Goal: Task Accomplishment & Management: Manage account settings

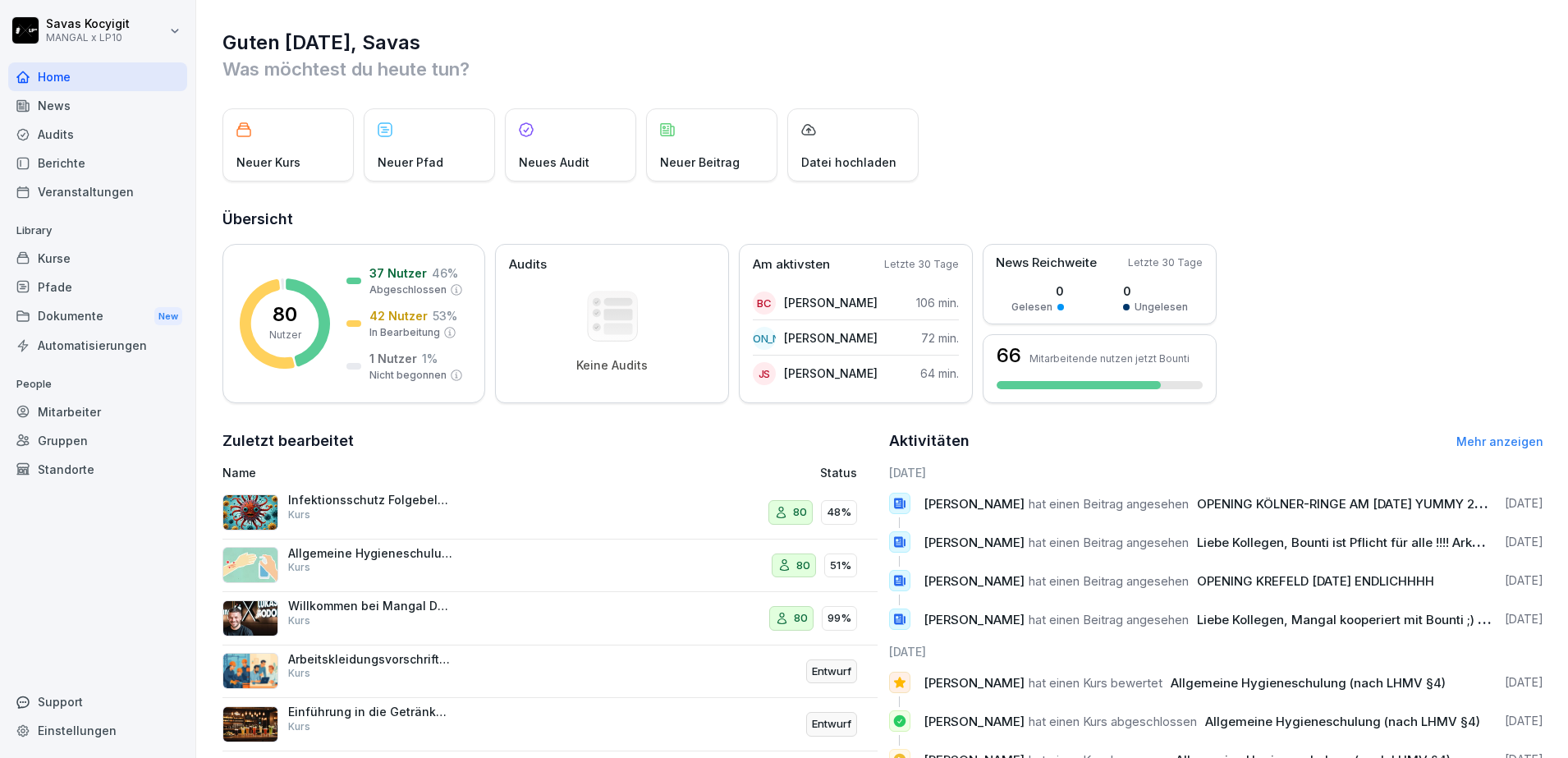
scroll to position [109, 0]
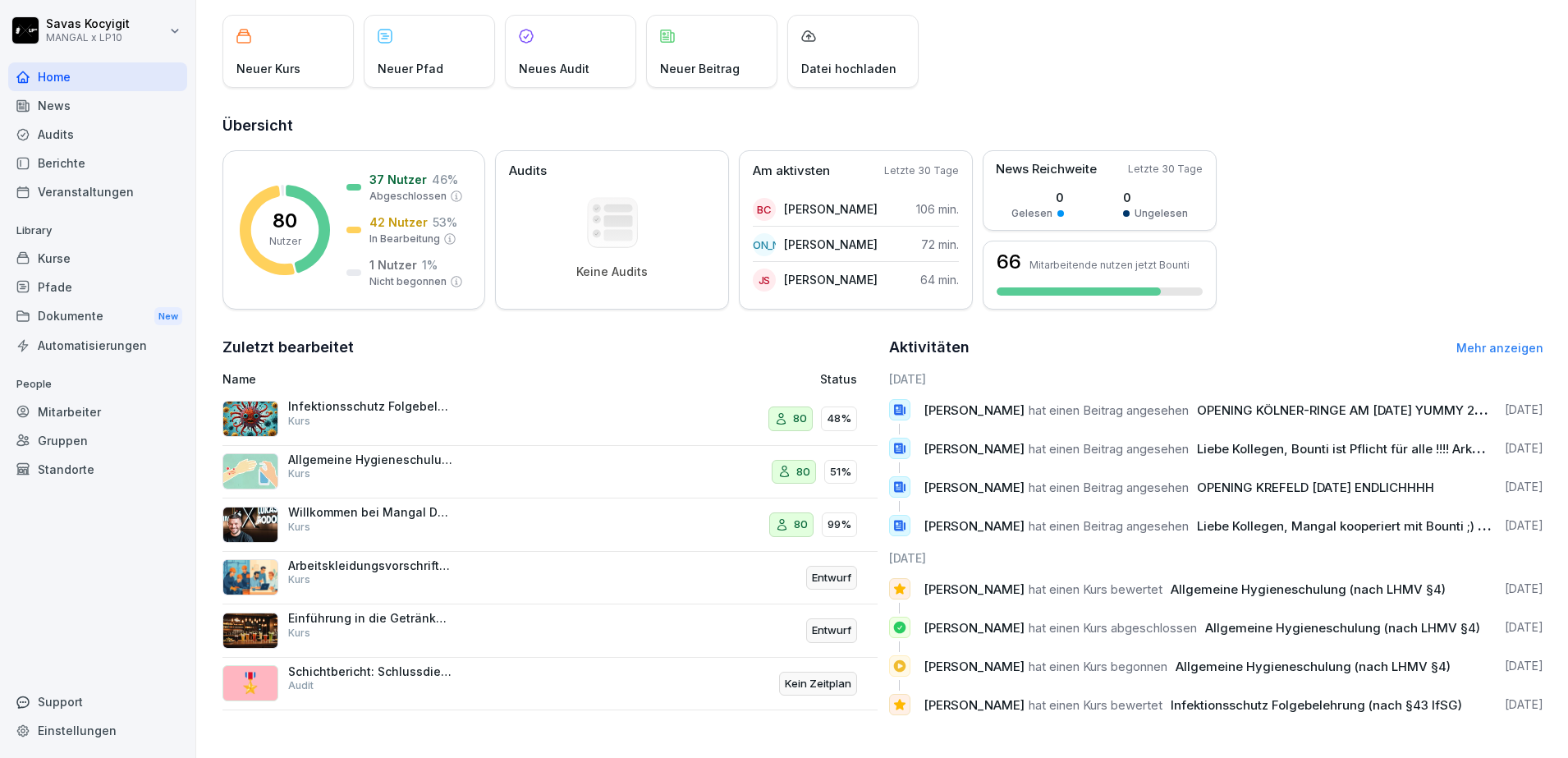
click at [73, 132] on div "Audits" at bounding box center [97, 134] width 179 height 29
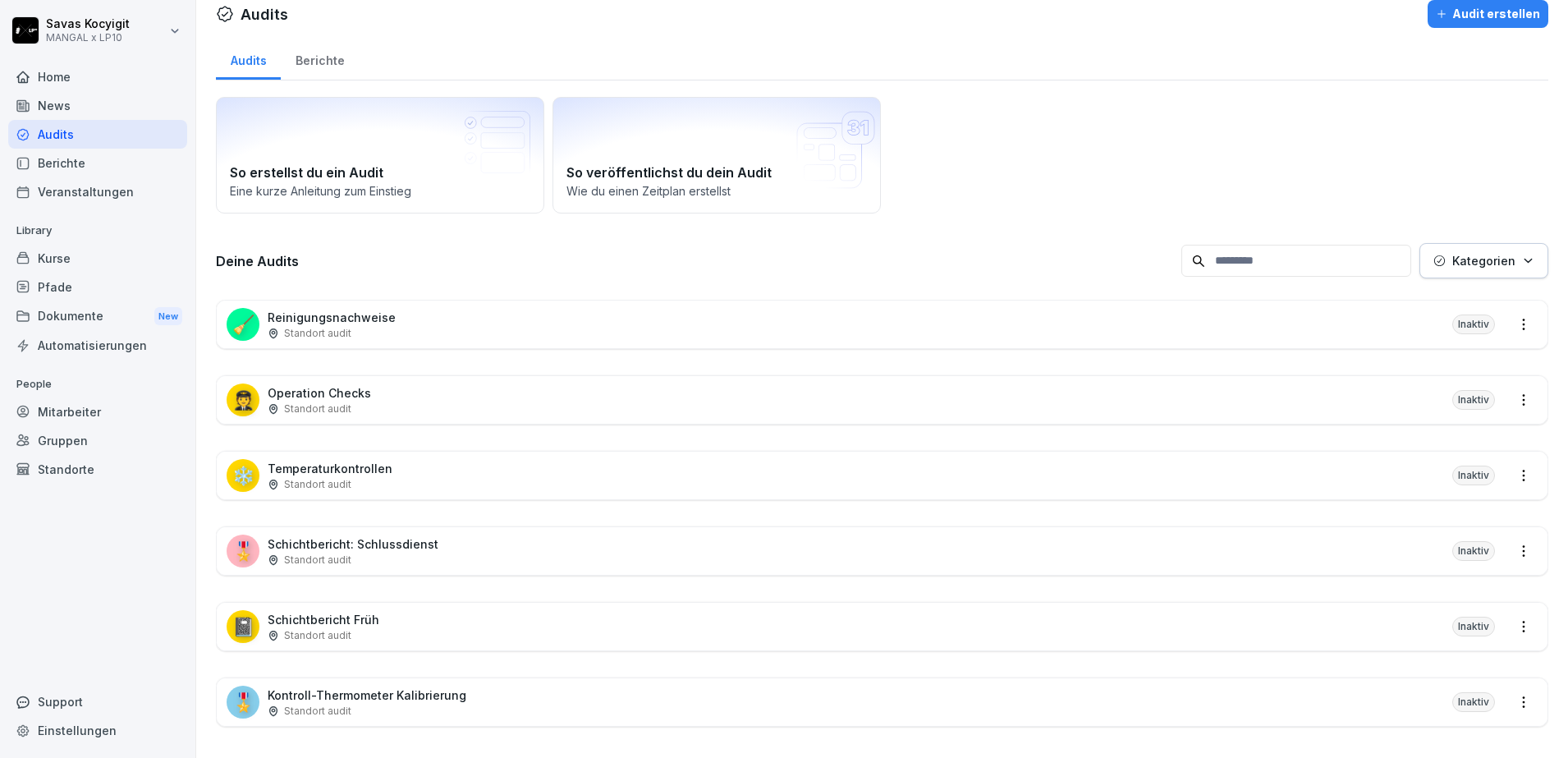
click at [65, 103] on div "News" at bounding box center [97, 105] width 179 height 29
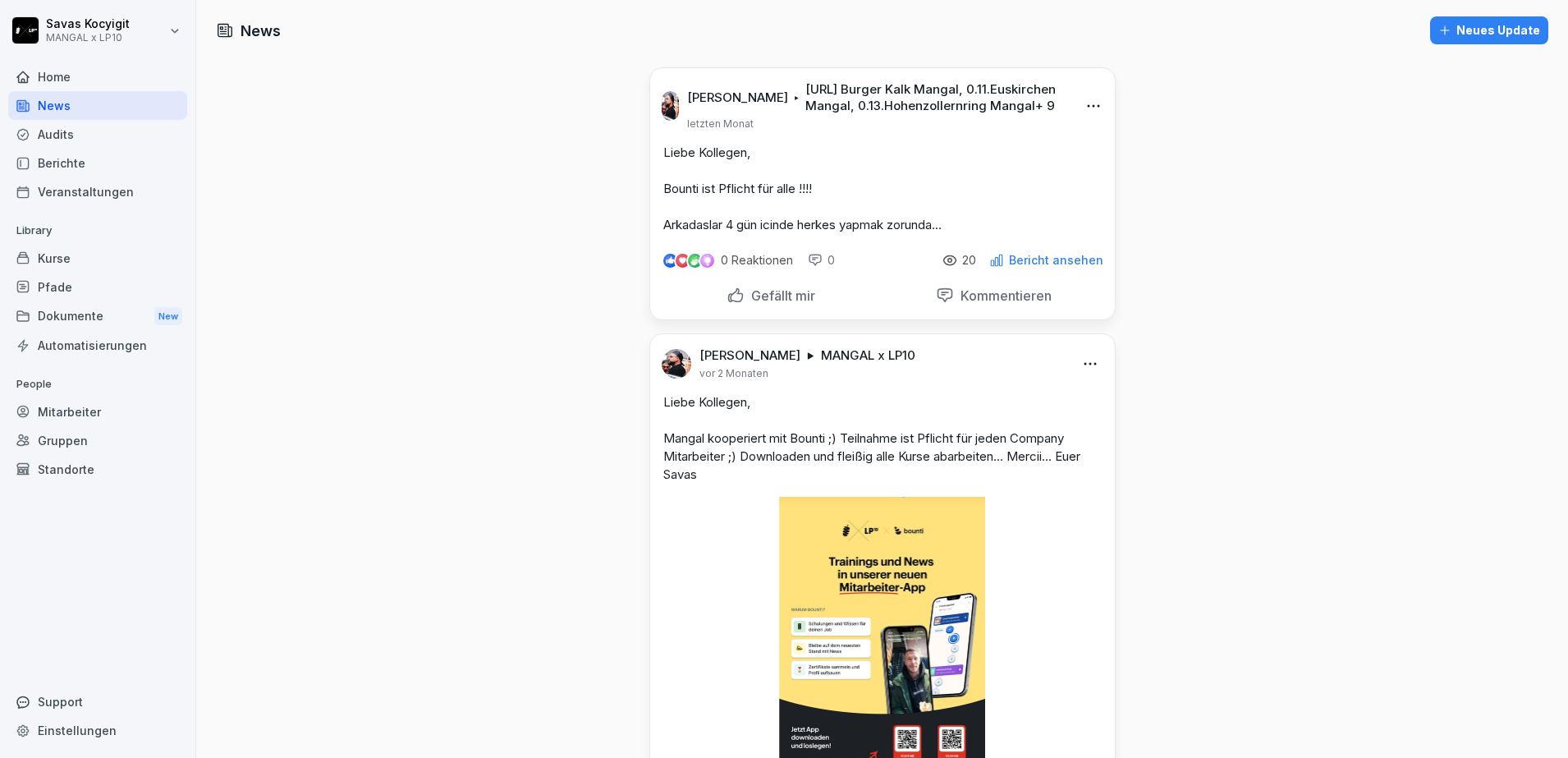
click at [74, 82] on div "Home" at bounding box center [97, 77] width 179 height 29
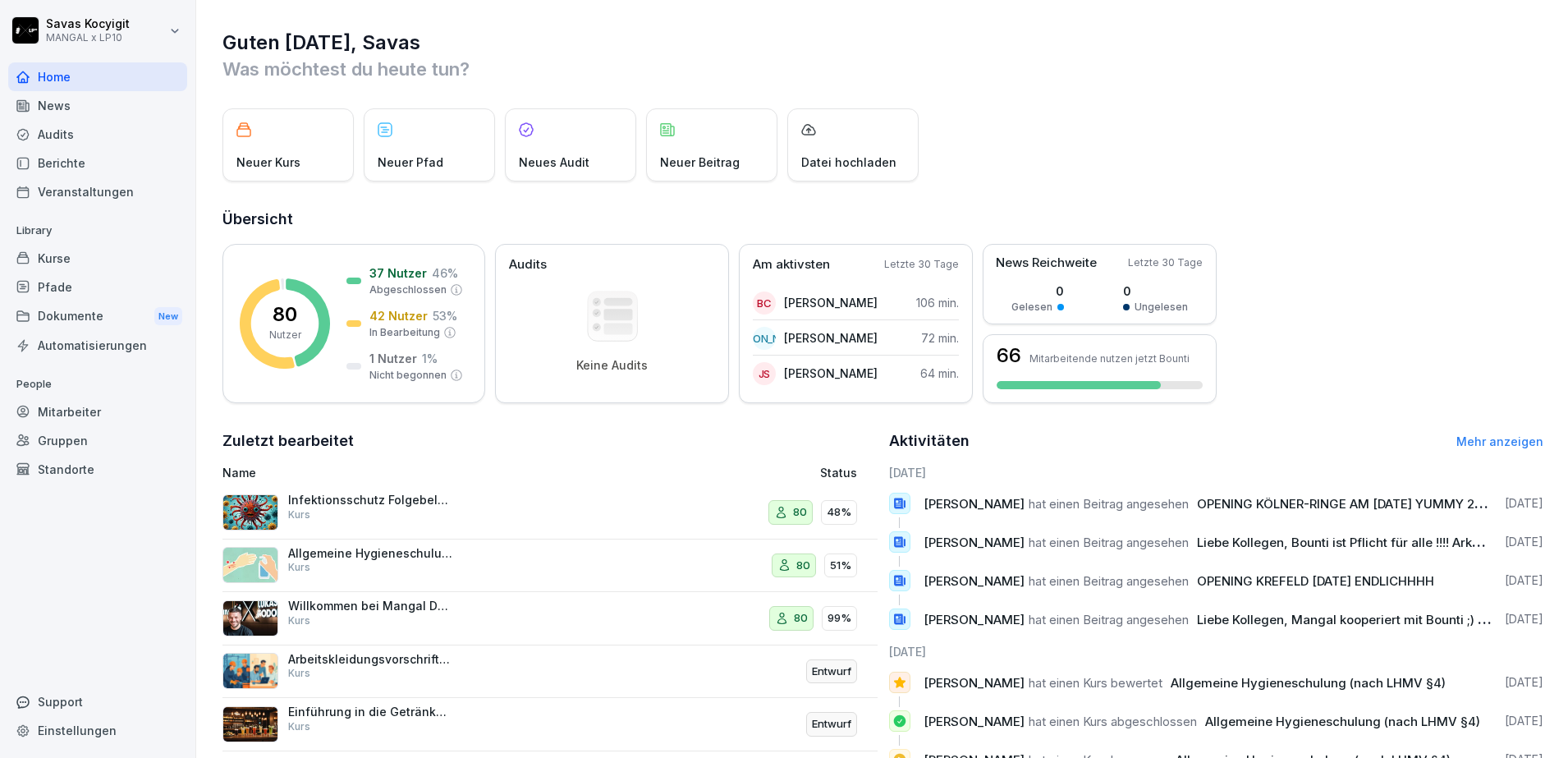
scroll to position [109, 0]
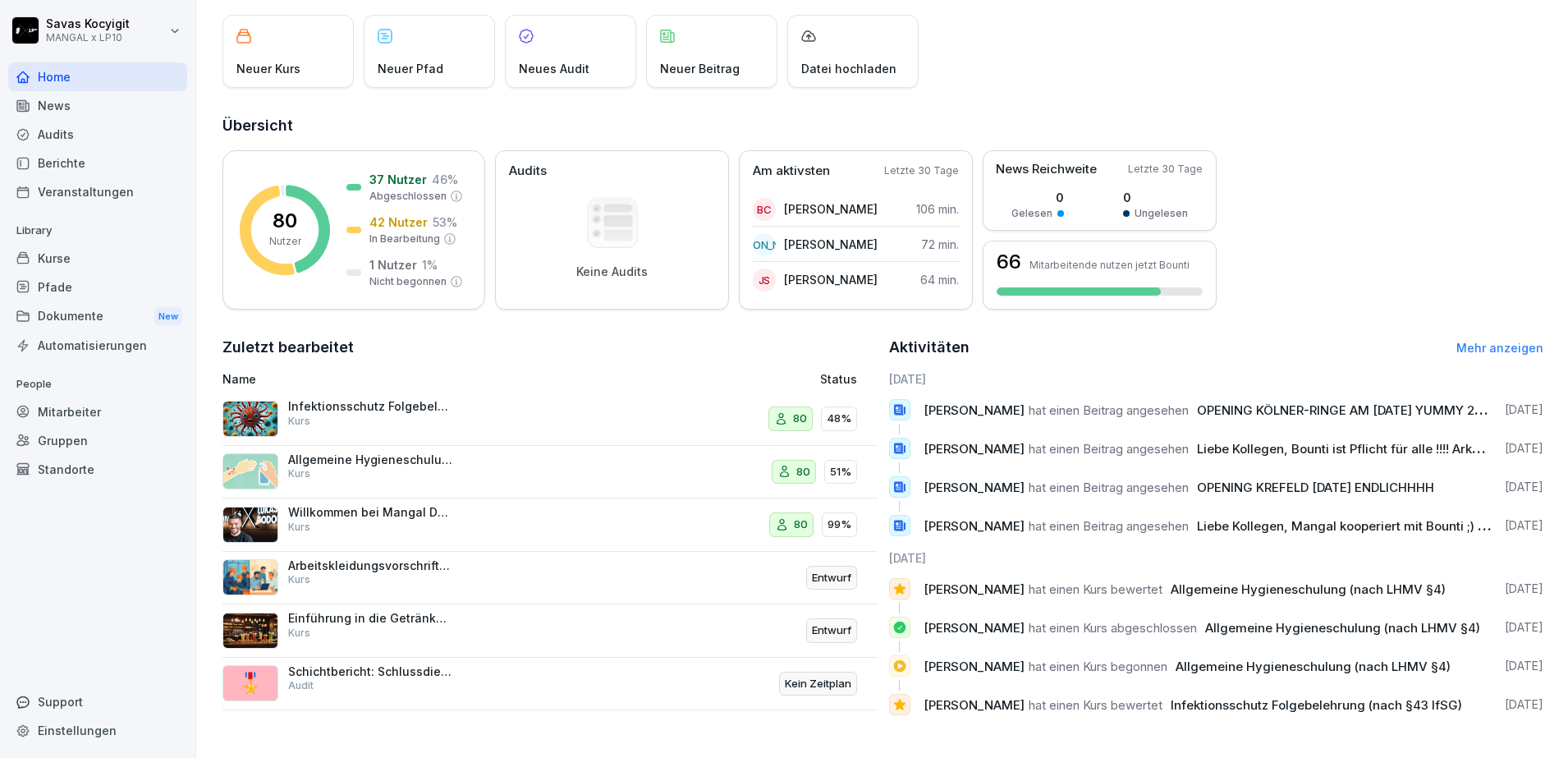
click at [64, 253] on div "Kurse" at bounding box center [97, 259] width 179 height 29
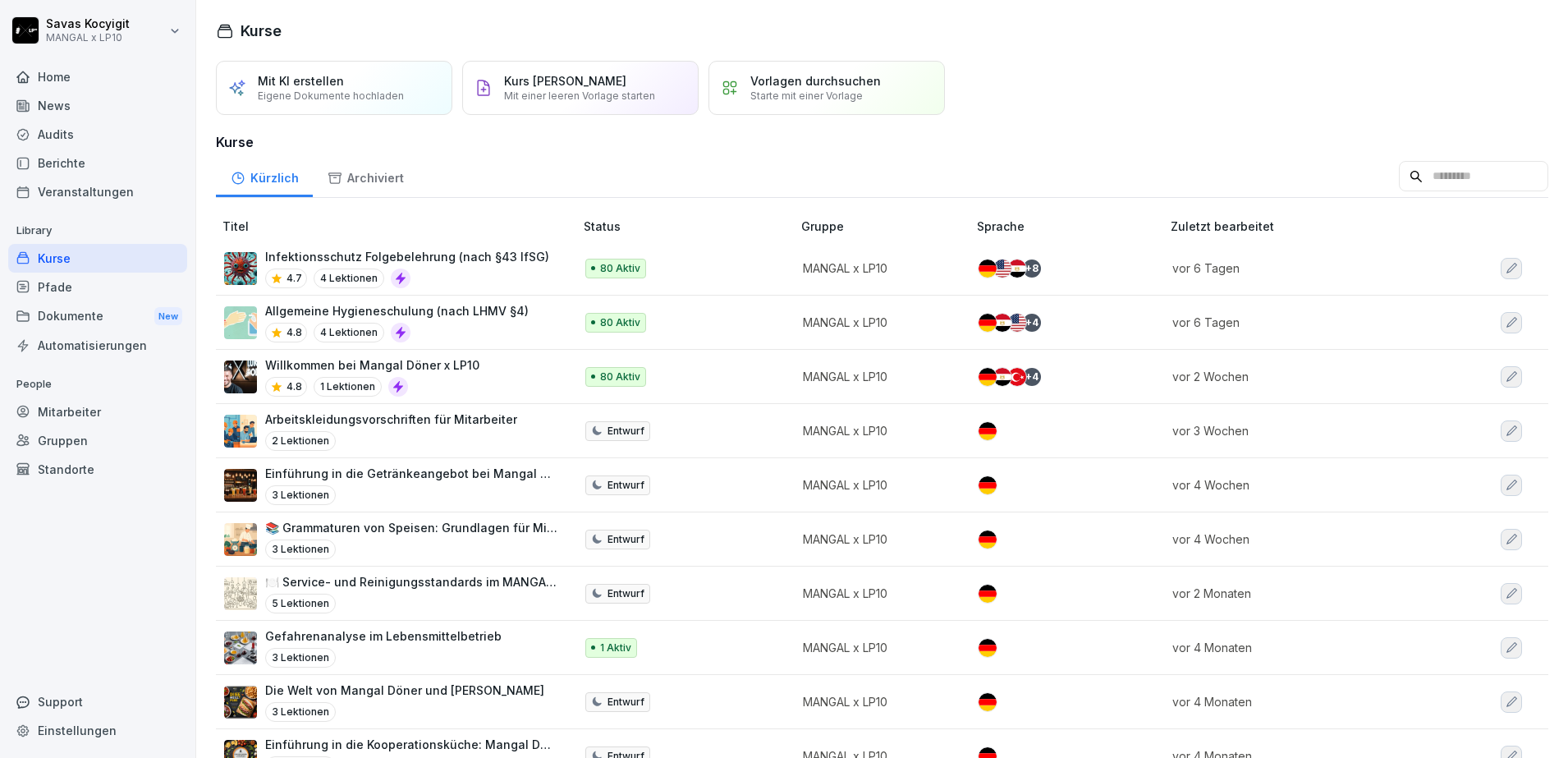
click at [485, 388] on div "Willkommen bei Mangal Döner x LP10 4.8 1 Lektionen" at bounding box center [390, 376] width 333 height 40
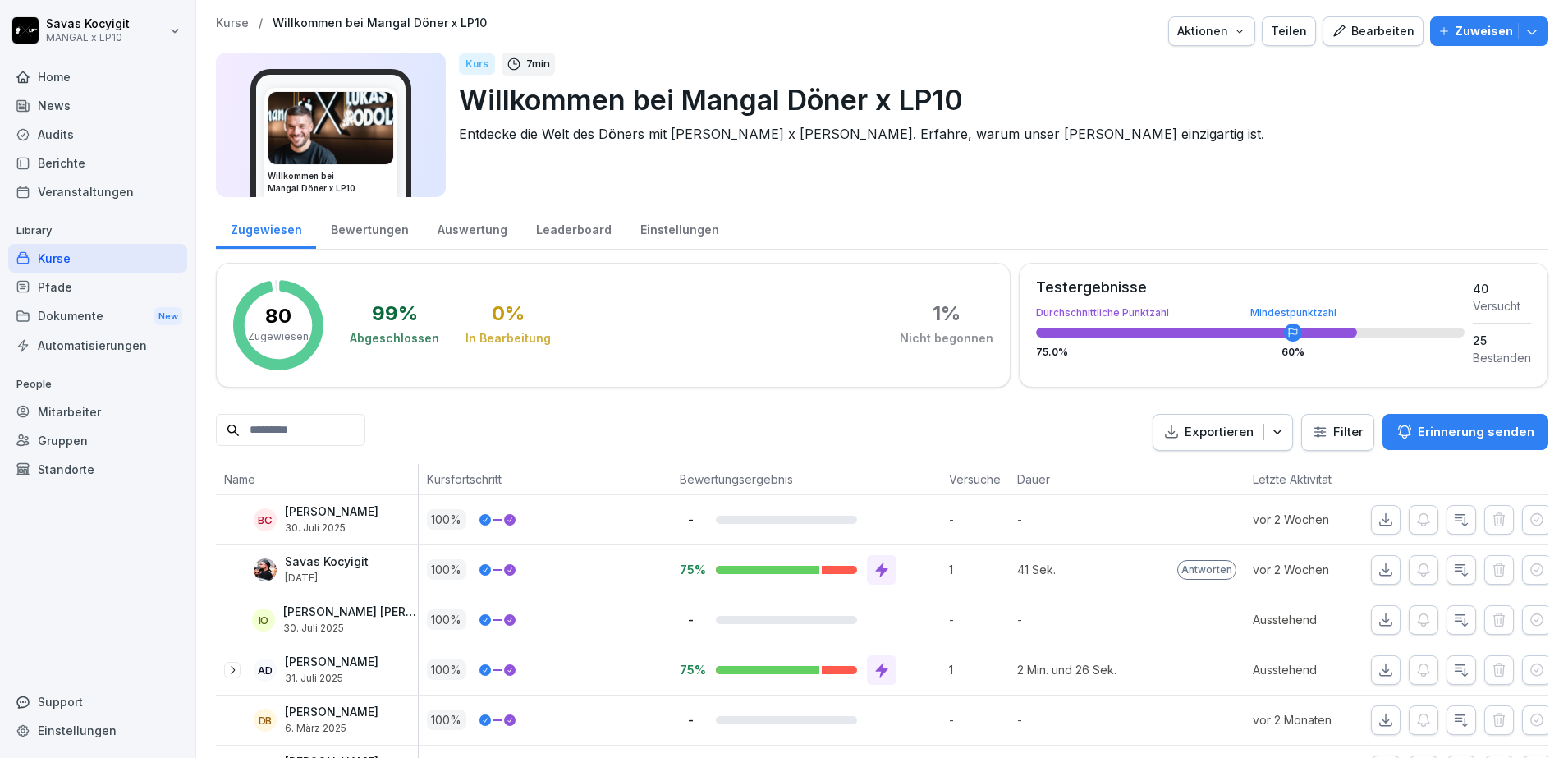
click at [95, 257] on div "Kurse" at bounding box center [97, 259] width 179 height 29
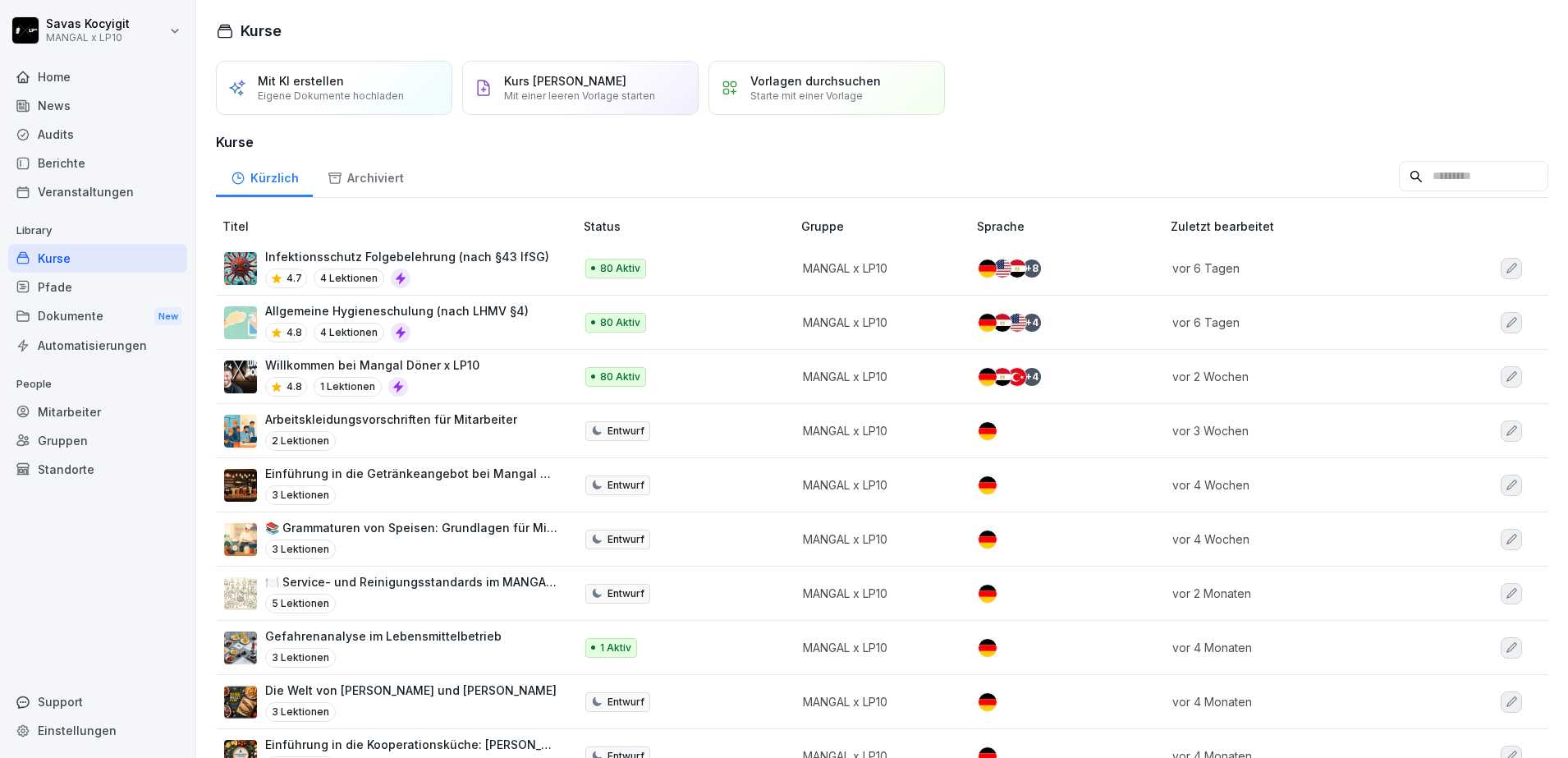
click at [498, 333] on div "4.8 4 Lektionen" at bounding box center [397, 332] width 263 height 20
click at [437, 256] on p "Infektionsschutz Folgebelehrung (nach §43 IfSG)" at bounding box center [407, 256] width 284 height 17
click at [51, 286] on div "Pfade" at bounding box center [97, 287] width 179 height 29
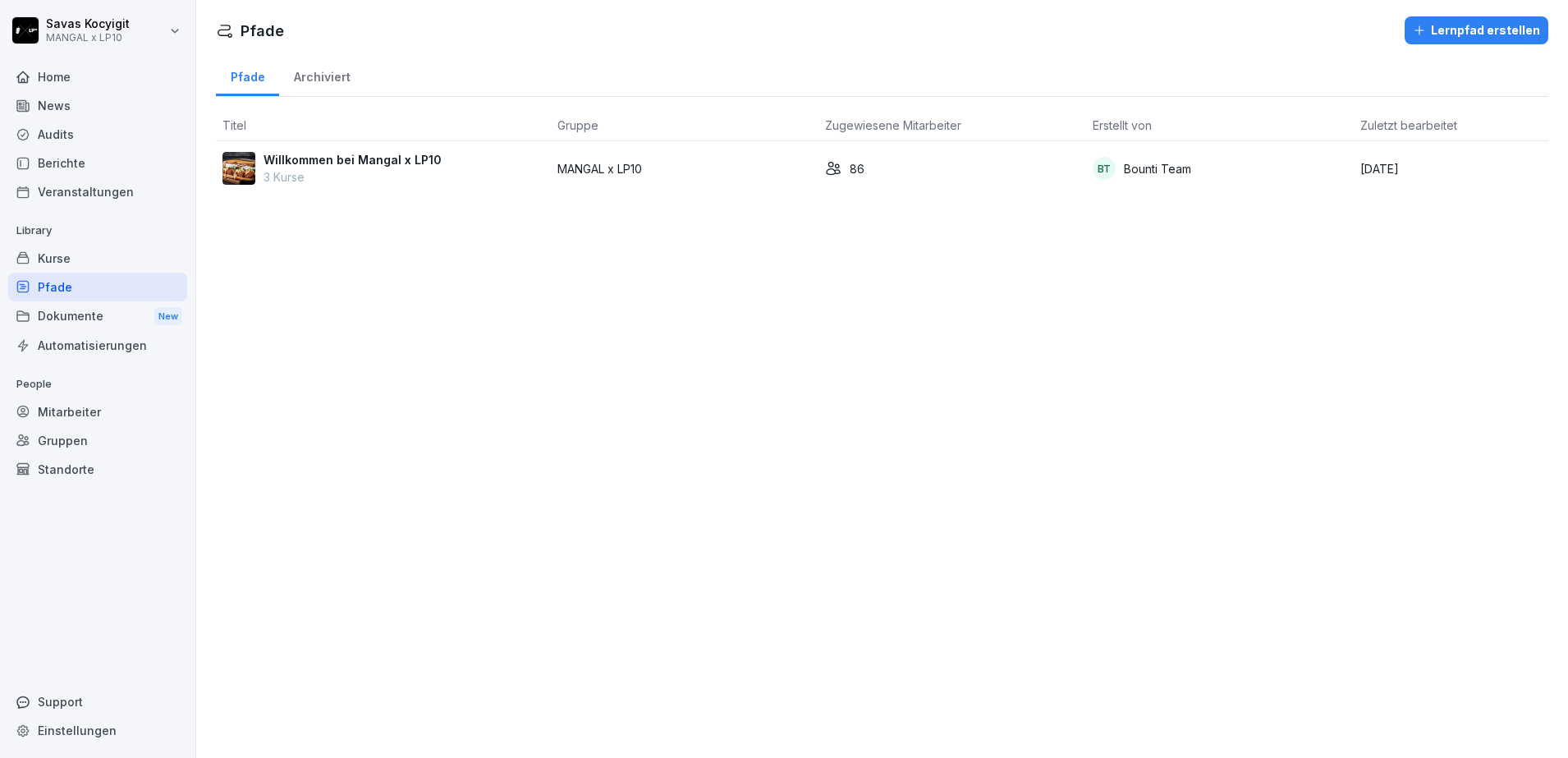
click at [381, 167] on p "Willkommen bei Mangal x LP10" at bounding box center [352, 159] width 178 height 17
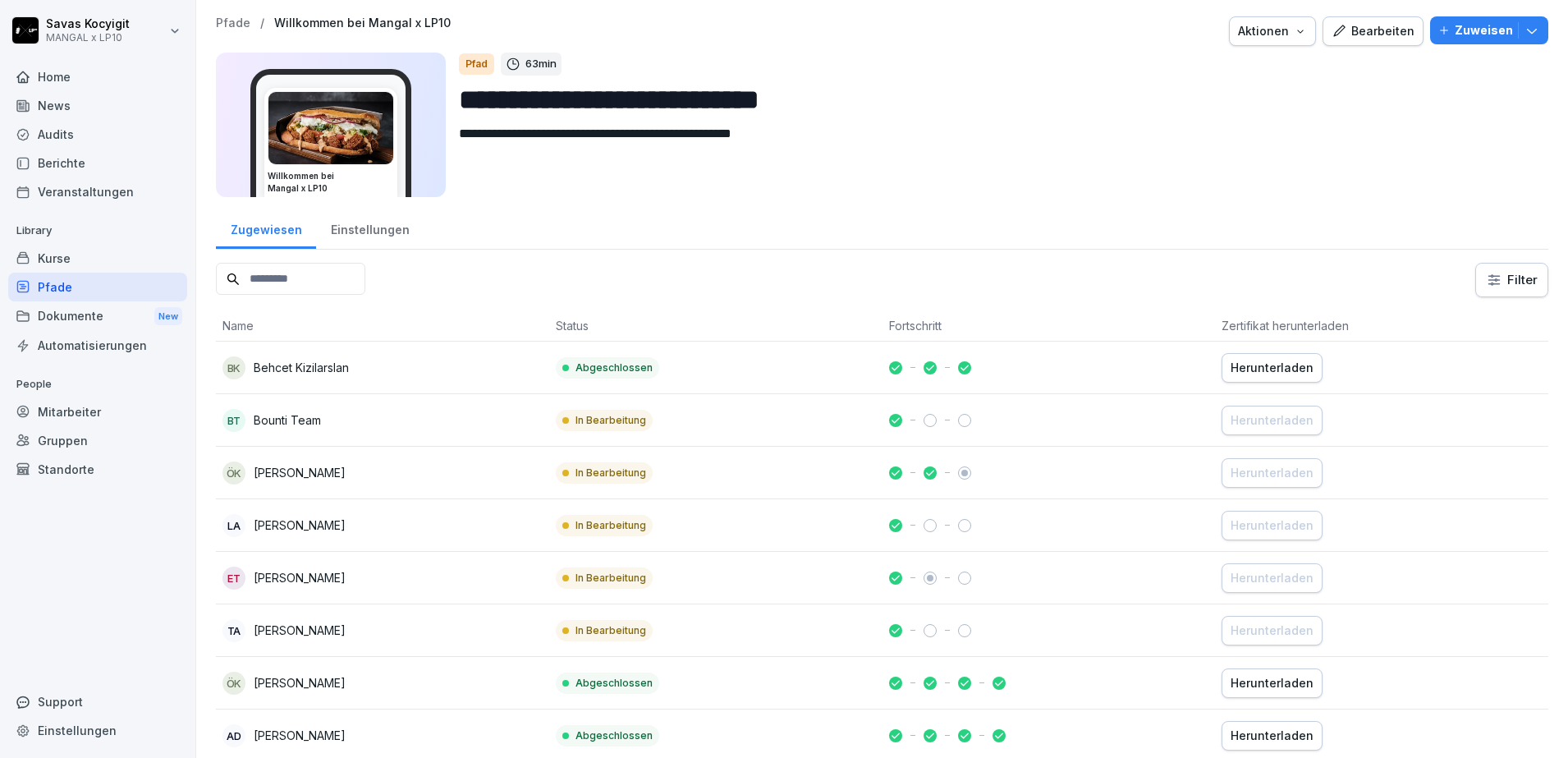
click at [1376, 33] on div "Bearbeiten" at bounding box center [1373, 31] width 83 height 18
click at [58, 288] on div "Pfade" at bounding box center [97, 287] width 179 height 29
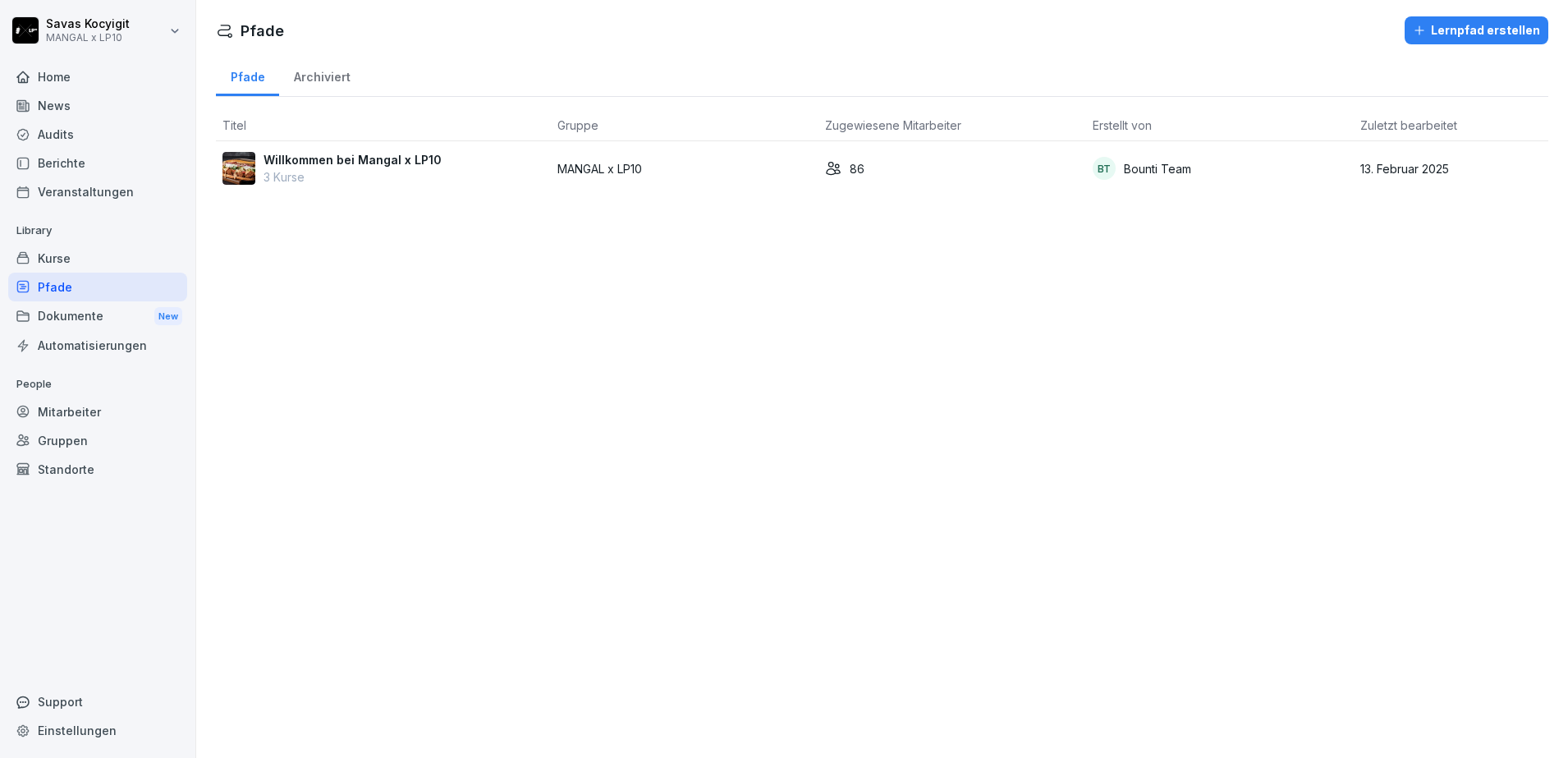
click at [69, 242] on p "Library" at bounding box center [97, 231] width 179 height 26
click at [64, 252] on div "Kurse" at bounding box center [97, 259] width 179 height 29
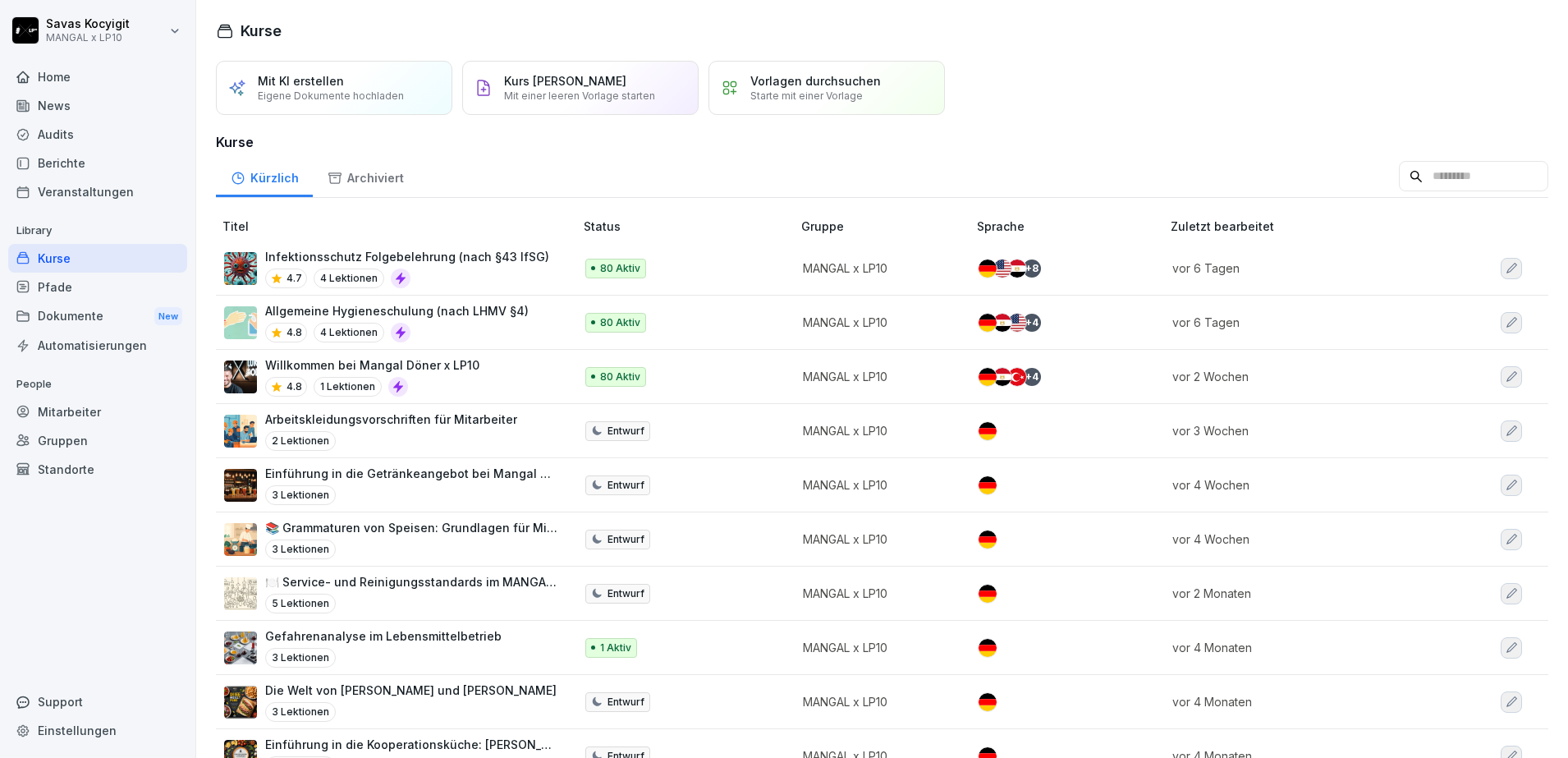
click at [507, 260] on p "Infektionsschutz Folgebelehrung (nach §43 IfSG)" at bounding box center [407, 256] width 284 height 17
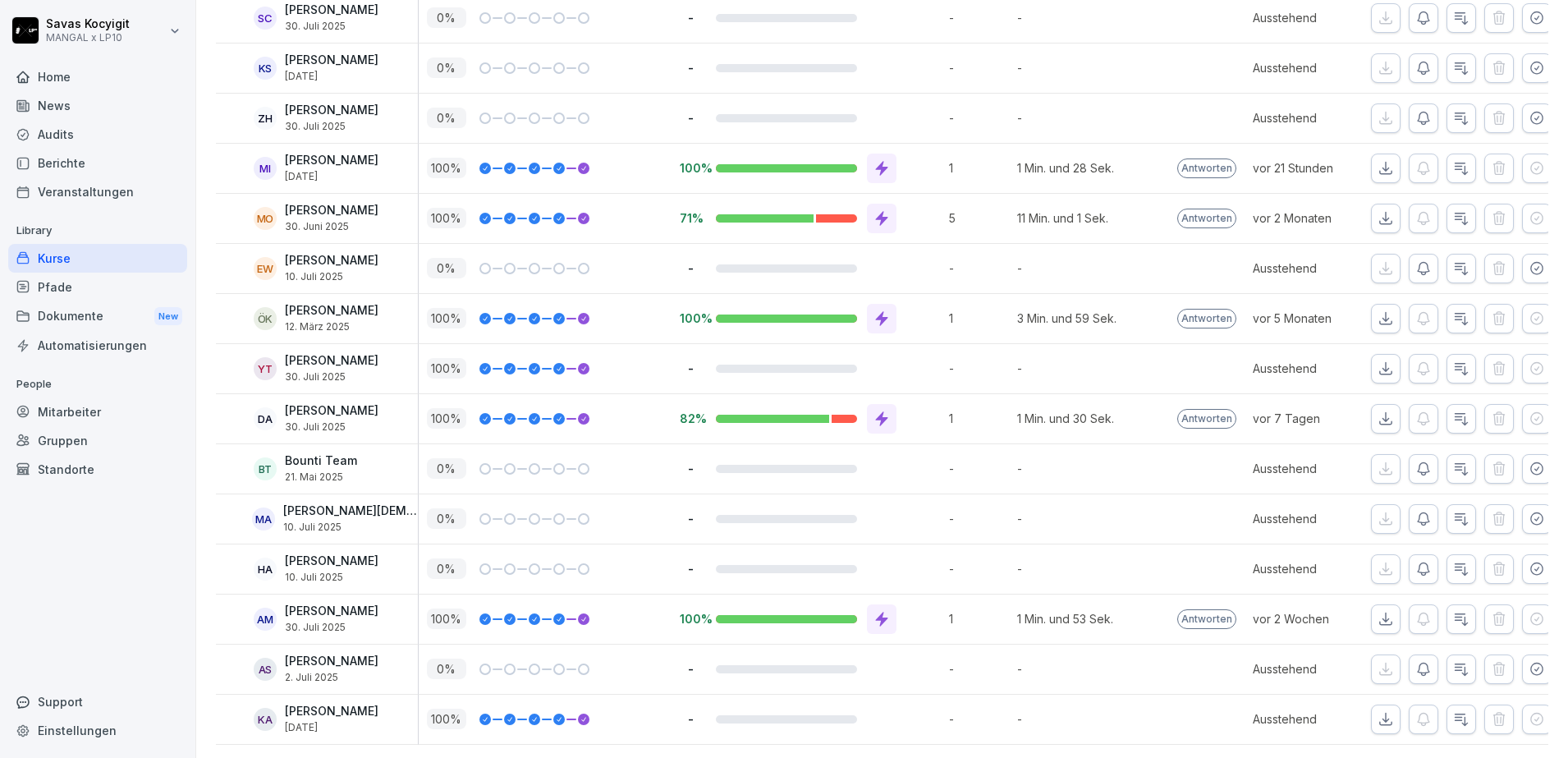
scroll to position [3791, 0]
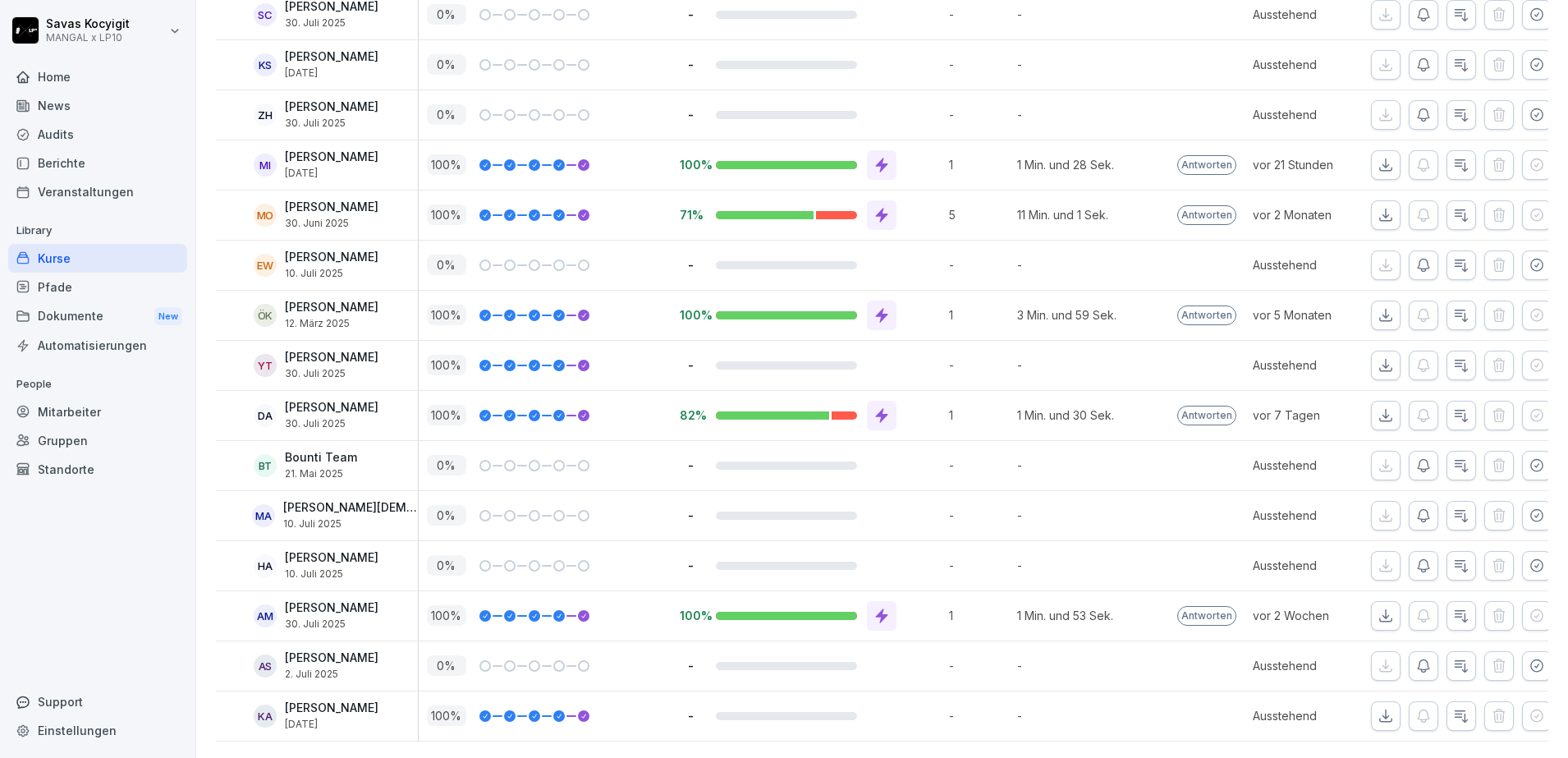
click at [591, 250] on div "0 %" at bounding box center [545, 265] width 252 height 49
drag, startPoint x: 1552, startPoint y: 741, endPoint x: 1566, endPoint y: 160, distance: 581.2
click at [1567, 160] on html "Savas Kocyigit MANGAL x LP10 Home News Audits Berichte Veranstaltungen Library …" at bounding box center [784, 379] width 1568 height 758
click at [100, 261] on div "Kurse" at bounding box center [97, 259] width 179 height 29
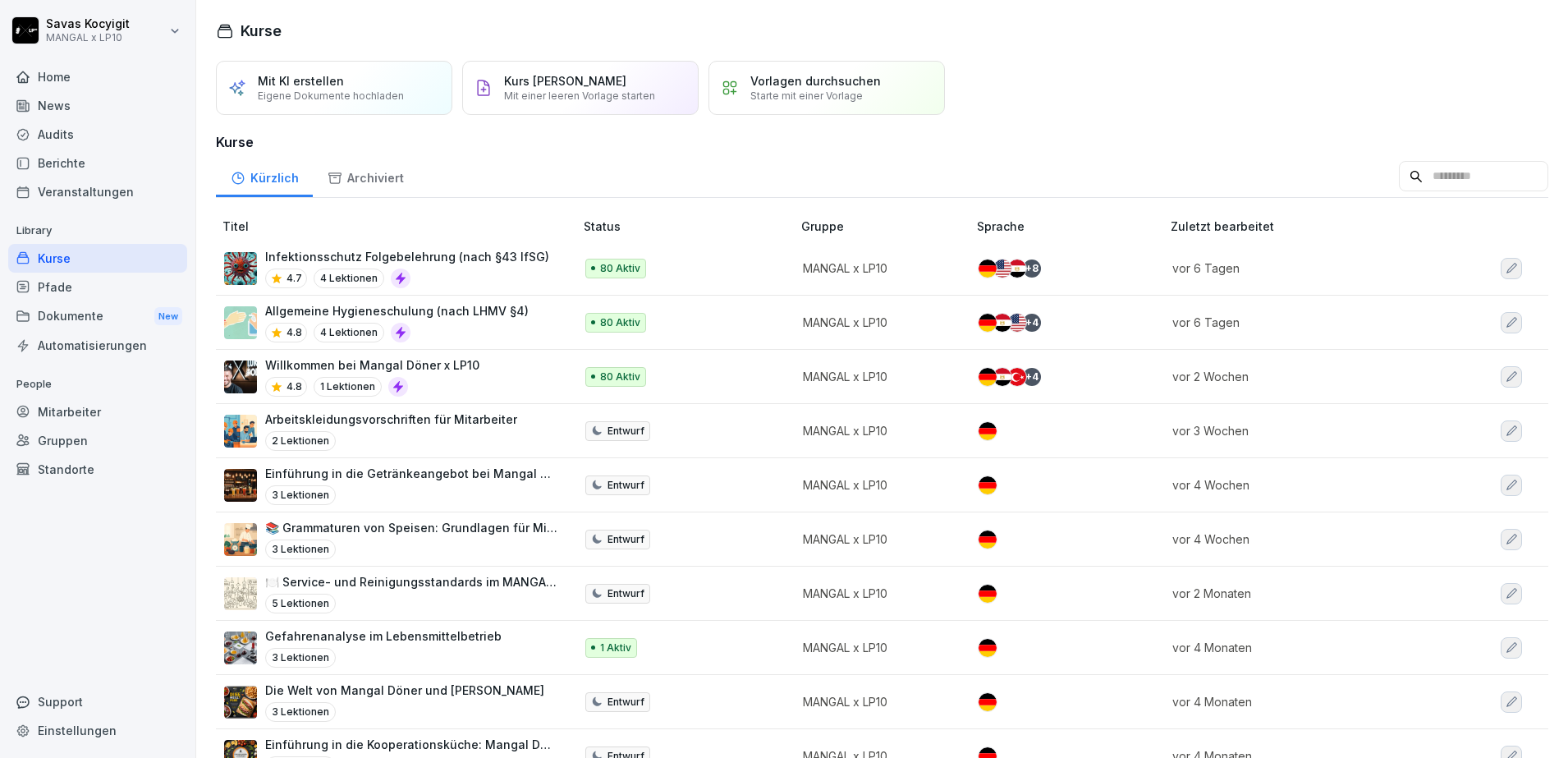
click at [494, 314] on p "Allgemeine Hygieneschulung (nach LHMV §4)" at bounding box center [397, 310] width 263 height 17
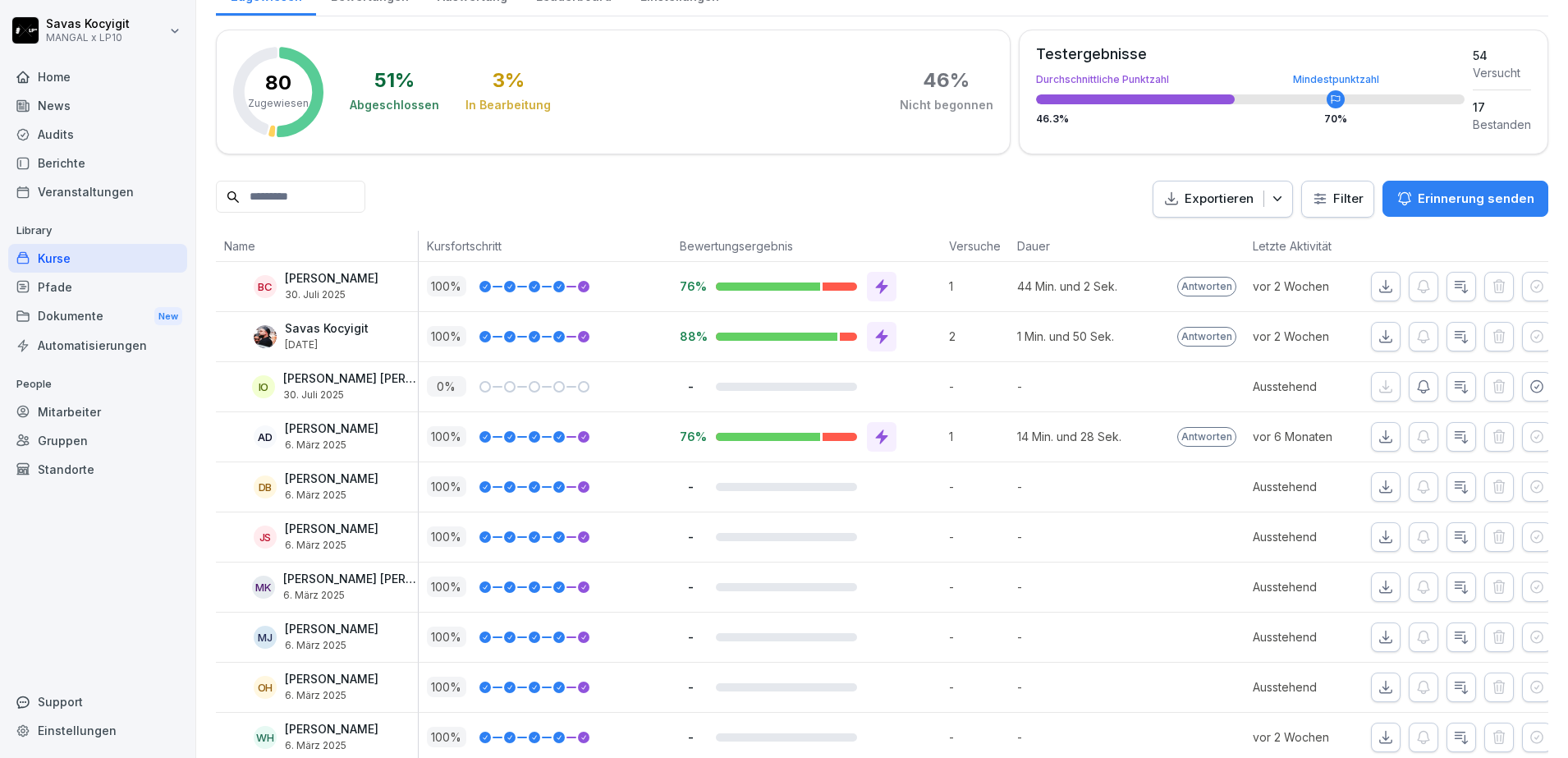
scroll to position [287, 0]
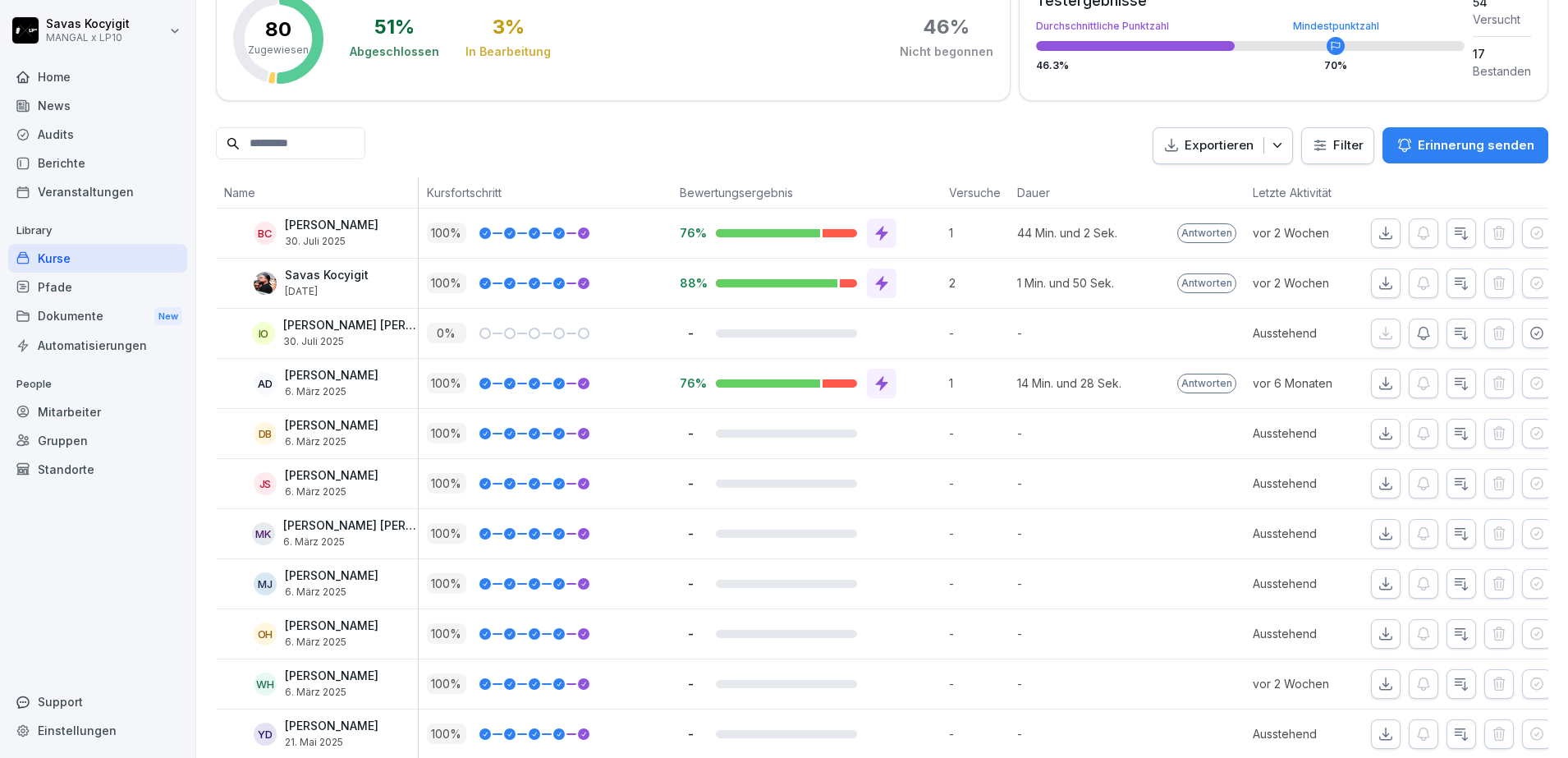
click at [623, 194] on p "Kursfortschritt" at bounding box center [545, 192] width 236 height 17
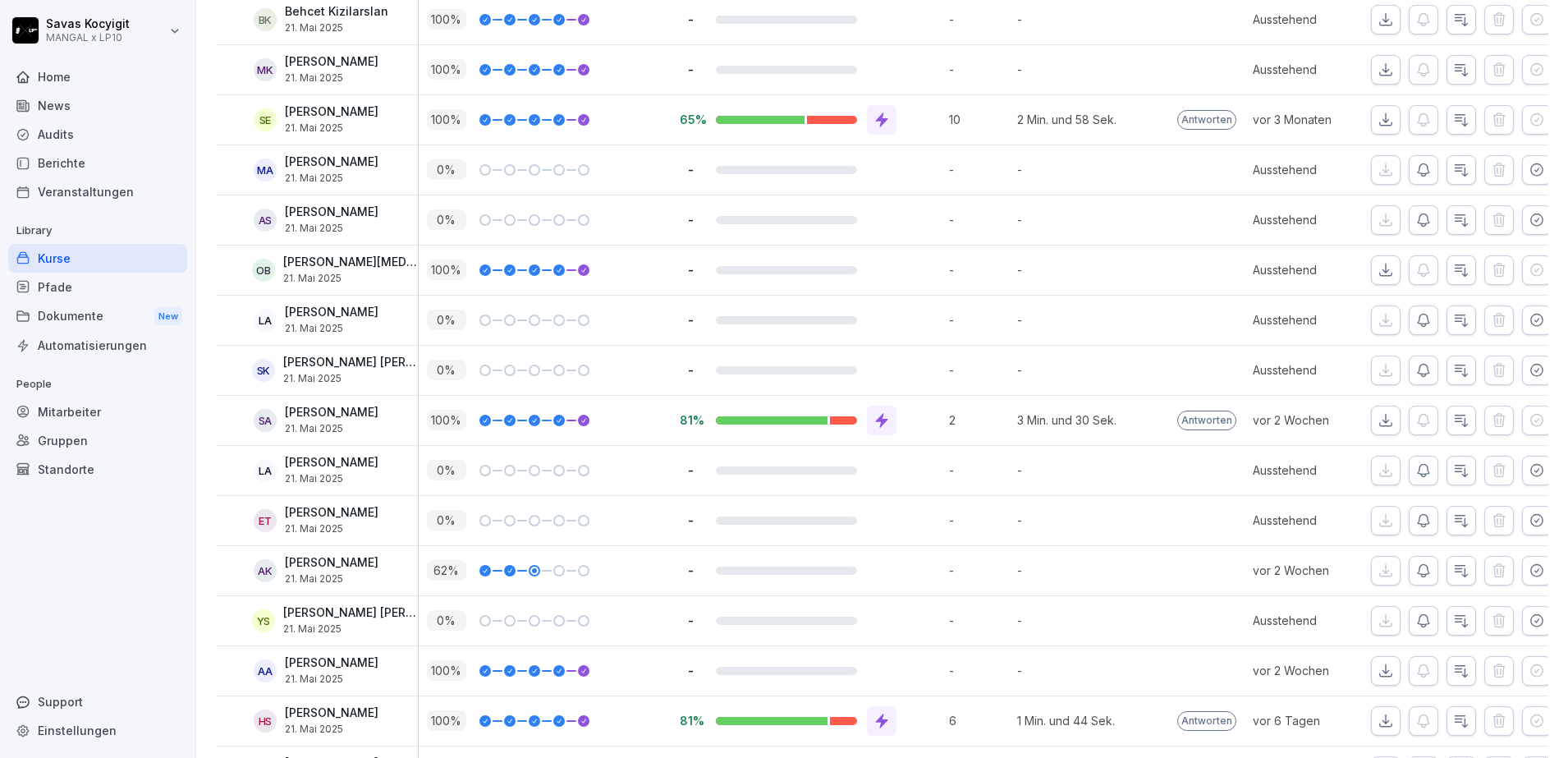
scroll to position [1183, 0]
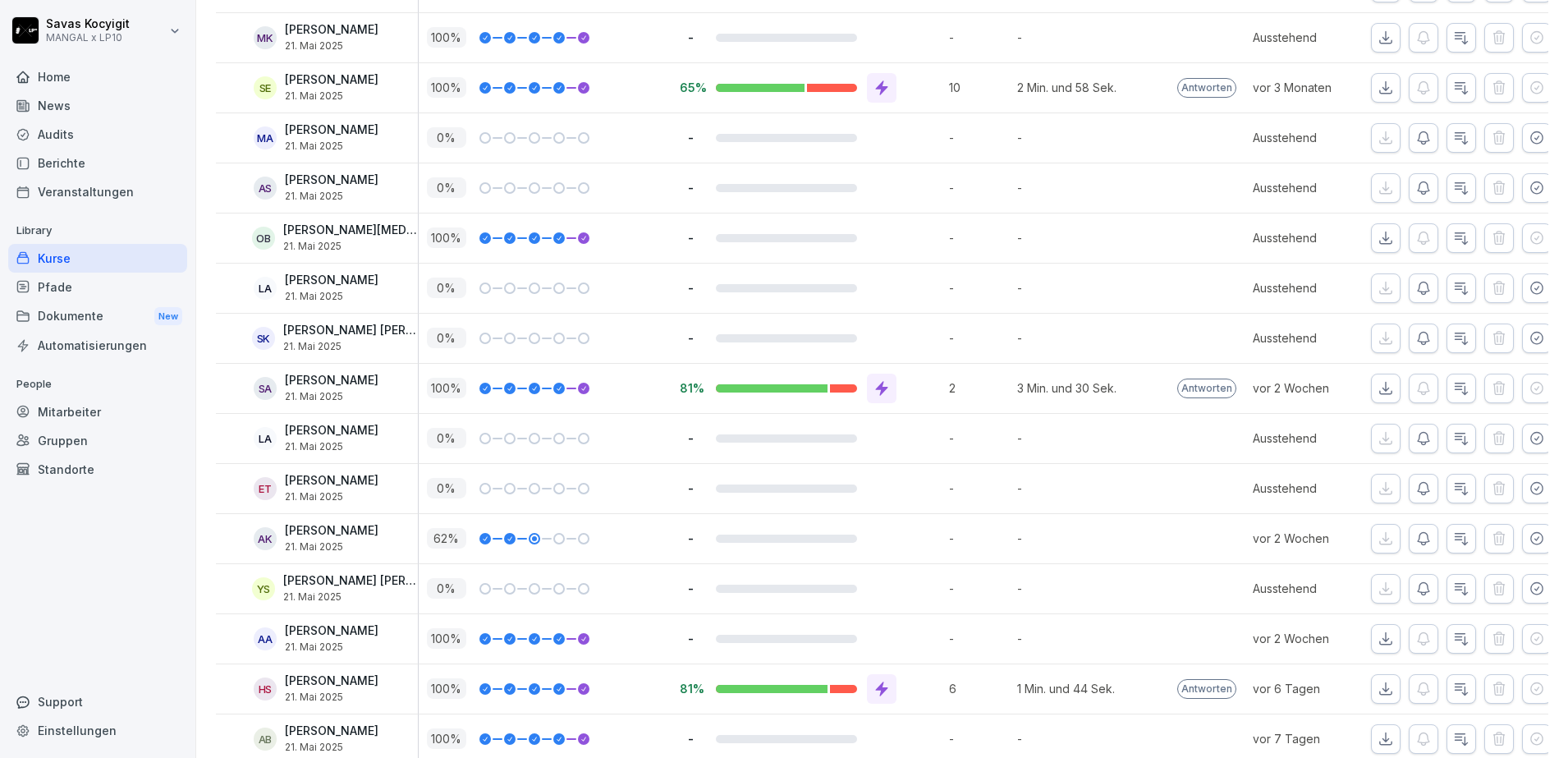
click at [578, 217] on div "100 %" at bounding box center [545, 238] width 252 height 49
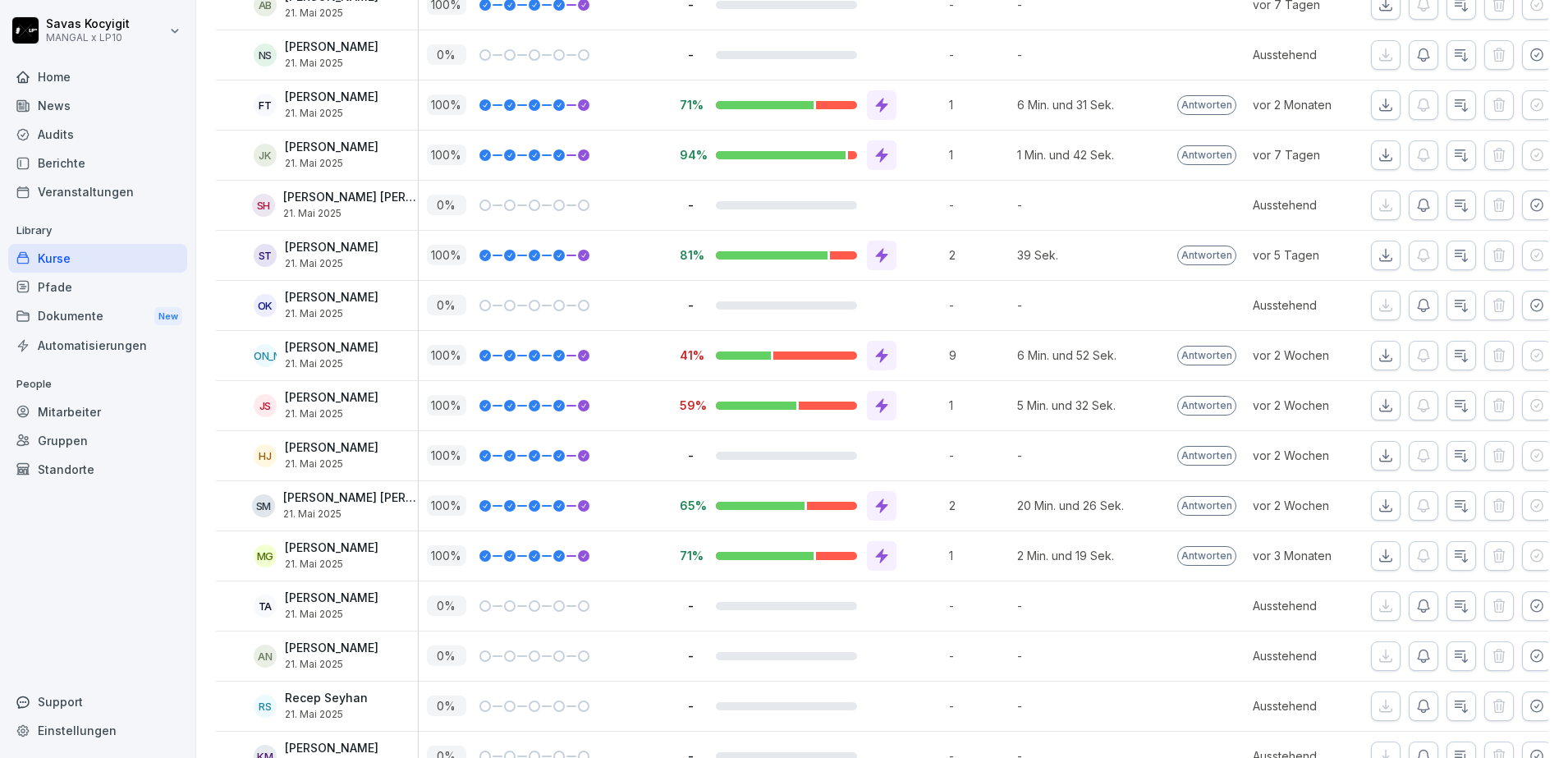
scroll to position [1922, 0]
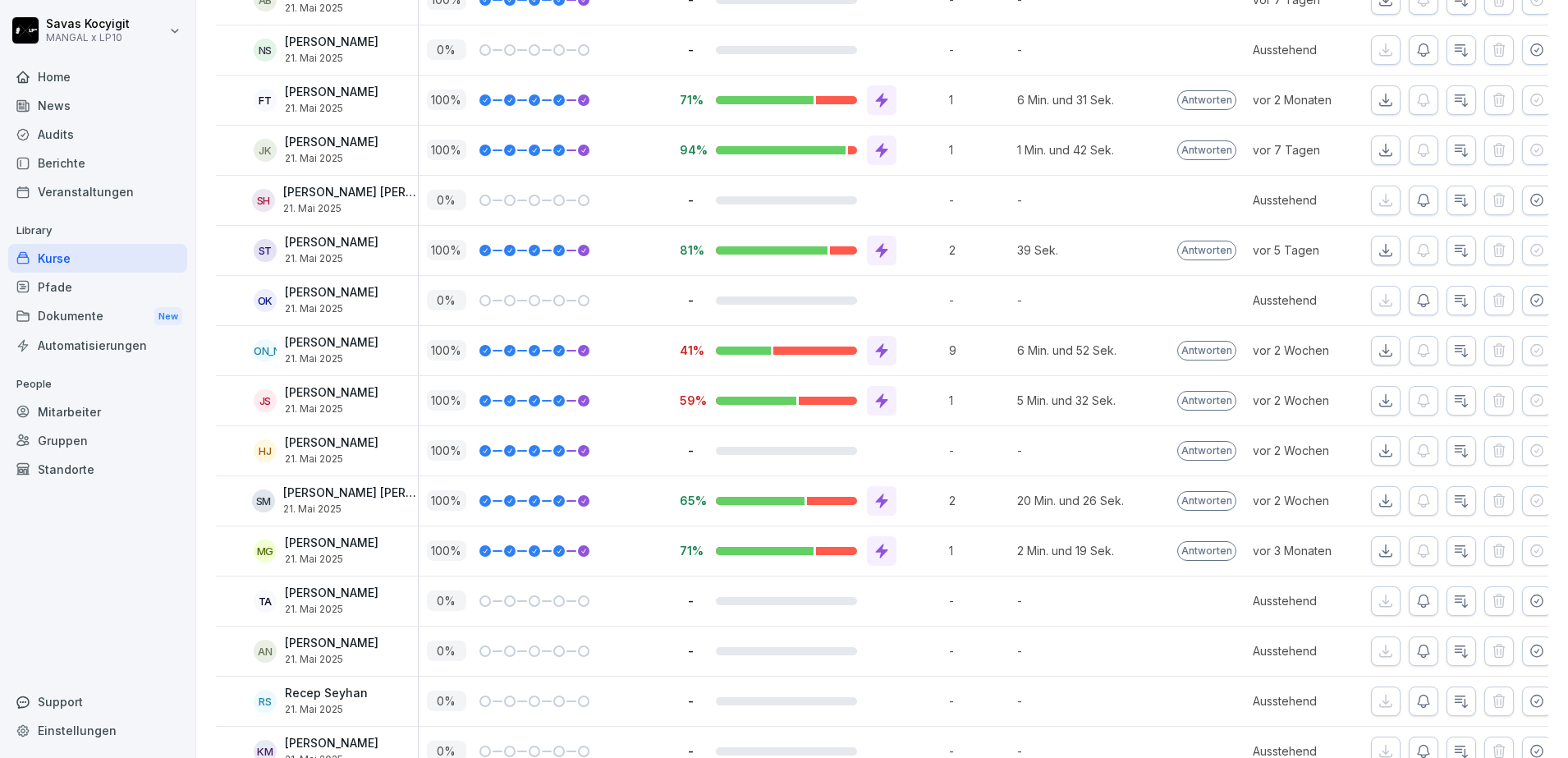
click at [575, 598] on div at bounding box center [577, 601] width 23 height 12
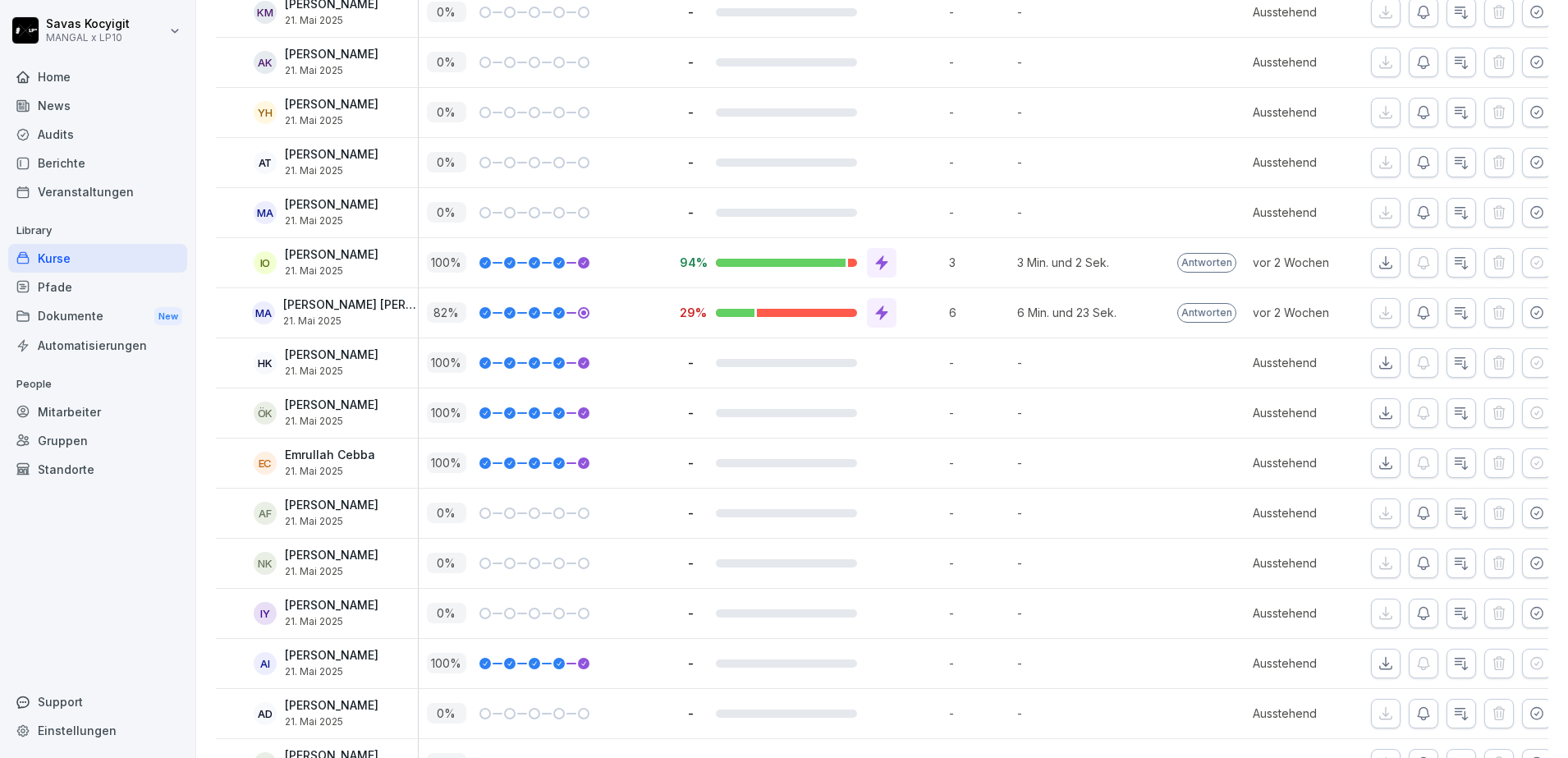
scroll to position [2619, 0]
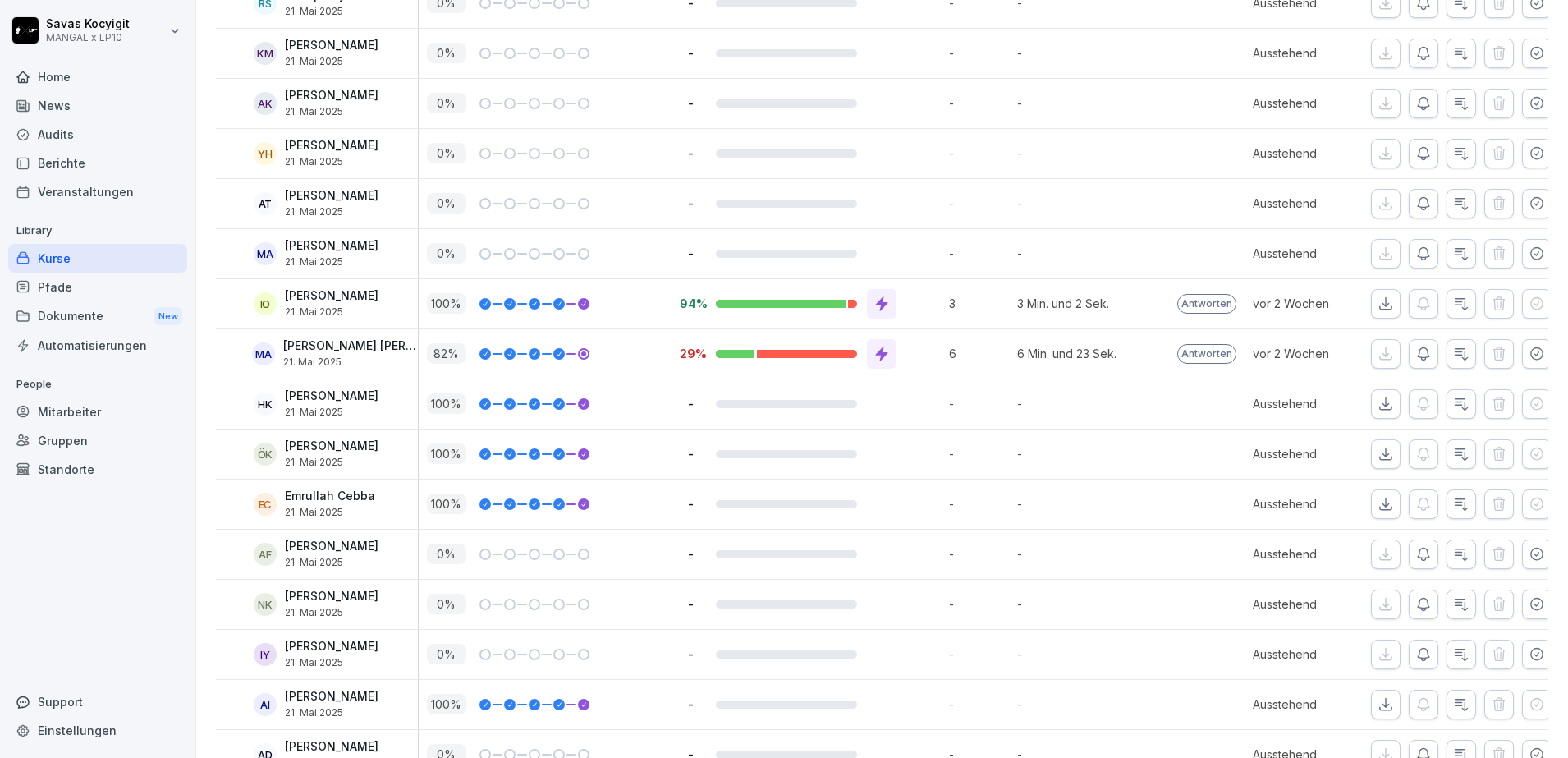
click at [609, 293] on div "100 %" at bounding box center [548, 303] width 244 height 21
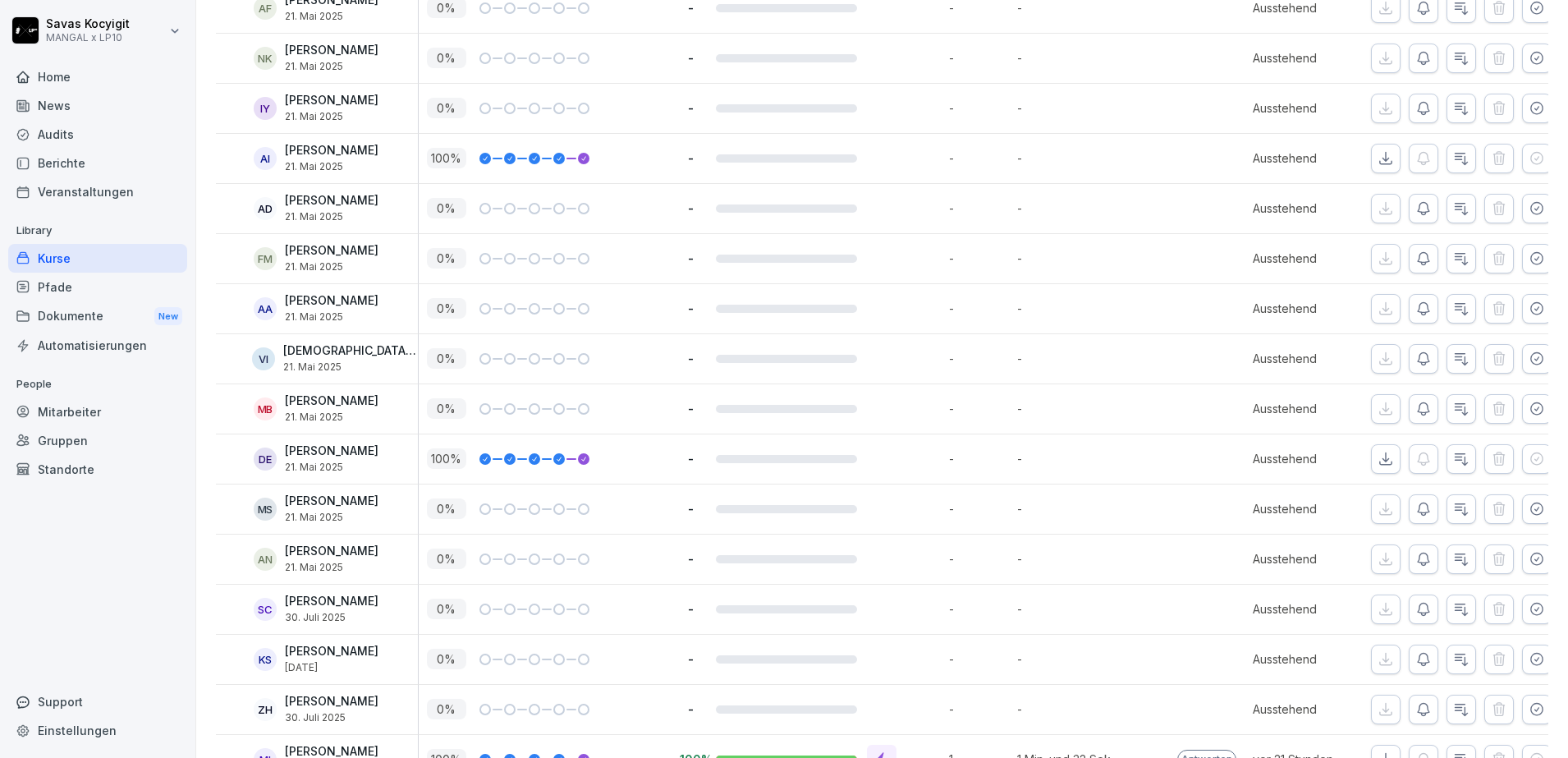
scroll to position [3245, 0]
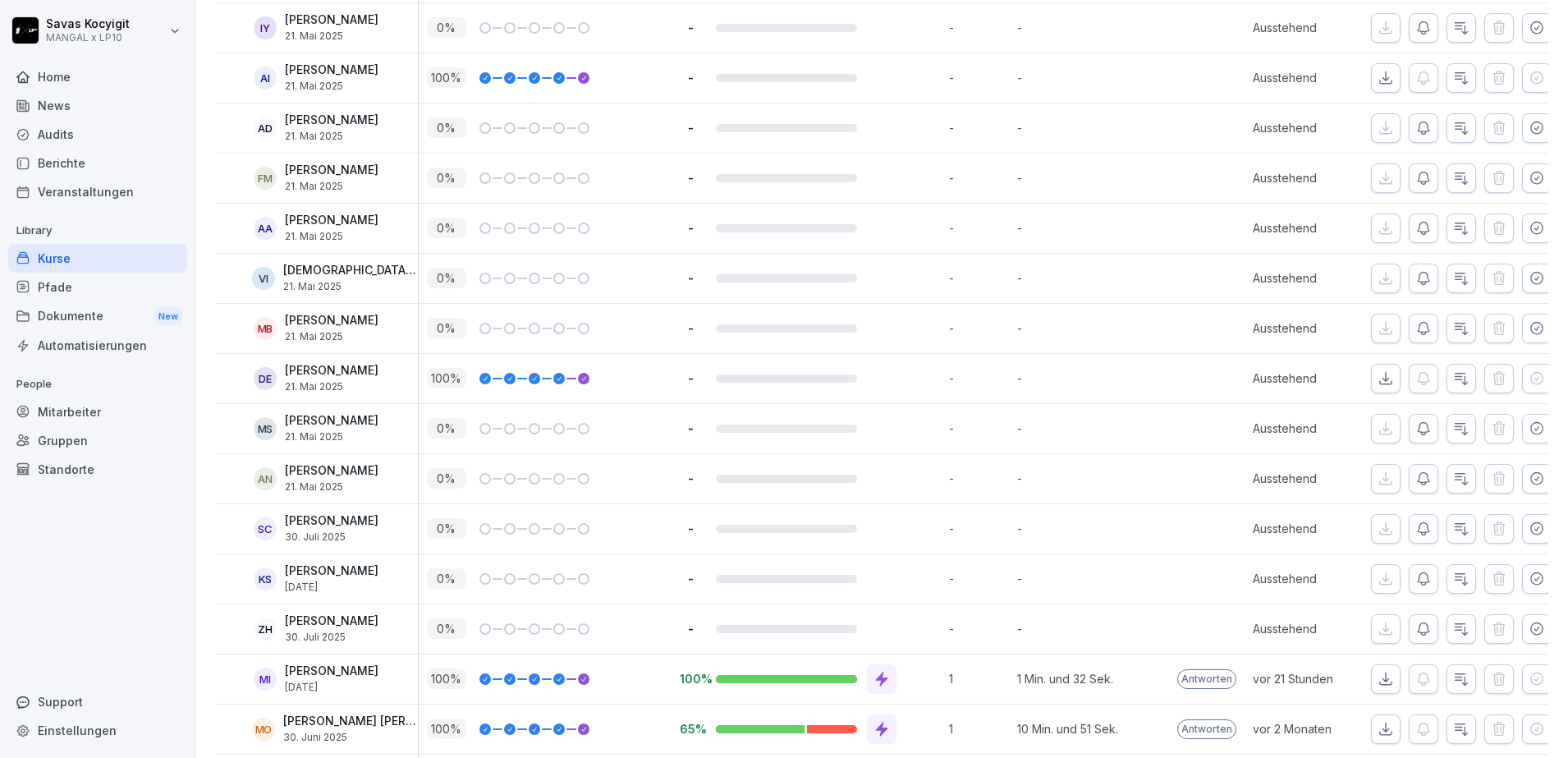
click at [596, 445] on div "0 %" at bounding box center [545, 428] width 252 height 49
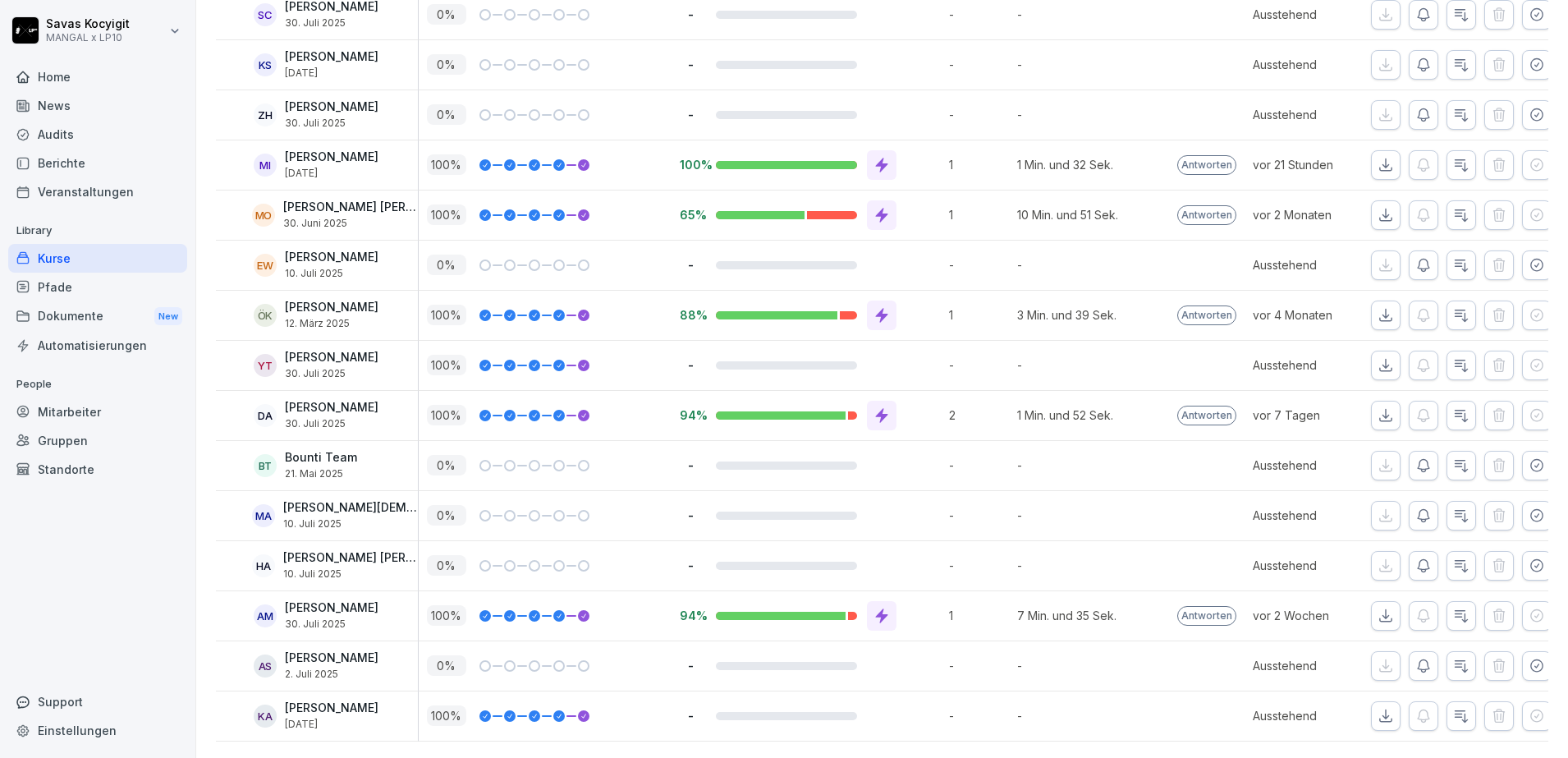
scroll to position [3791, 0]
click at [595, 491] on div "0 %" at bounding box center [545, 516] width 252 height 49
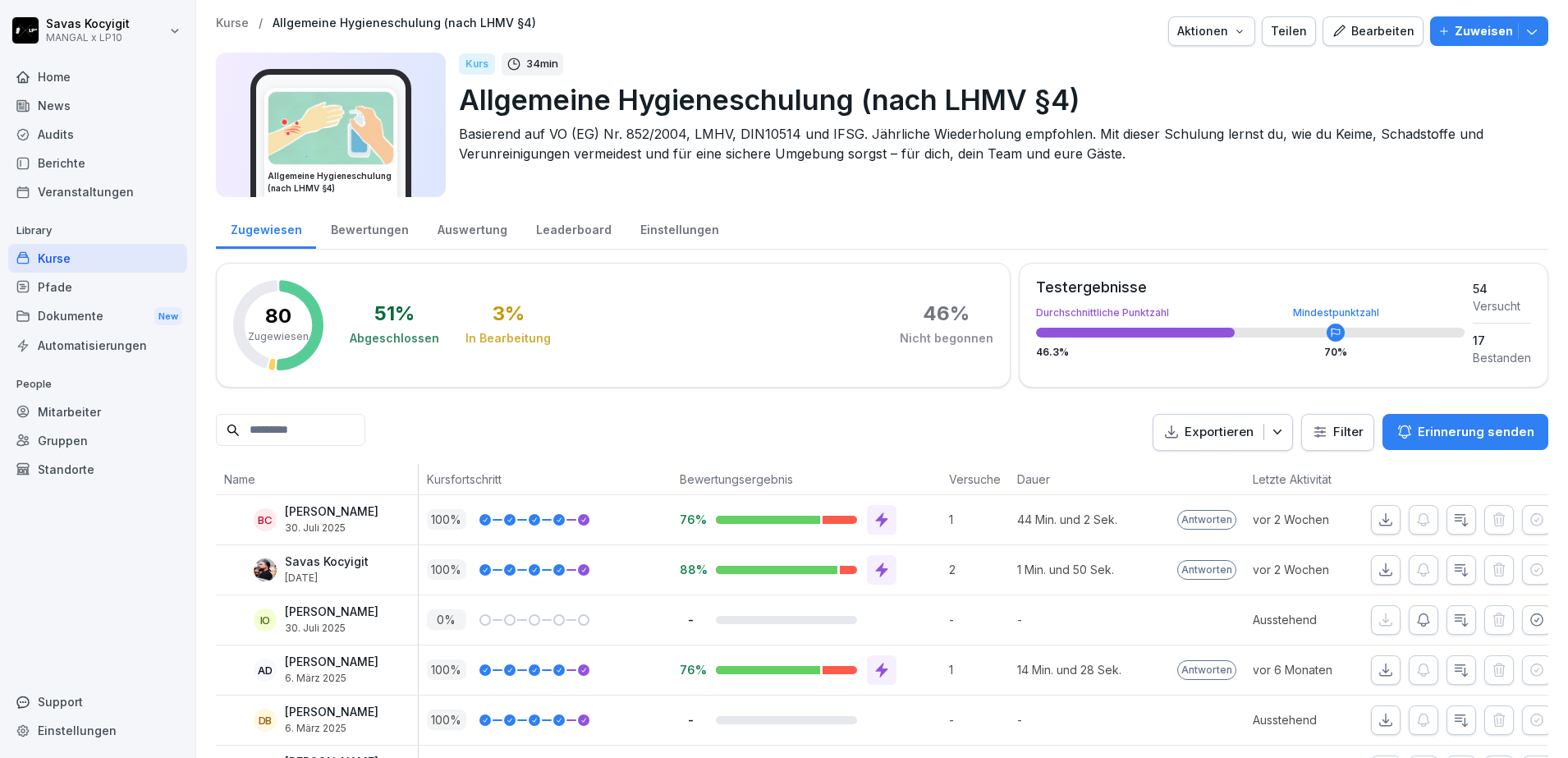
click at [72, 262] on div "Kurse" at bounding box center [97, 259] width 179 height 29
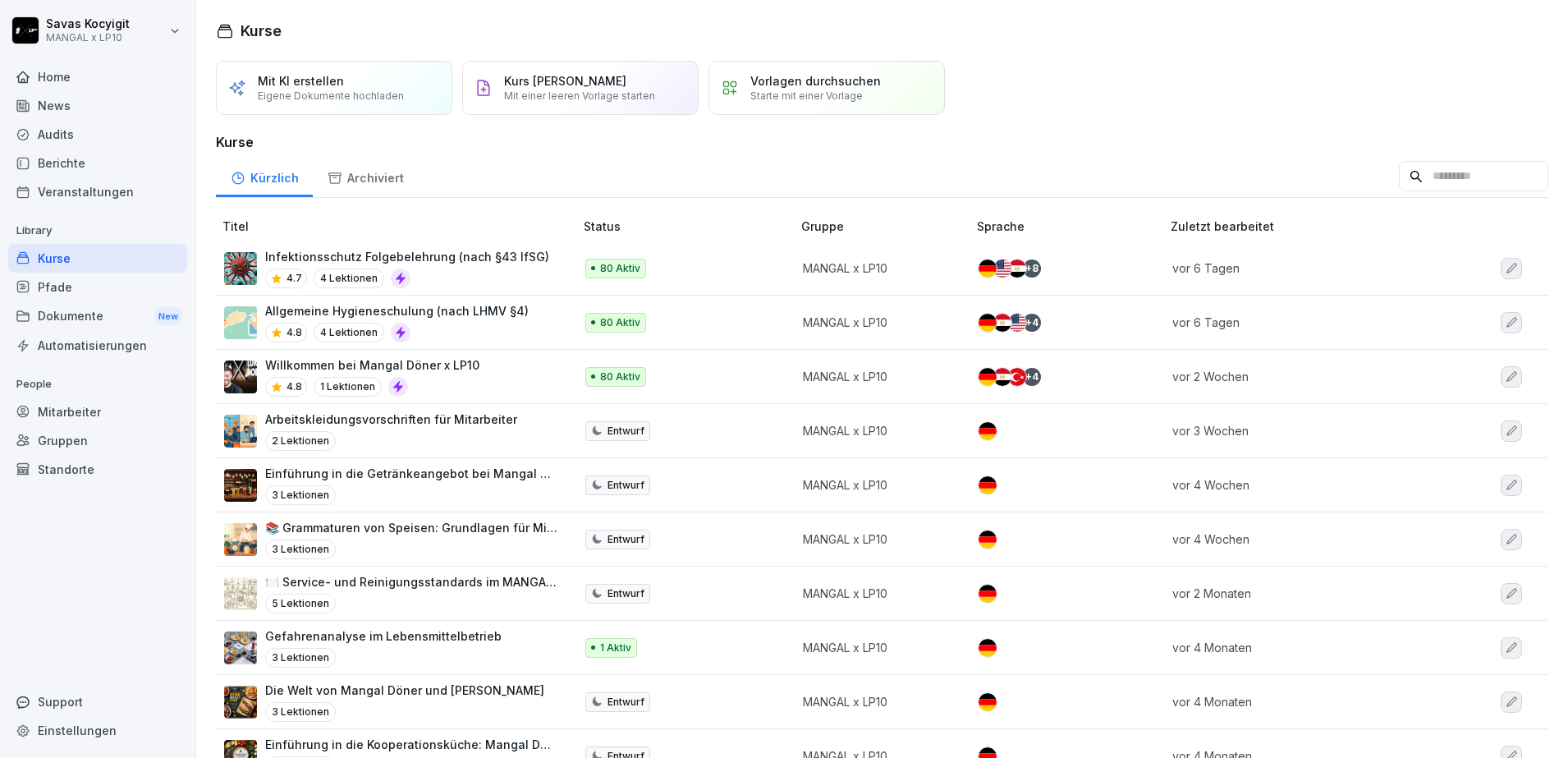
click at [51, 404] on div "Mitarbeiter" at bounding box center [97, 412] width 179 height 29
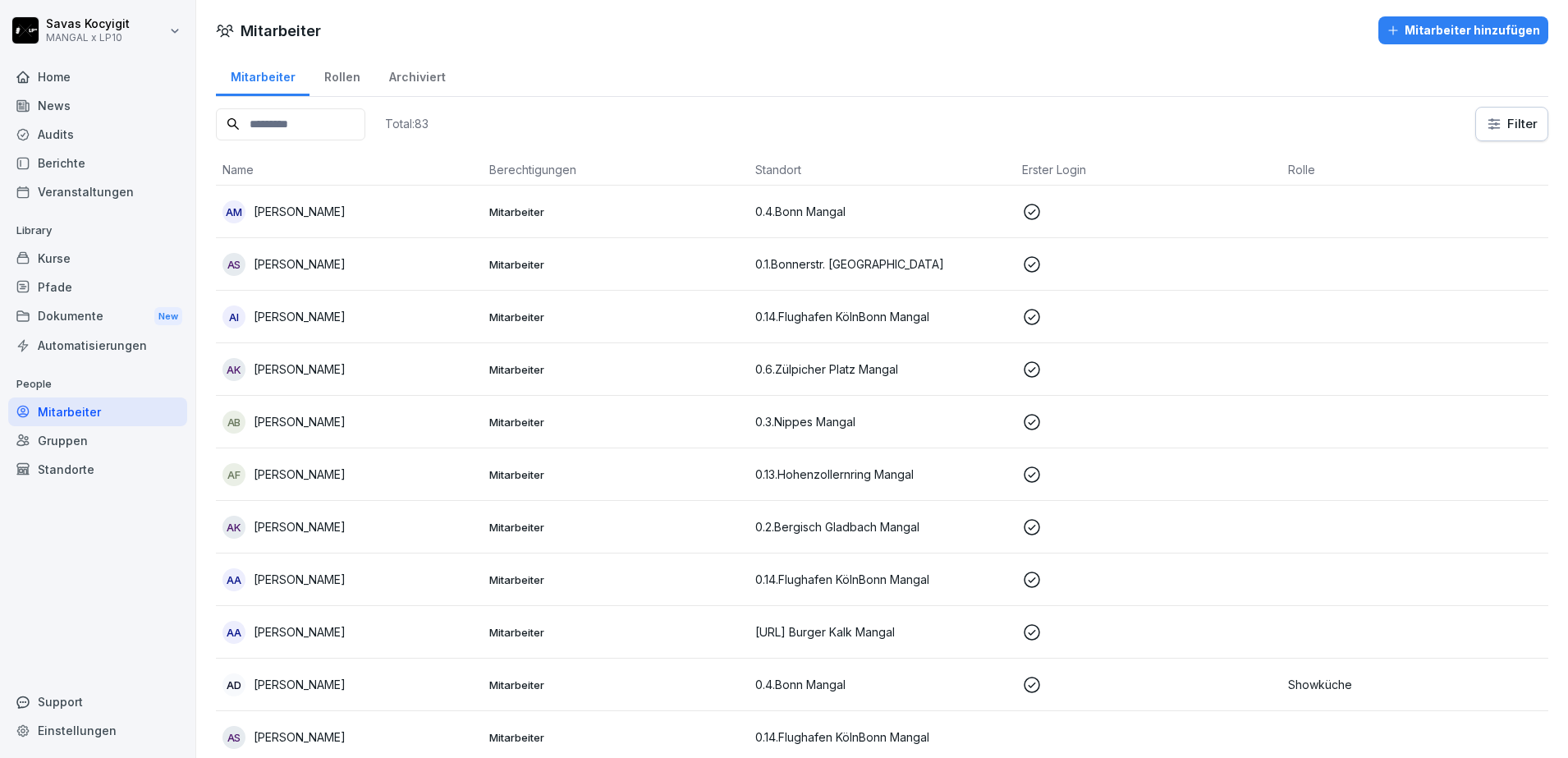
click at [346, 266] on p "[PERSON_NAME]" at bounding box center [299, 263] width 92 height 17
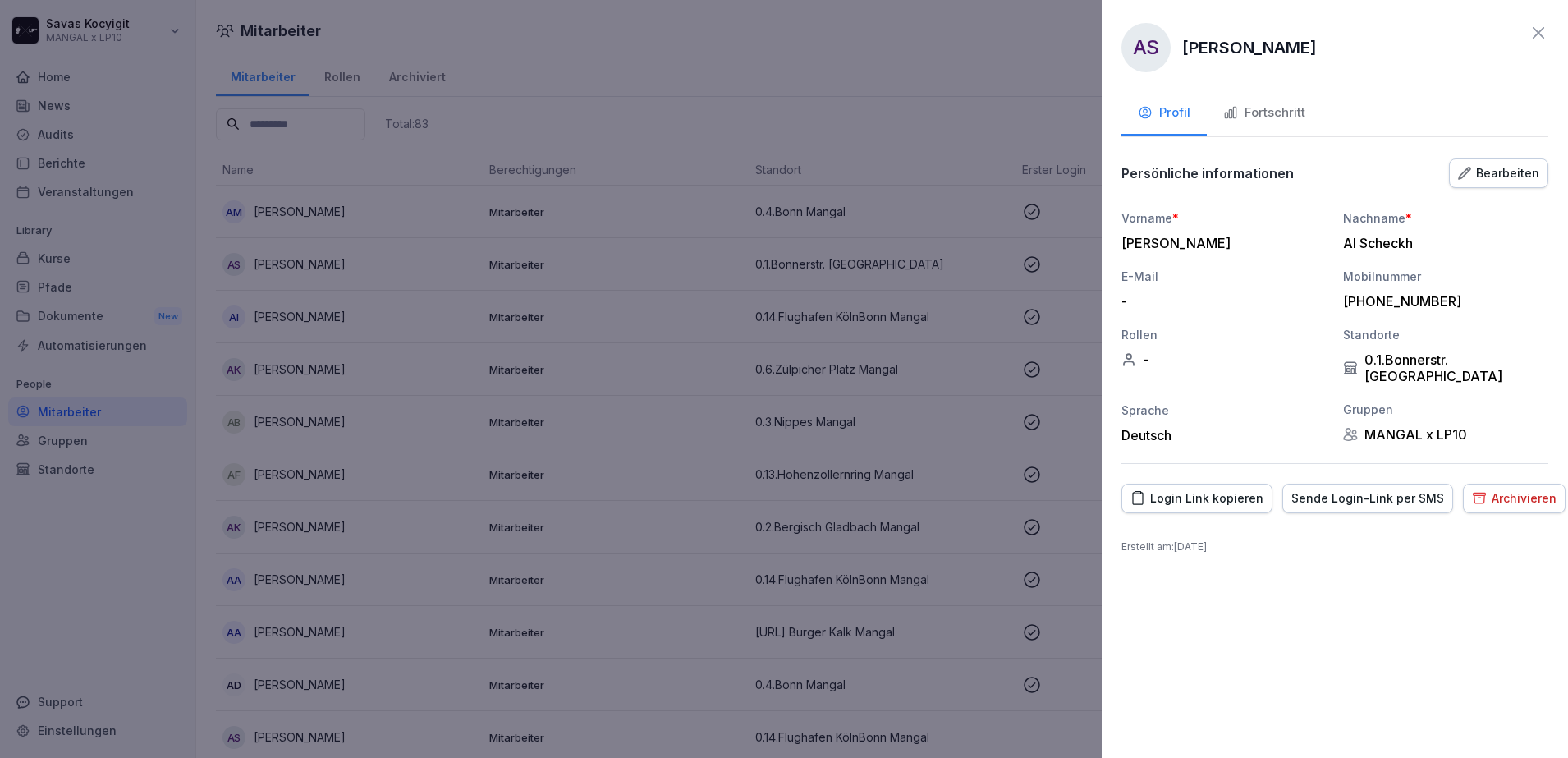
click at [1283, 114] on div "Fortschritt" at bounding box center [1264, 113] width 82 height 19
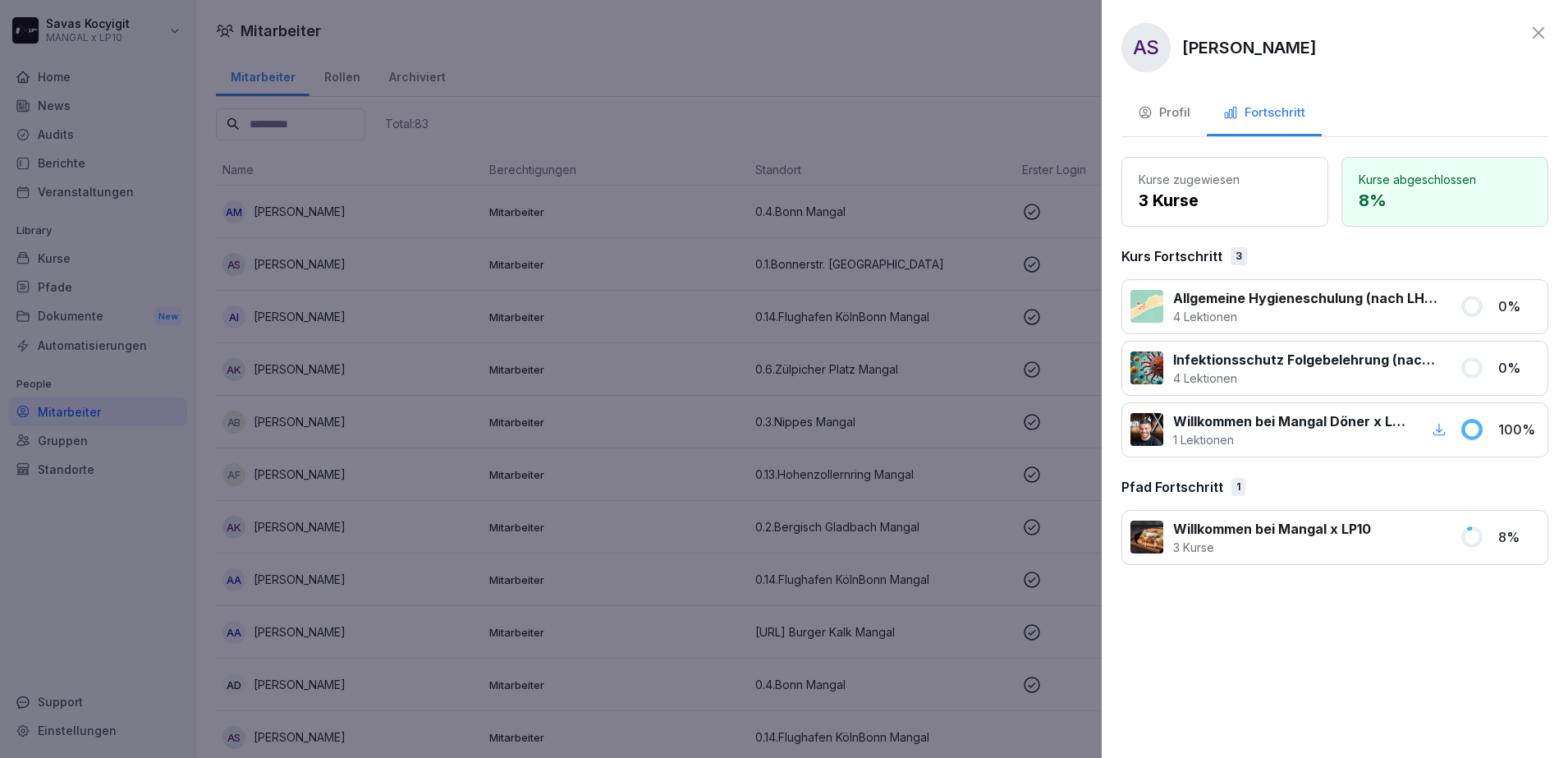
click at [1166, 119] on div "Profil" at bounding box center [1164, 113] width 53 height 19
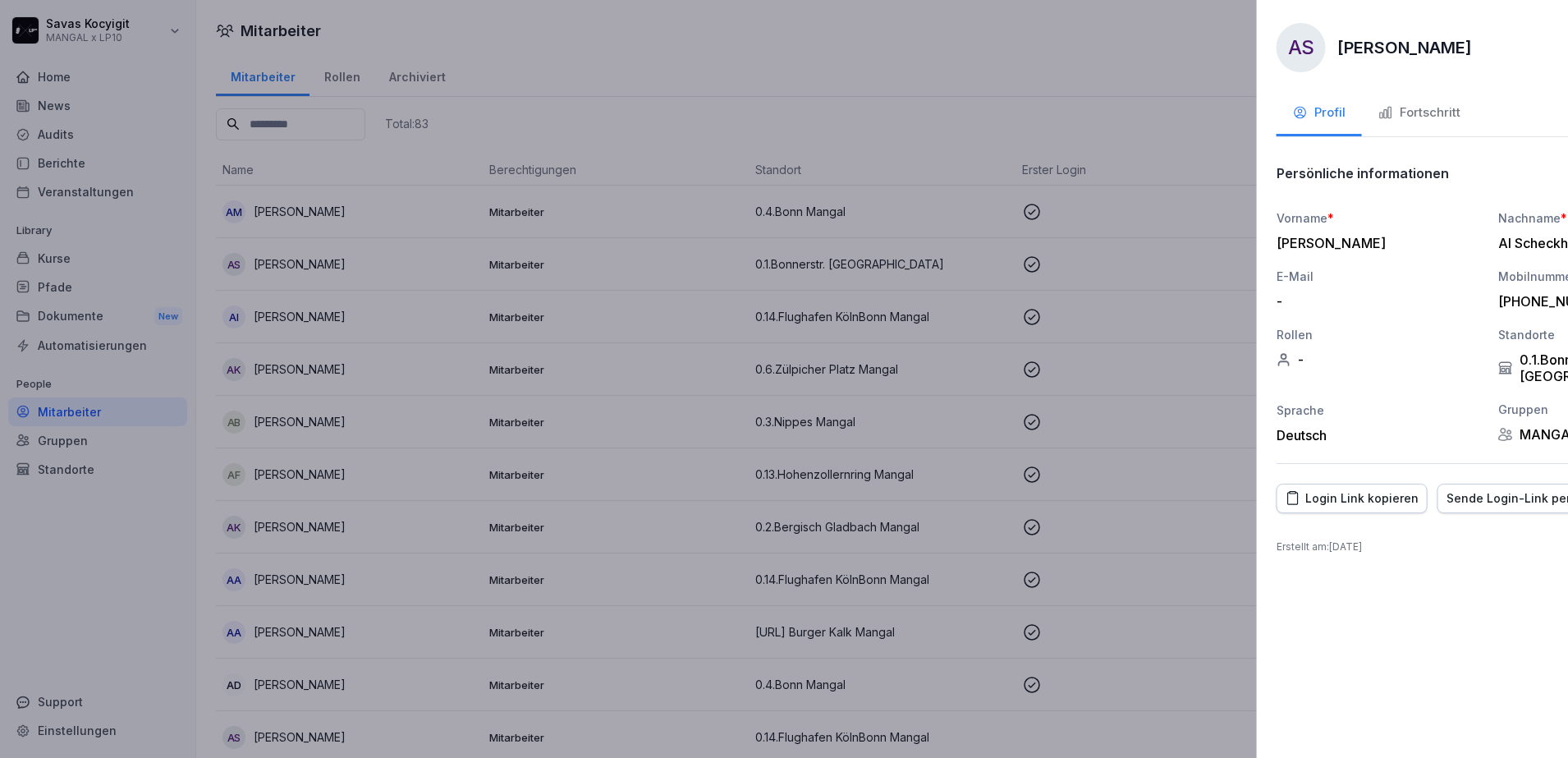
click at [642, 165] on div at bounding box center [784, 379] width 1568 height 758
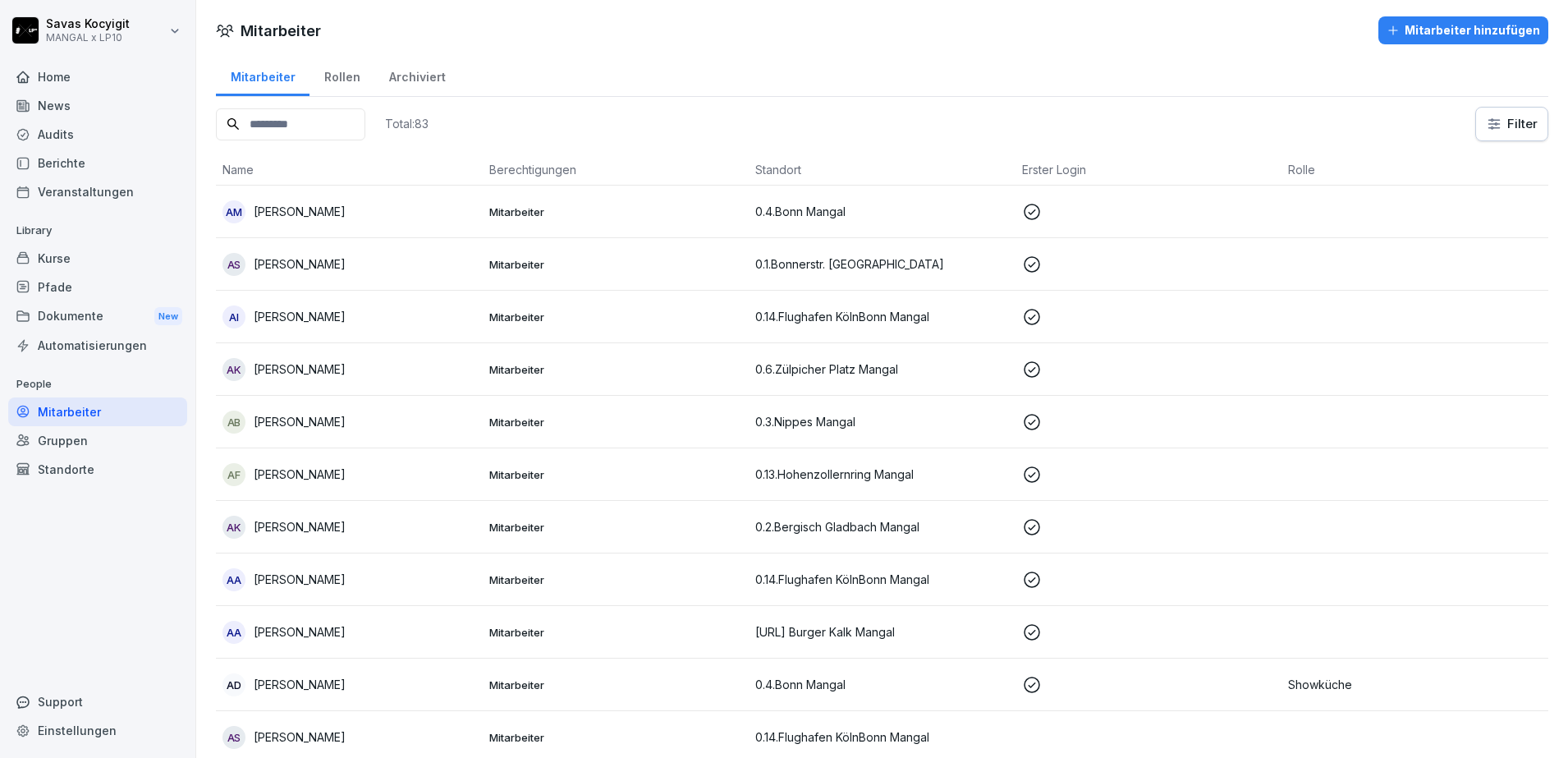
click at [393, 382] on td "AK [PERSON_NAME]" at bounding box center [350, 369] width 267 height 53
click at [934, 143] on div at bounding box center [784, 379] width 1568 height 758
click at [380, 536] on div "AK [PERSON_NAME]" at bounding box center [349, 527] width 253 height 23
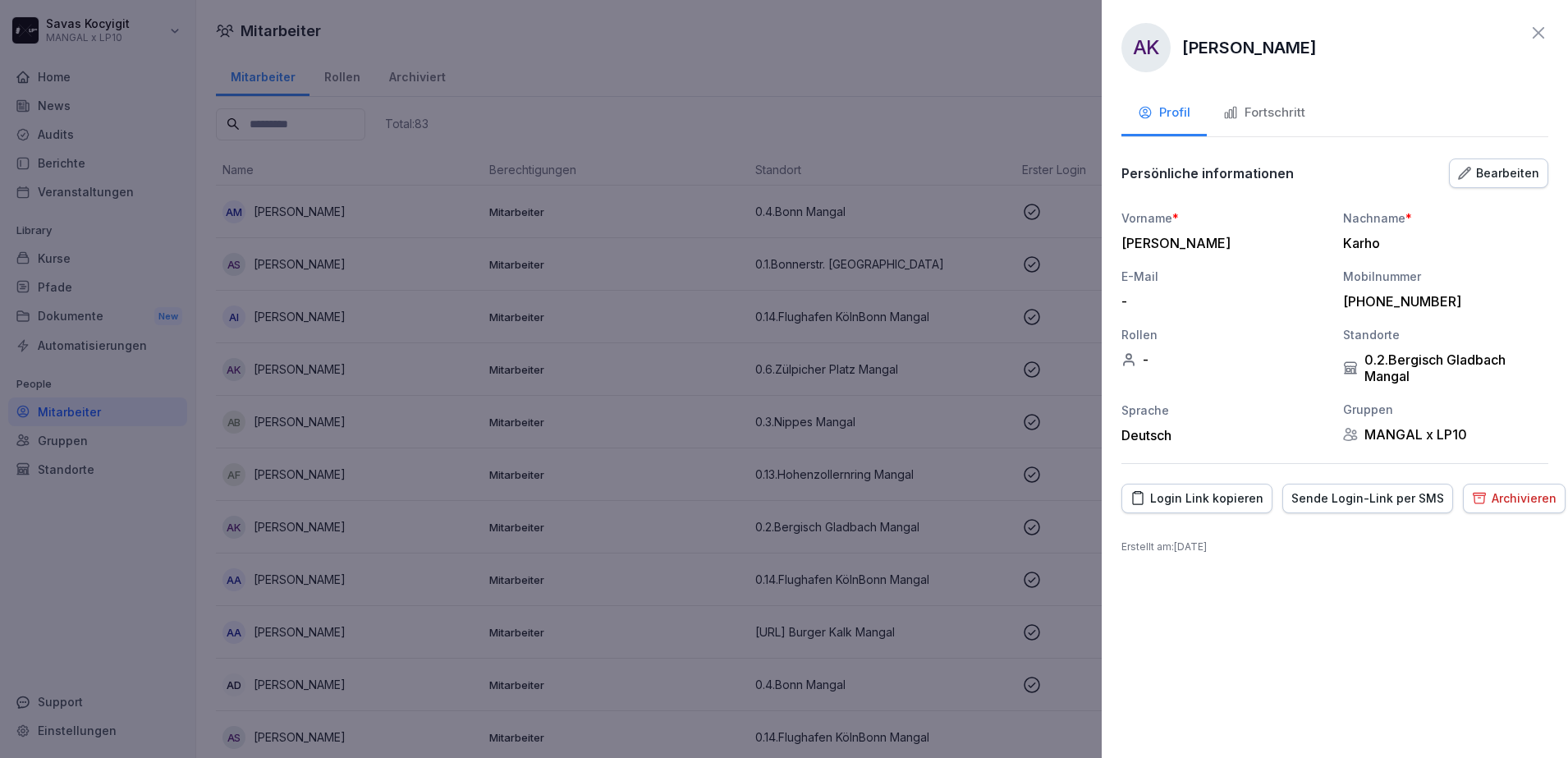
click at [1405, 272] on div "Mobilnummer" at bounding box center [1445, 276] width 205 height 17
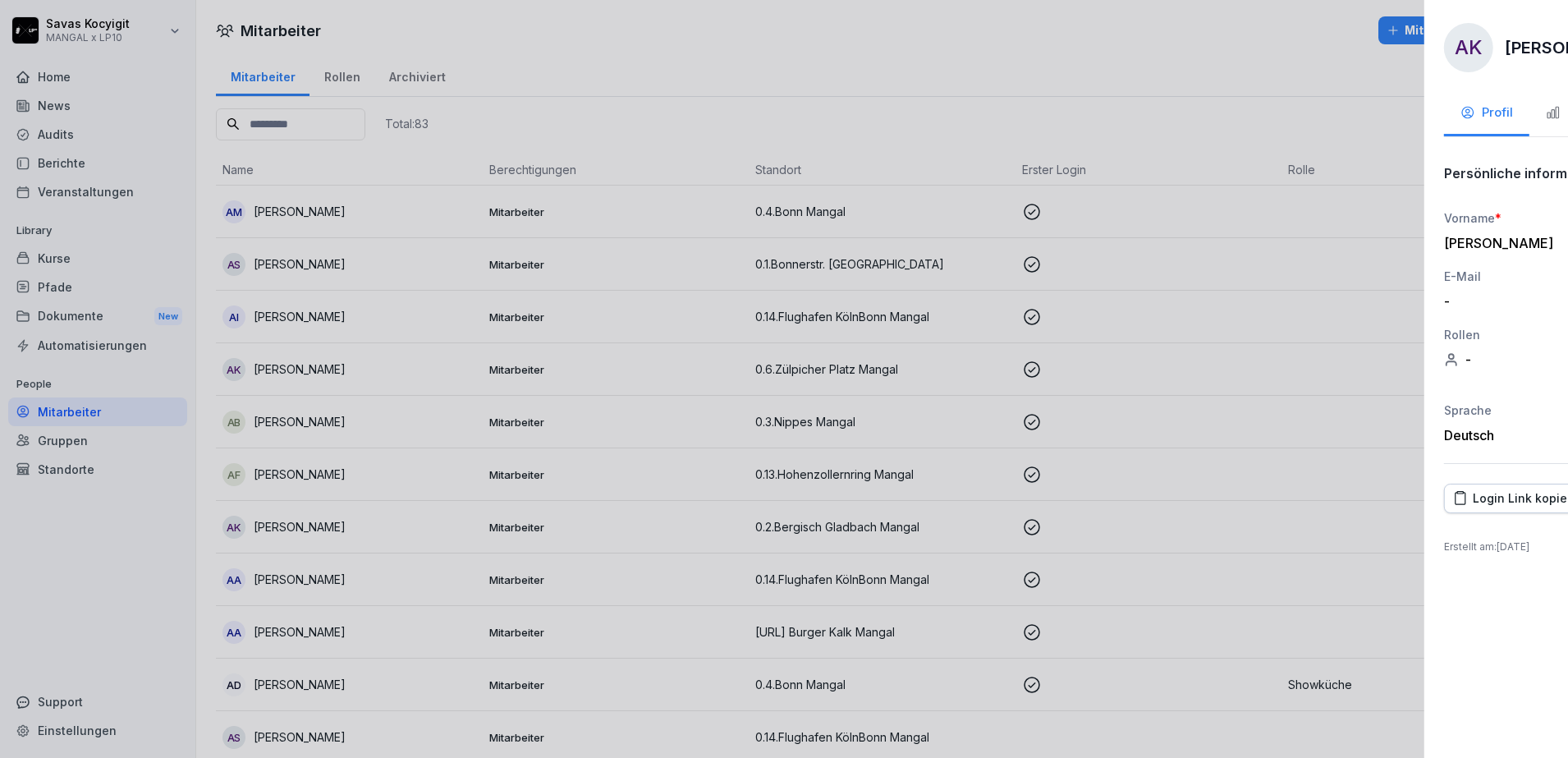
click at [750, 152] on div at bounding box center [784, 379] width 1568 height 758
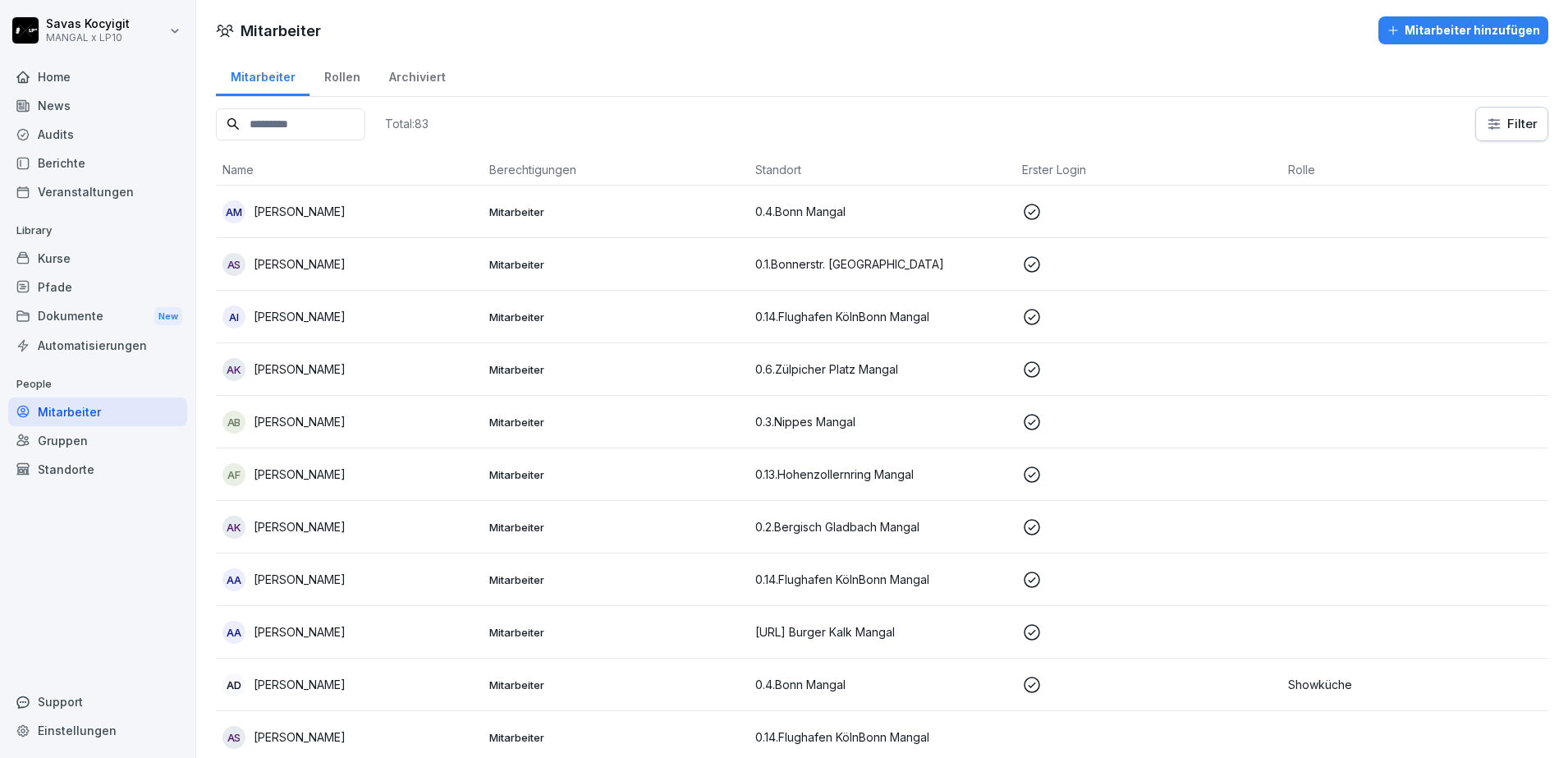
click at [616, 455] on td "Mitarbeiter" at bounding box center [616, 475] width 267 height 53
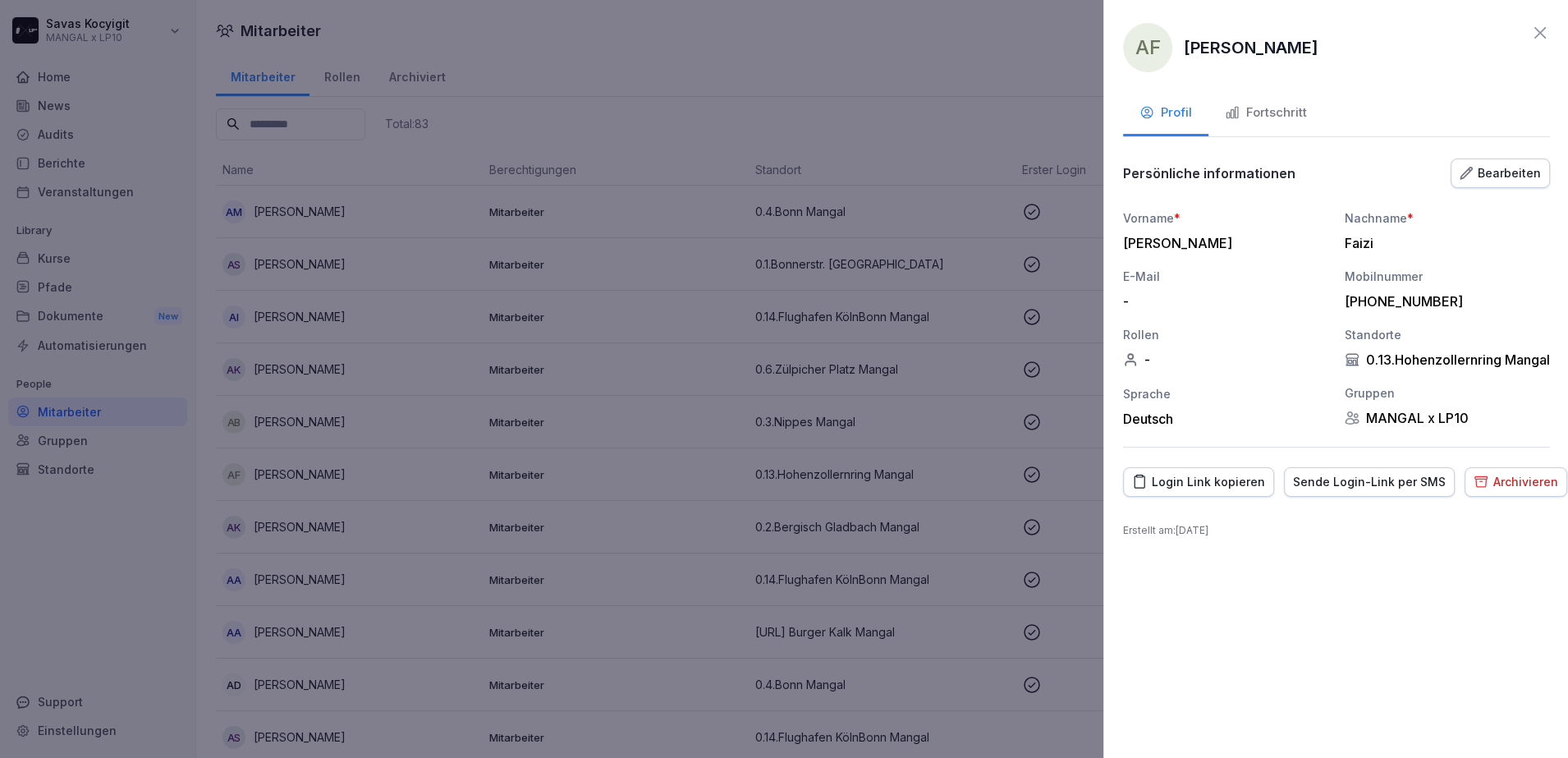
click at [529, 148] on div at bounding box center [784, 379] width 1568 height 758
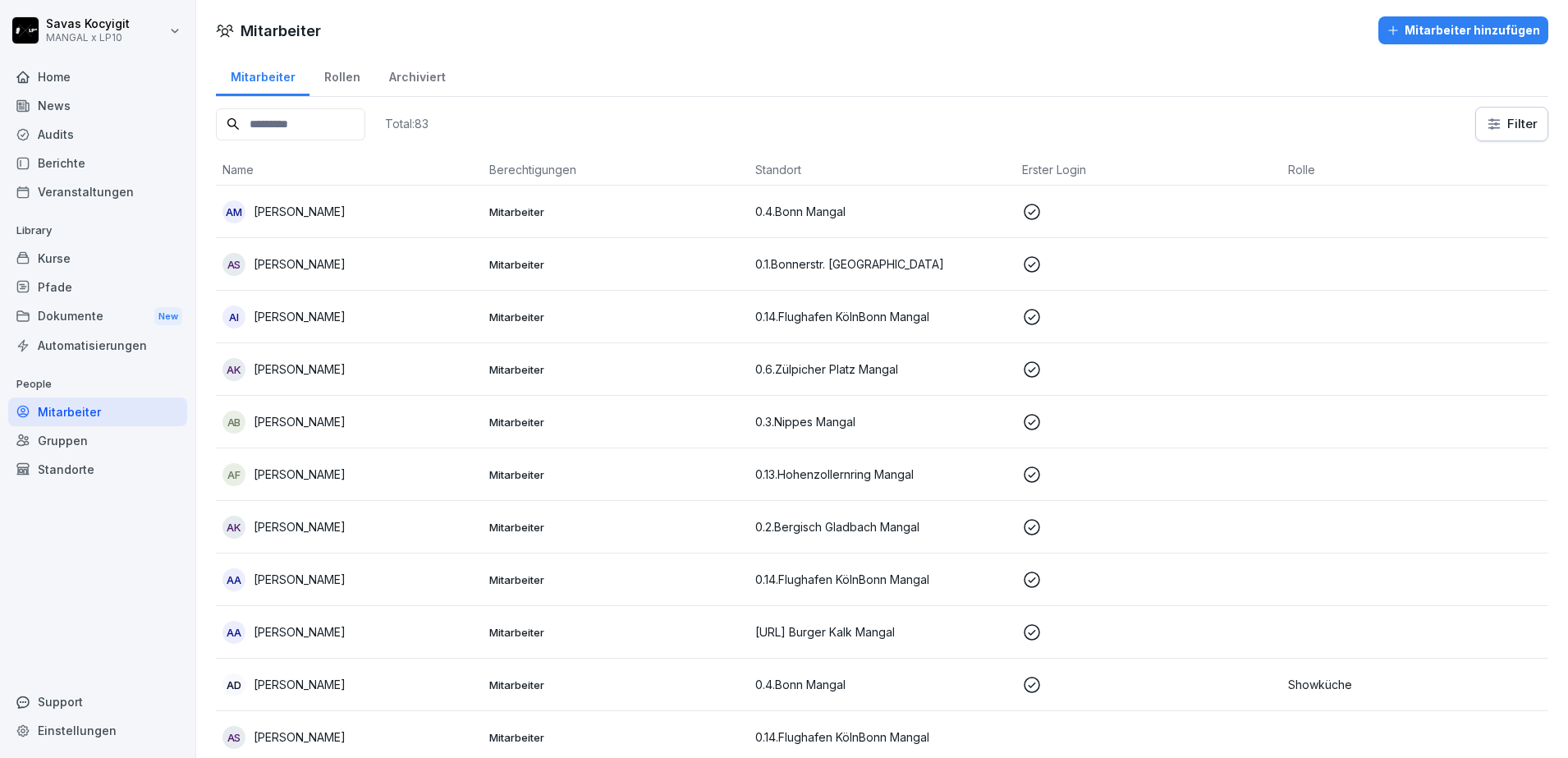
click at [416, 585] on div "AA Alaa Aldin Alrawad" at bounding box center [349, 579] width 253 height 23
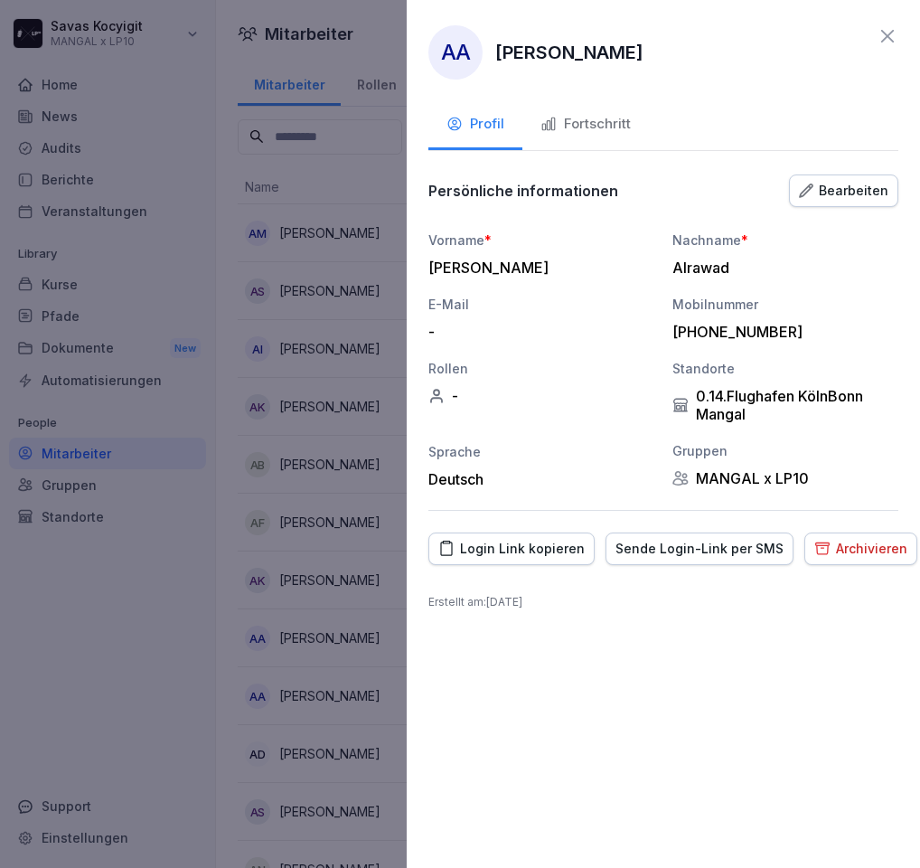
click at [373, 161] on div at bounding box center [460, 434] width 920 height 868
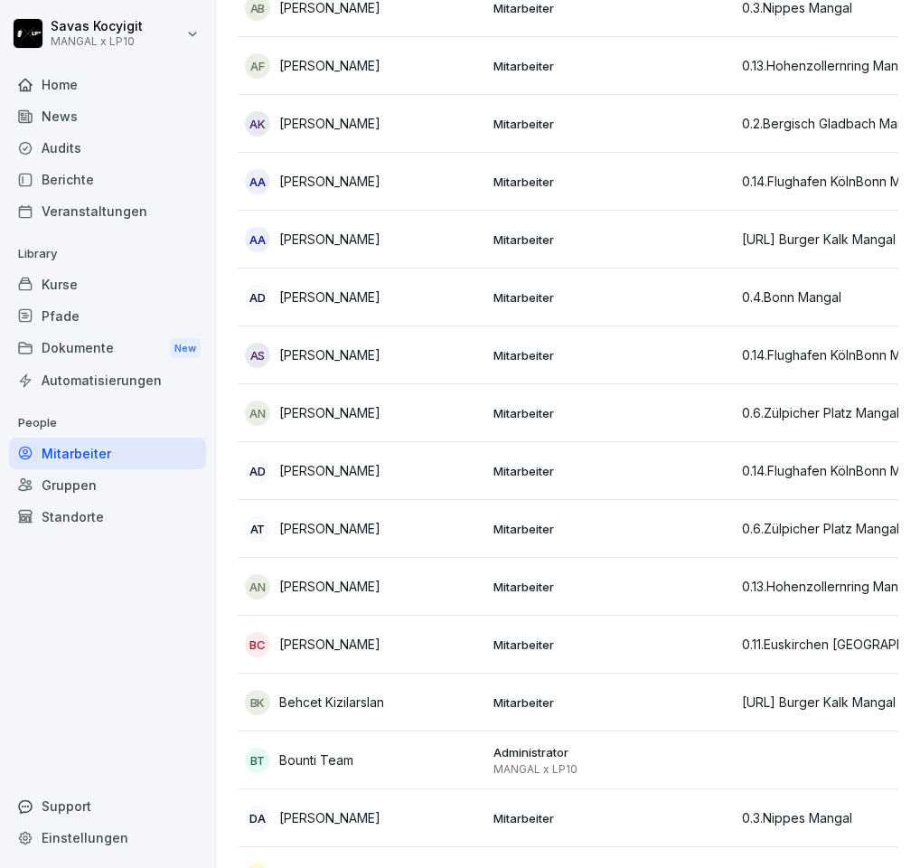
scroll to position [485, 0]
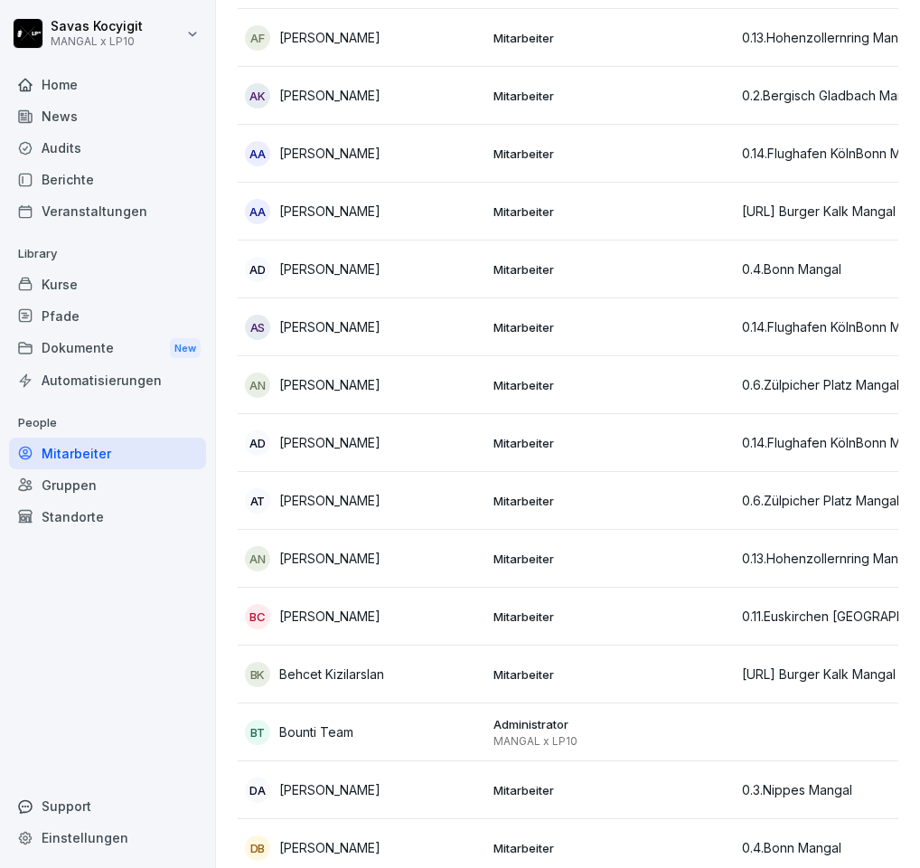
click at [690, 316] on td "Mitarbeiter" at bounding box center [610, 327] width 249 height 58
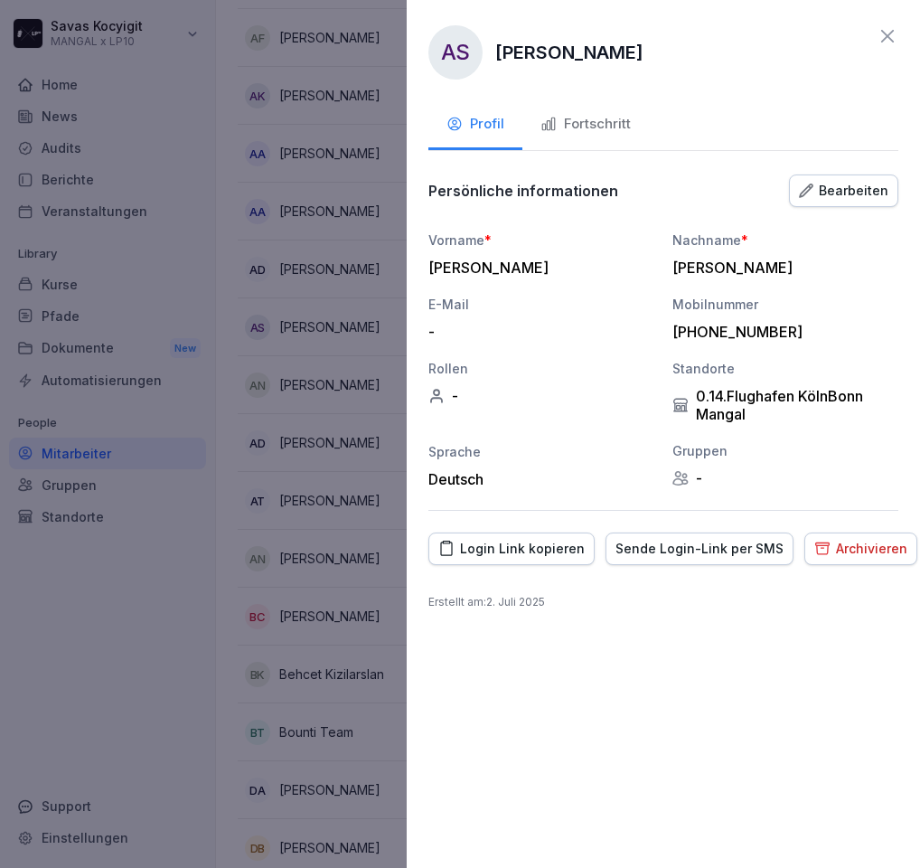
click at [798, 278] on div "Vorname * Ali Mahmoud Nachname * Salah E-Mail - Mobilnummer +491737495688 Rolle…" at bounding box center [664, 360] width 470 height 258
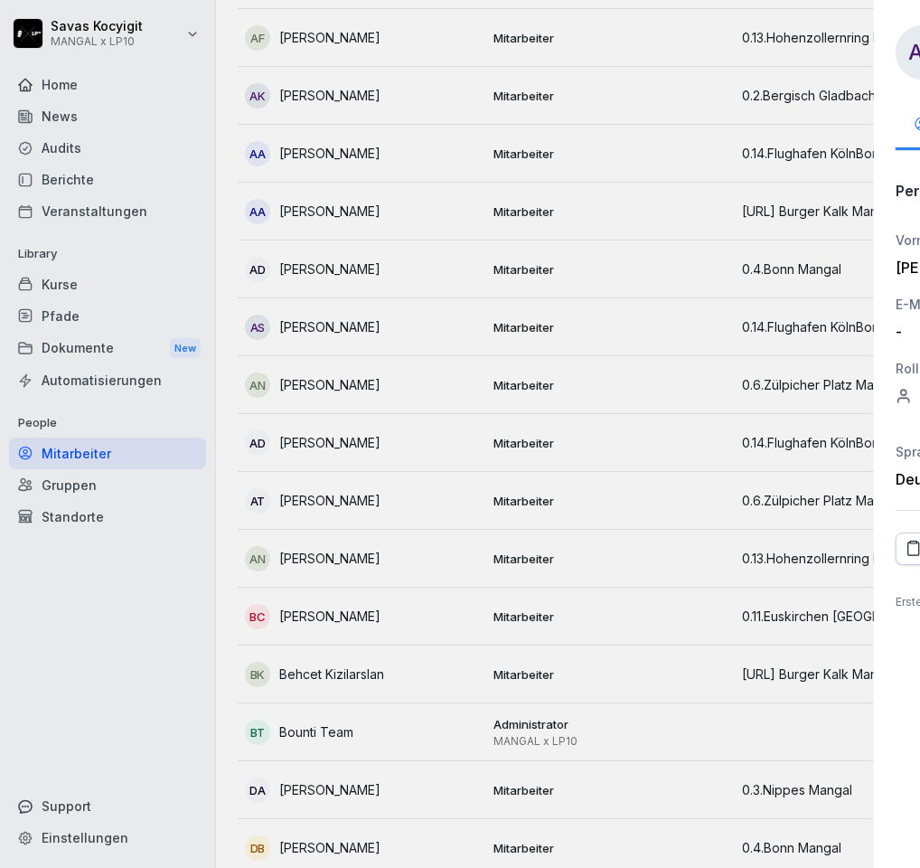
click at [339, 346] on div at bounding box center [460, 434] width 920 height 868
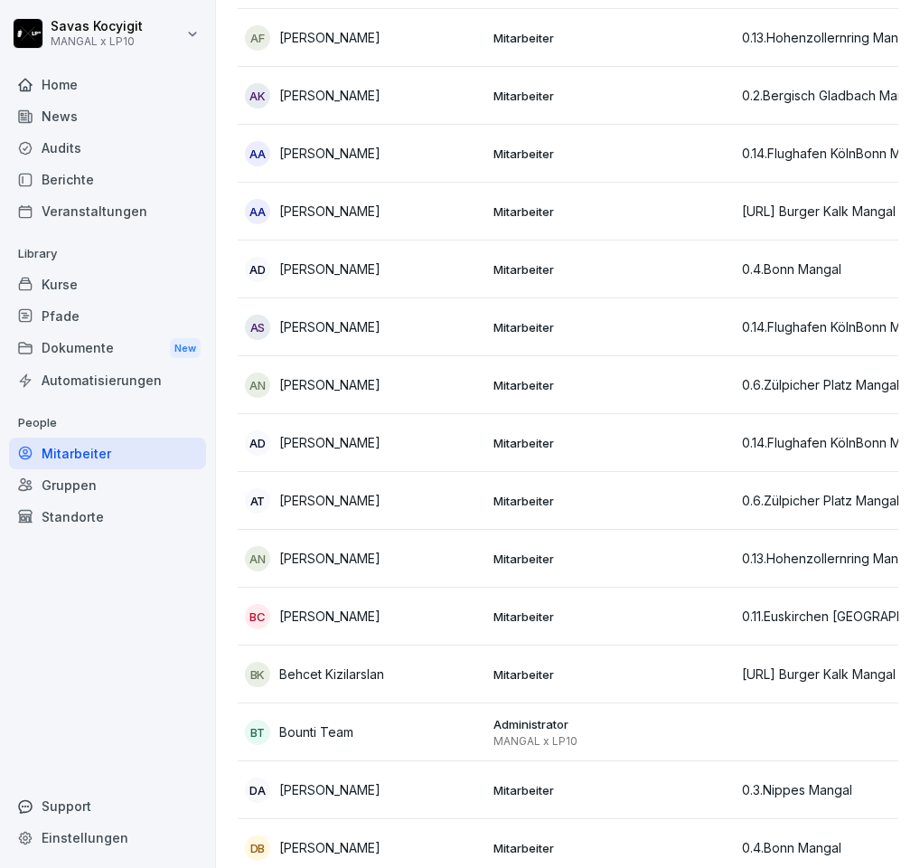
click at [439, 377] on div "AN Ali Nookhjama" at bounding box center [362, 385] width 234 height 25
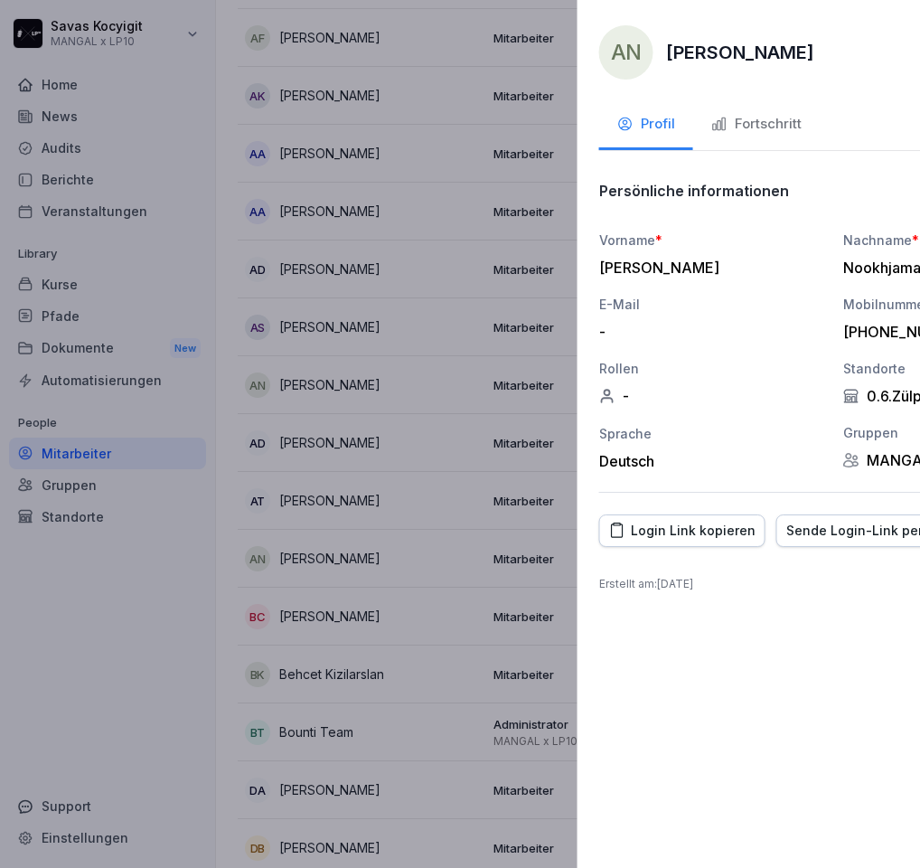
click at [390, 457] on div at bounding box center [460, 434] width 920 height 868
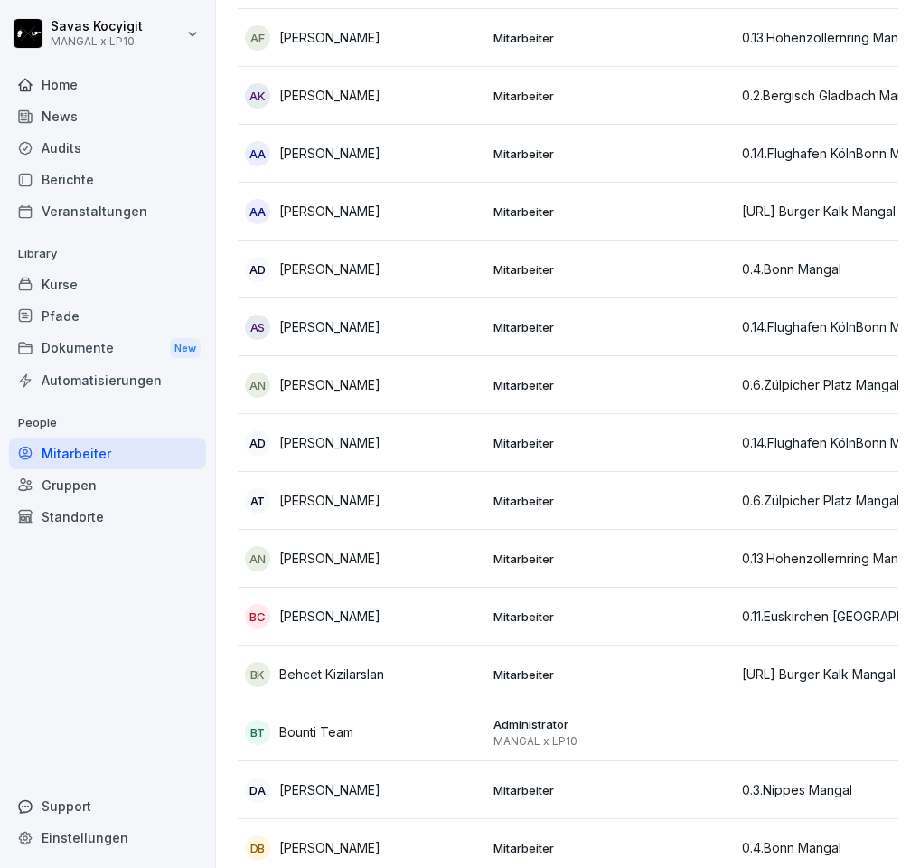
click at [686, 484] on td "Mitarbeiter" at bounding box center [610, 501] width 249 height 58
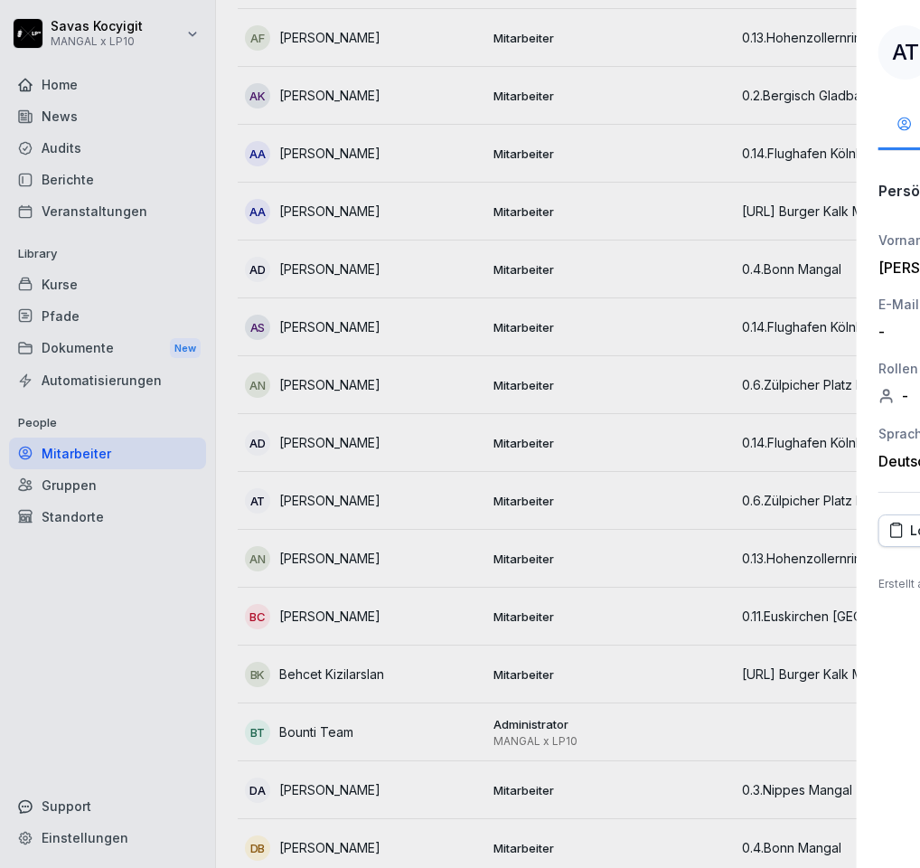
click at [310, 188] on div at bounding box center [460, 434] width 920 height 868
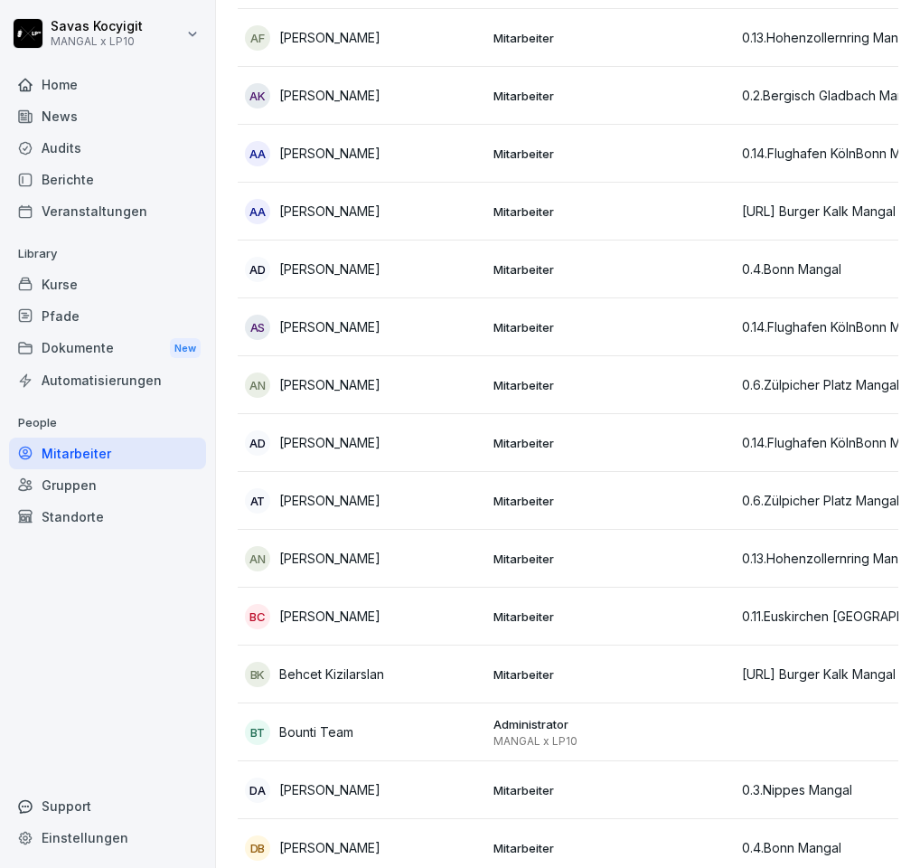
click at [383, 425] on td "AD Alisan Dogan" at bounding box center [362, 443] width 249 height 58
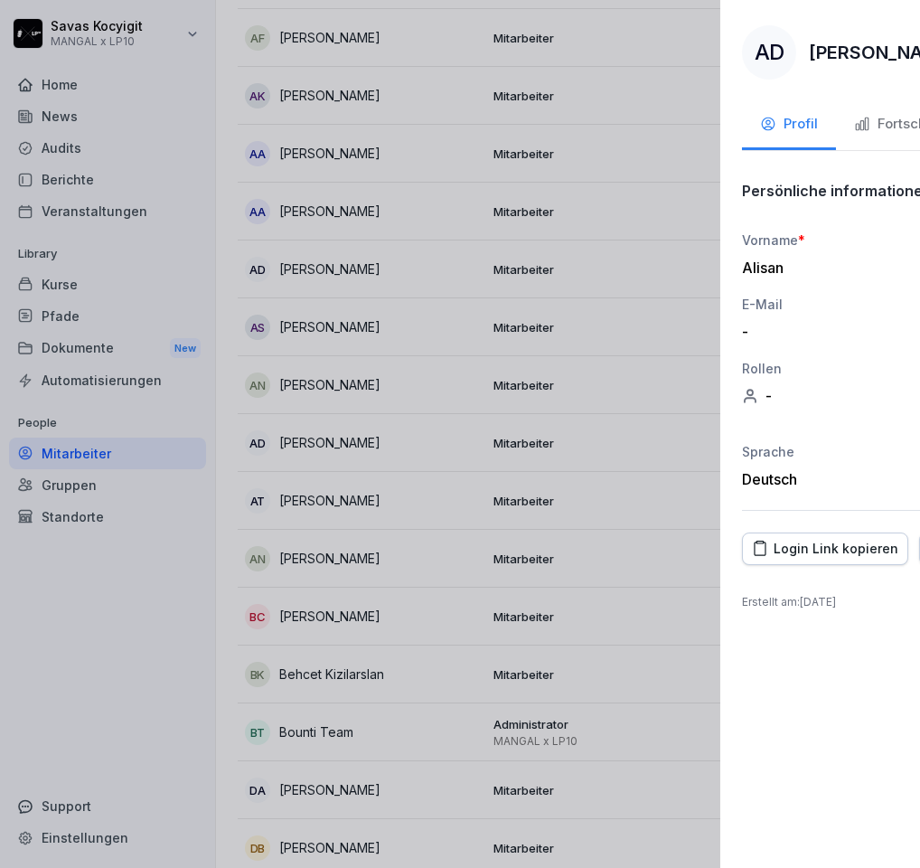
click at [274, 373] on div at bounding box center [460, 434] width 920 height 868
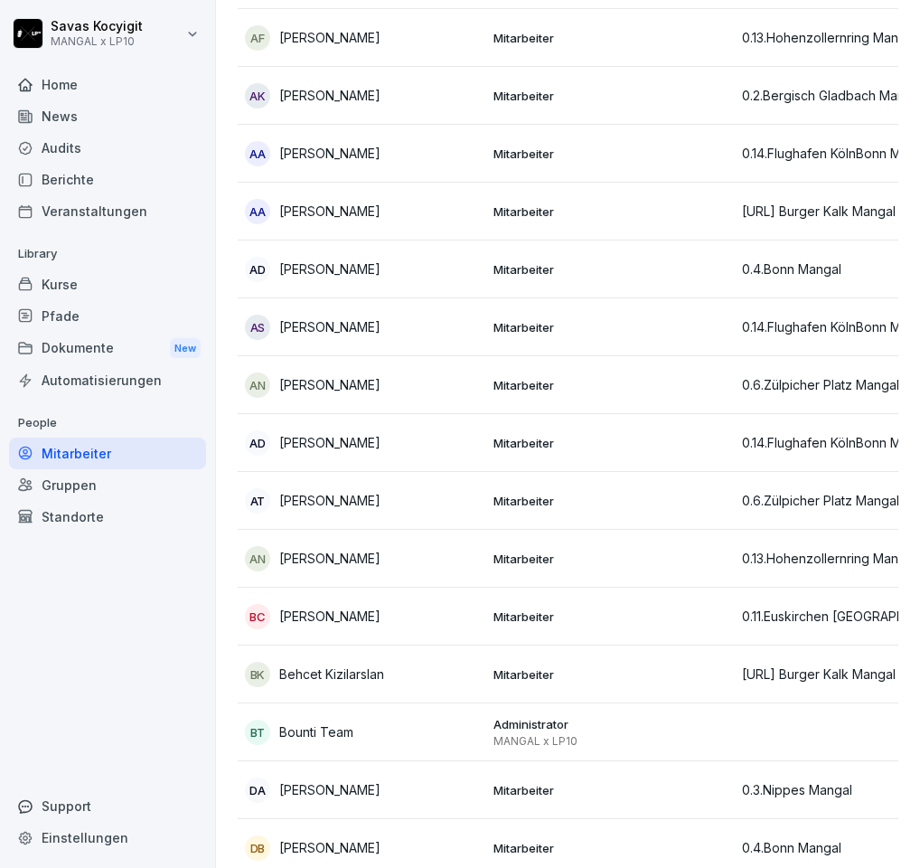
click at [330, 561] on p "[PERSON_NAME]" at bounding box center [329, 558] width 101 height 19
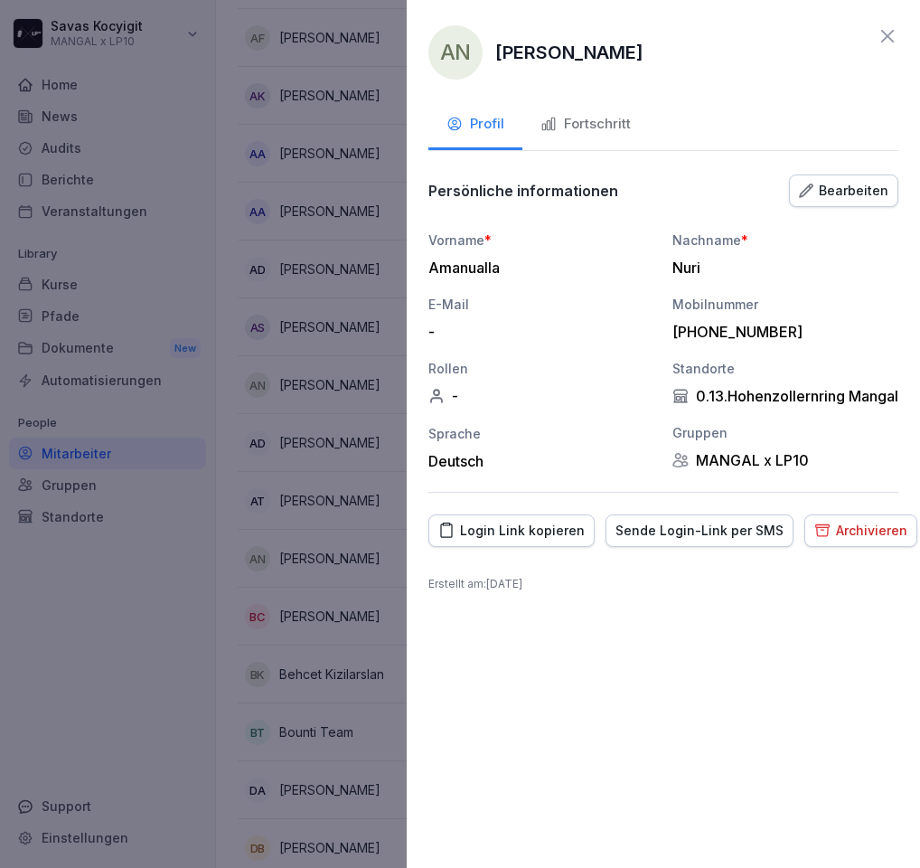
click at [888, 30] on icon at bounding box center [888, 36] width 22 height 22
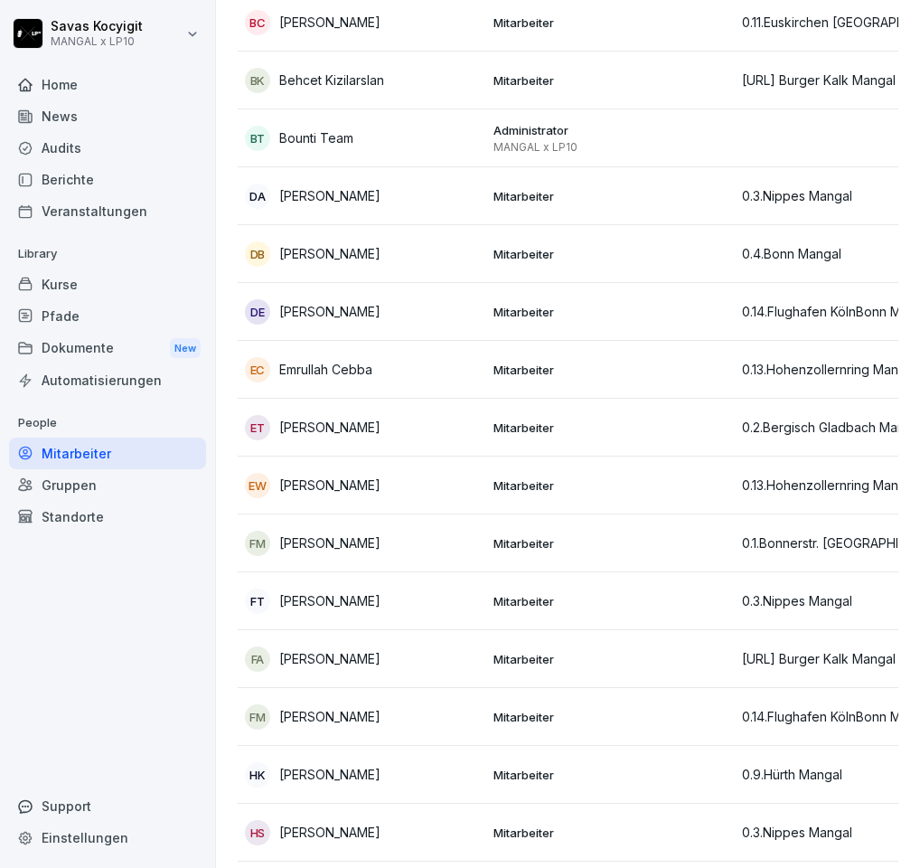
scroll to position [1125, 0]
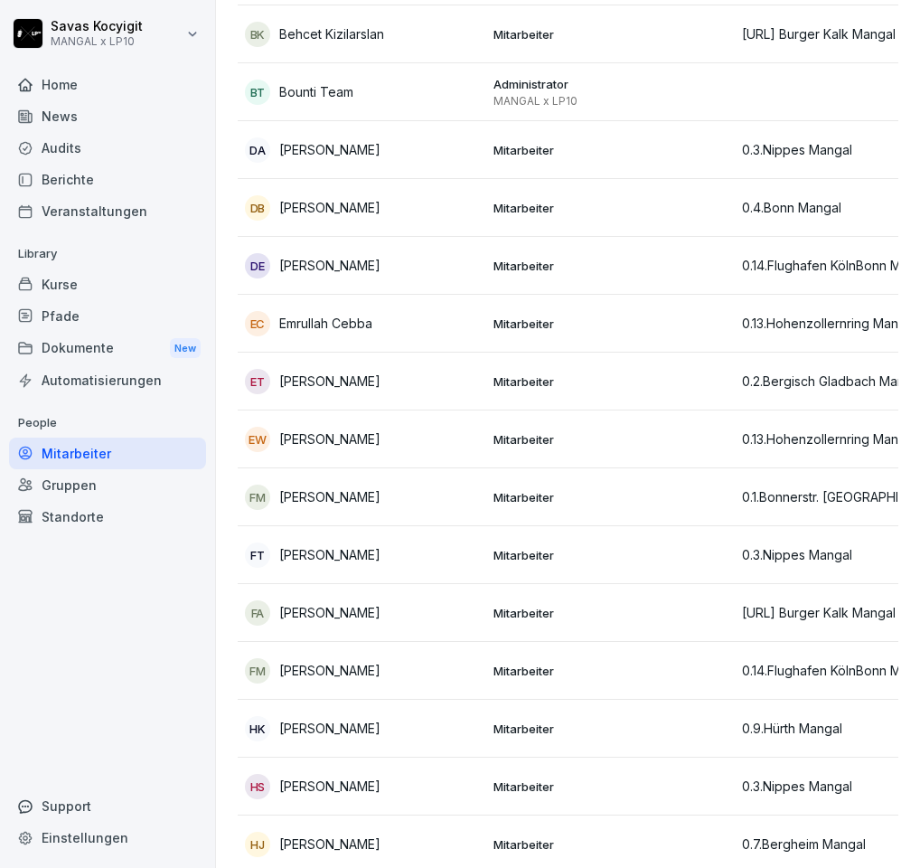
click at [694, 434] on p "Mitarbeiter" at bounding box center [611, 439] width 234 height 16
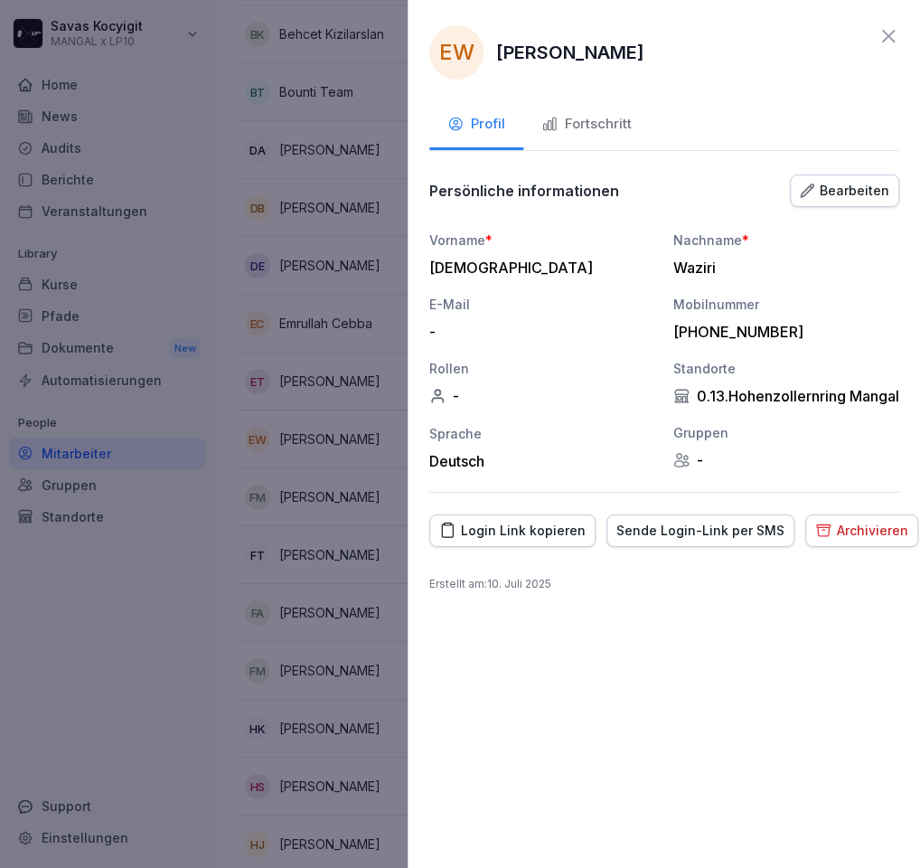
click at [387, 368] on div at bounding box center [460, 434] width 920 height 868
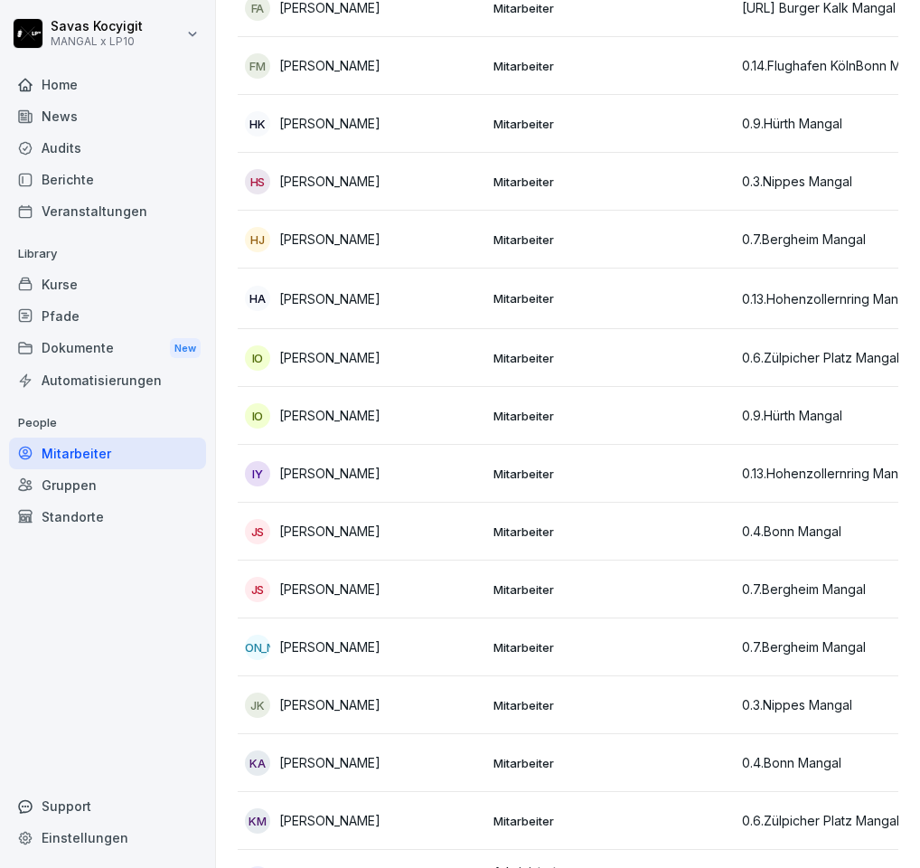
scroll to position [1736, 0]
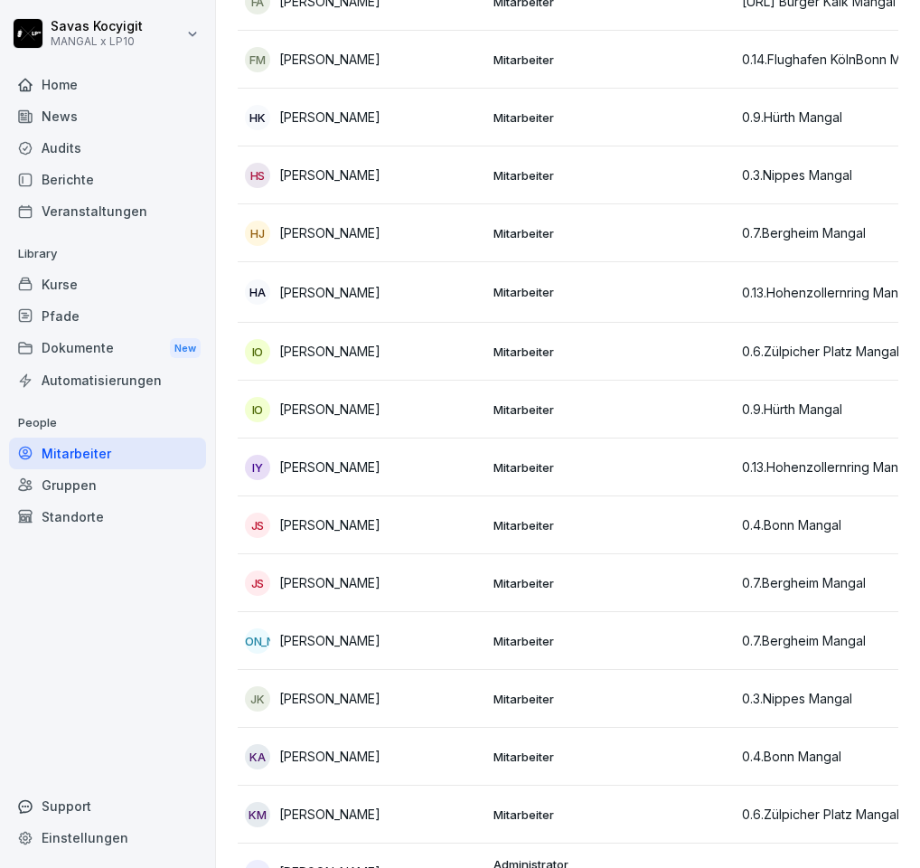
click at [592, 71] on td "Mitarbeiter" at bounding box center [610, 60] width 249 height 58
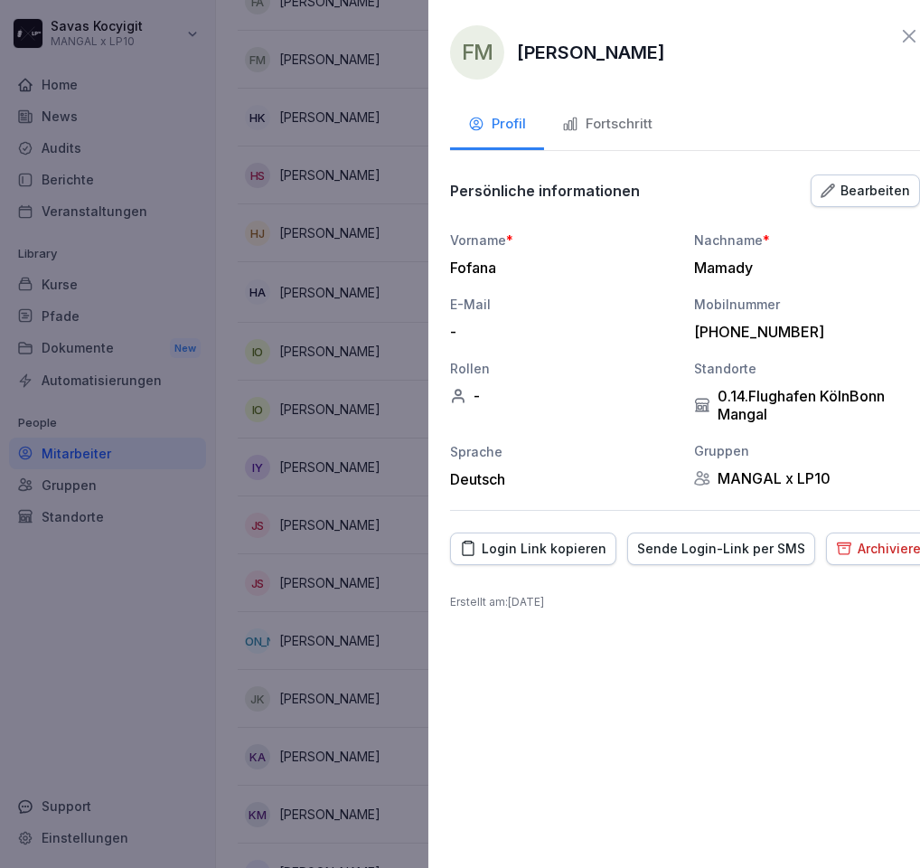
click at [310, 104] on div at bounding box center [460, 434] width 920 height 868
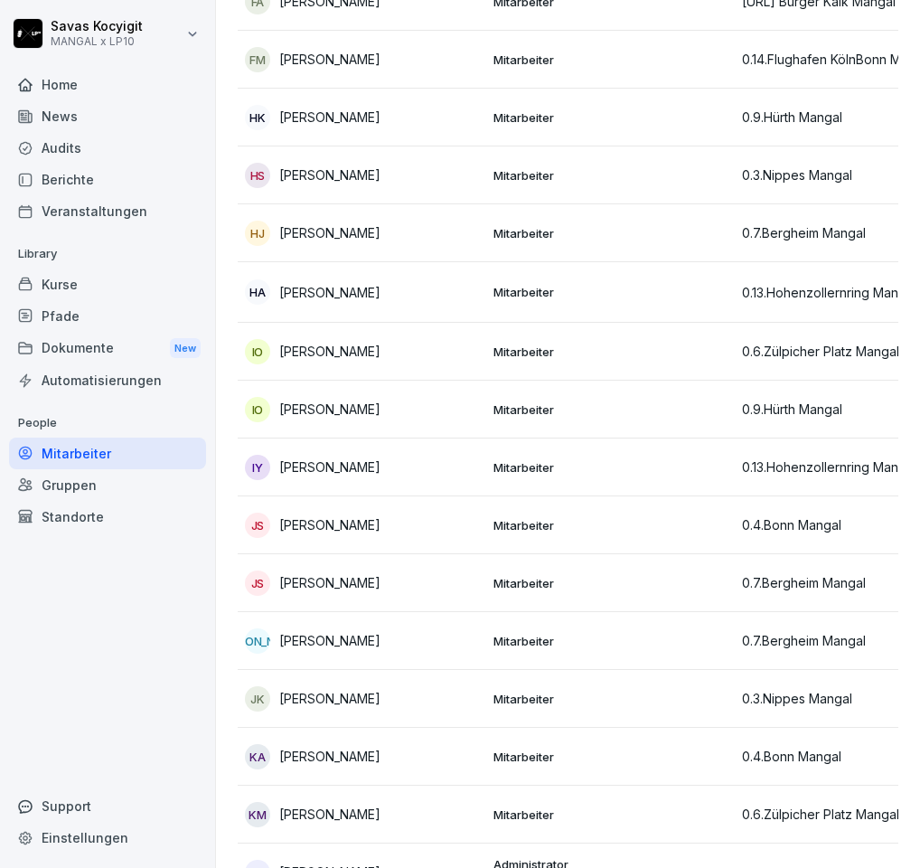
click at [381, 302] on p "[PERSON_NAME]" at bounding box center [329, 292] width 101 height 19
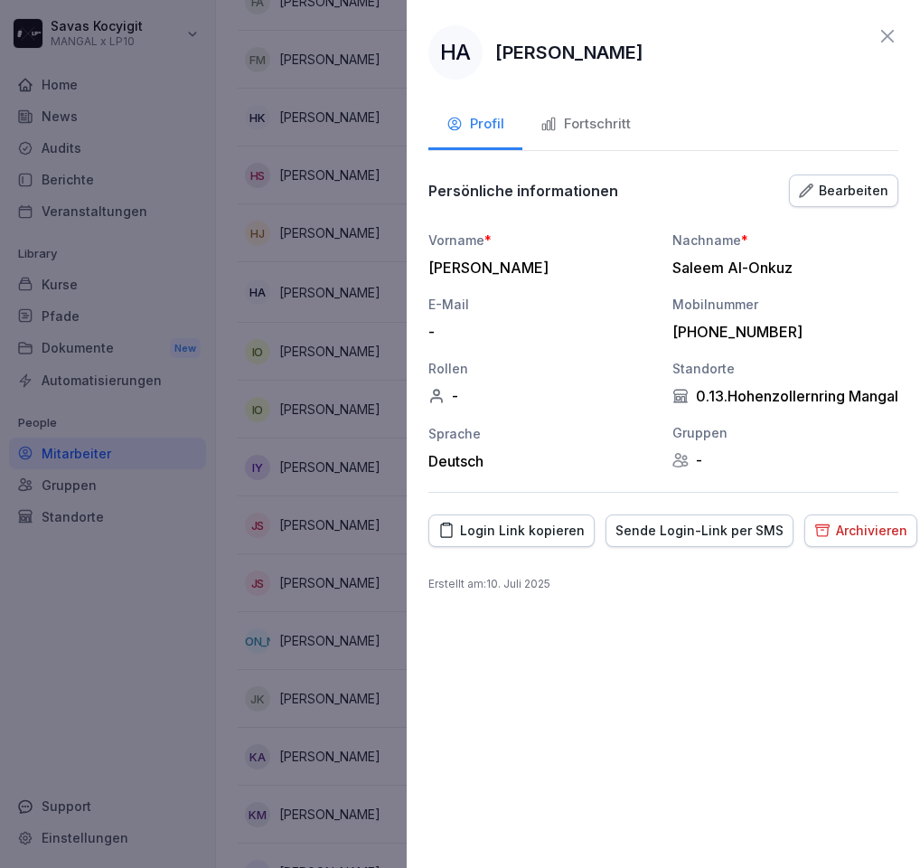
click at [413, 302] on div "HA Hussein Mohammed Saleem Al-Onkuz Profil Fortschritt Persönliche informatione…" at bounding box center [664, 434] width 514 height 868
drag, startPoint x: 413, startPoint y: 302, endPoint x: 846, endPoint y: 242, distance: 437.2
click at [846, 242] on div "Nachname *" at bounding box center [786, 240] width 226 height 19
click at [593, 114] on div "Fortschritt" at bounding box center [586, 124] width 90 height 21
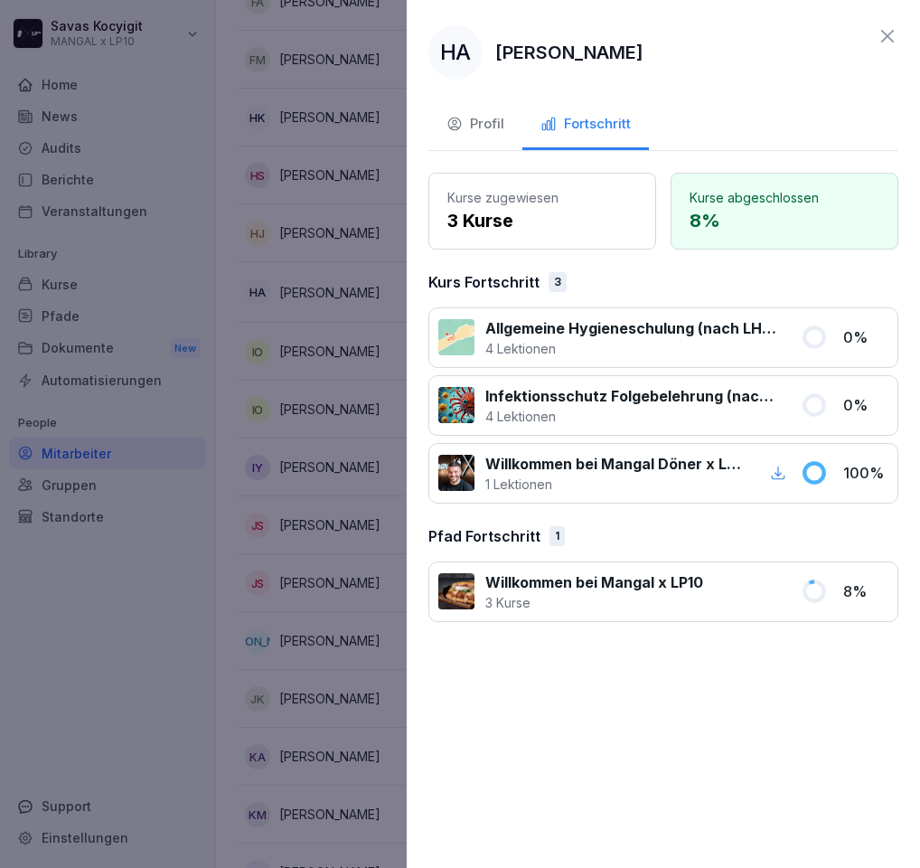
click at [469, 126] on div "Profil" at bounding box center [476, 124] width 58 height 21
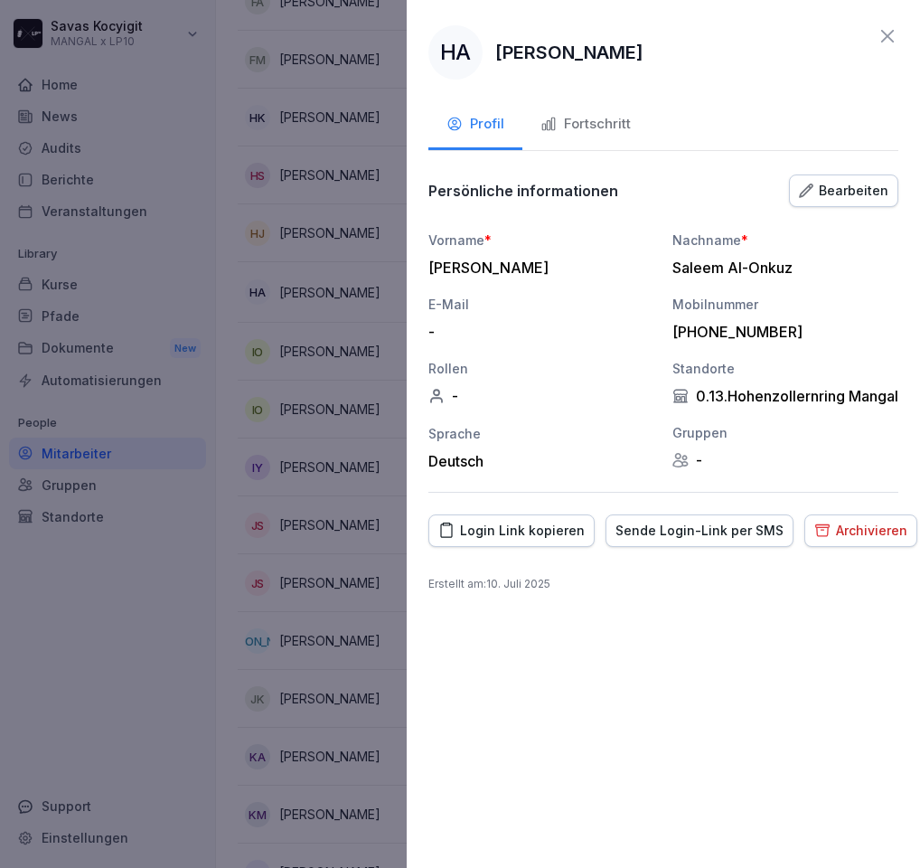
click at [723, 90] on div "HA Hussein Mohammed Saleem Al-Onkuz Profil Fortschritt Persönliche informatione…" at bounding box center [664, 434] width 514 height 868
click at [299, 342] on div at bounding box center [460, 434] width 920 height 868
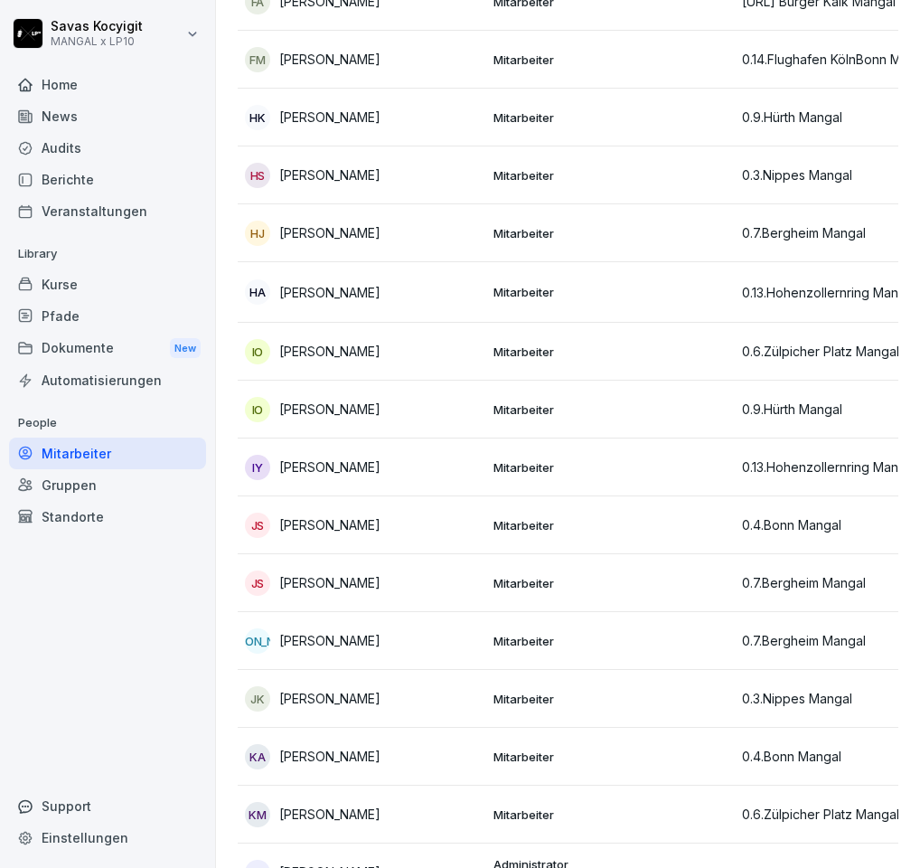
click at [381, 359] on p "[PERSON_NAME]" at bounding box center [329, 351] width 101 height 19
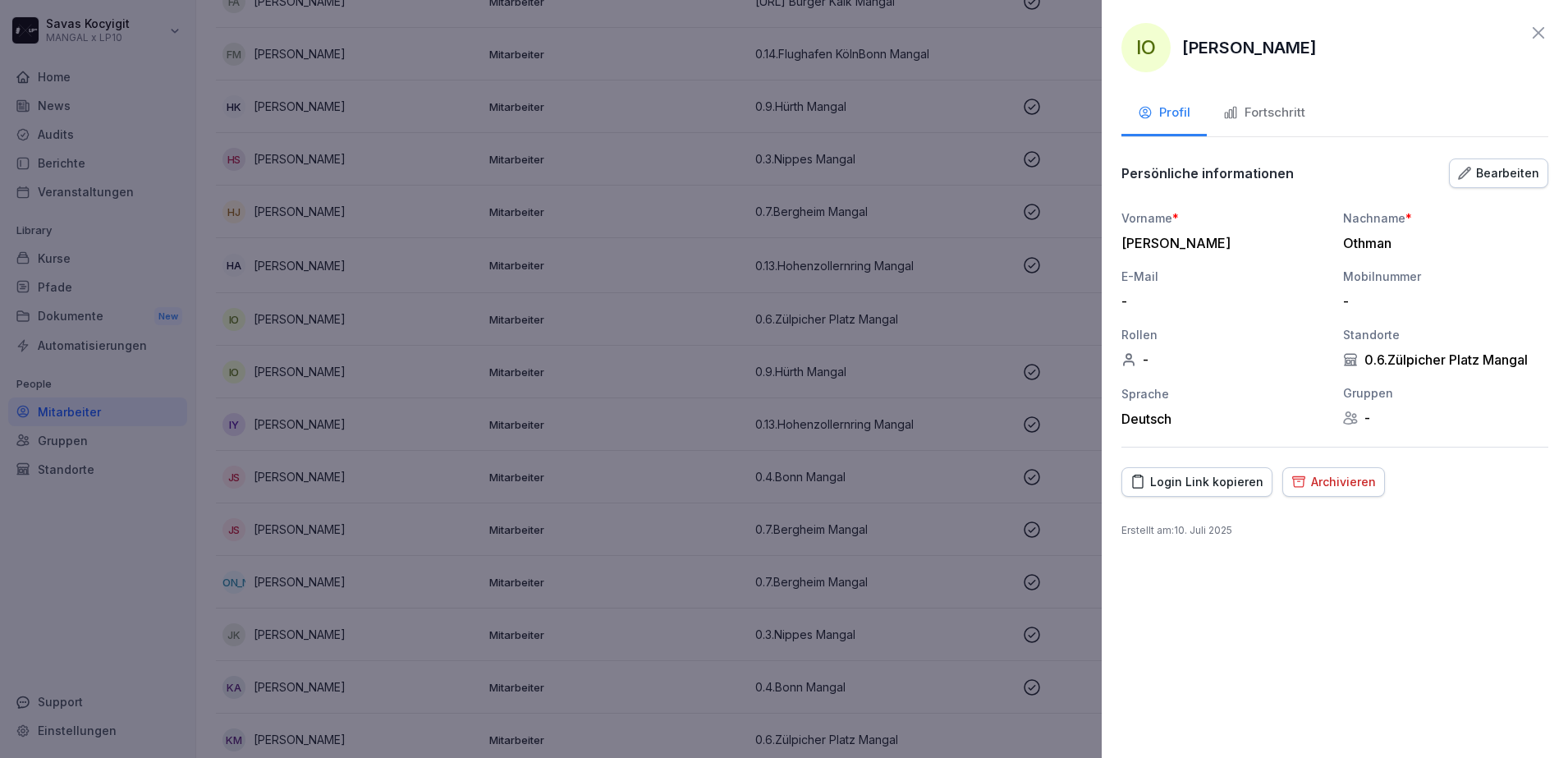
click at [1505, 166] on div "Bearbeiten" at bounding box center [1499, 173] width 82 height 18
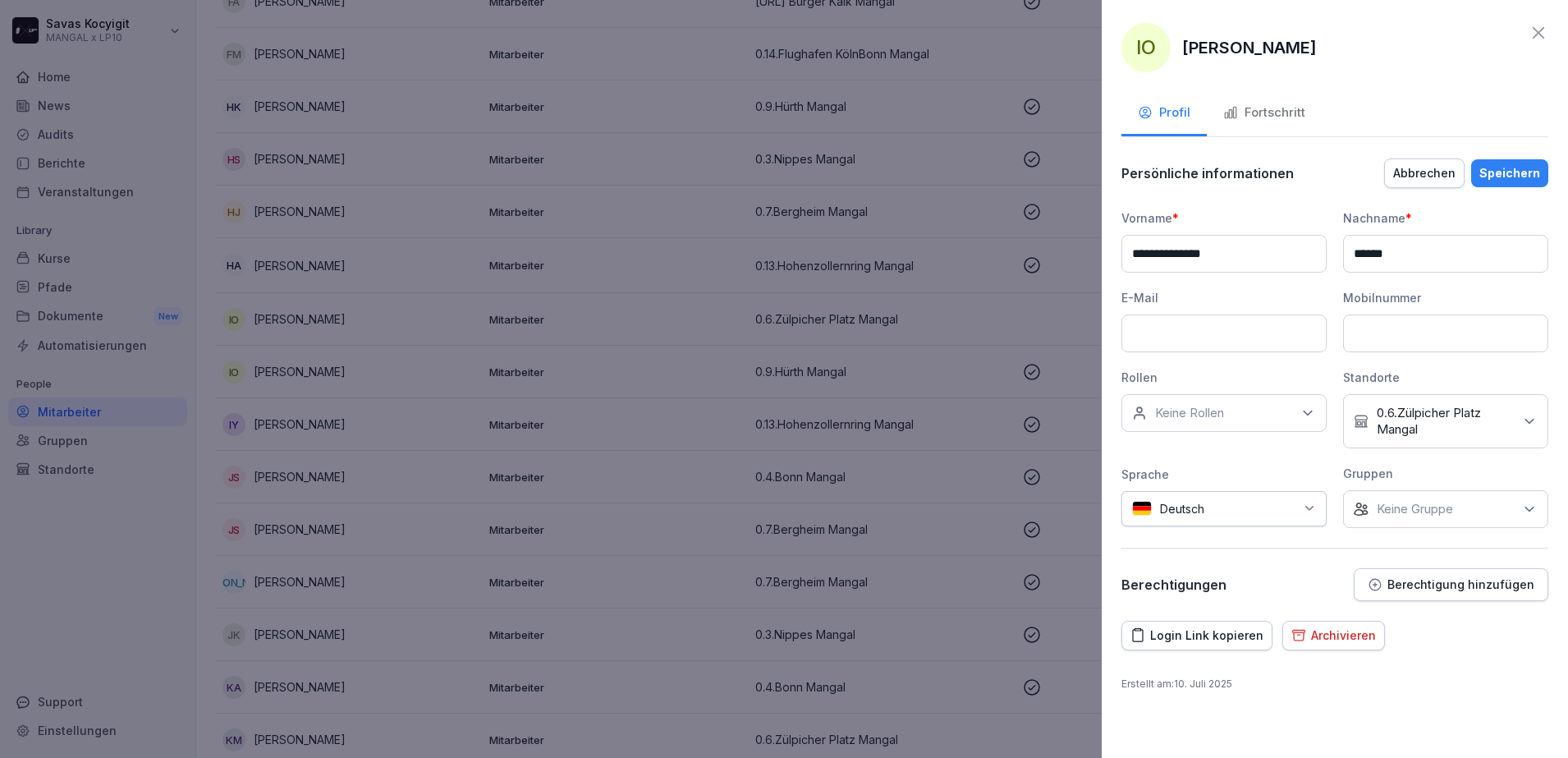
click at [1431, 410] on p "0.6.Zülpicher Platz Mangal" at bounding box center [1445, 421] width 136 height 33
type input "****"
click at [1360, 553] on button "0.1.Bonnerstr. [GEOGRAPHIC_DATA]" at bounding box center [1361, 558] width 13 height 15
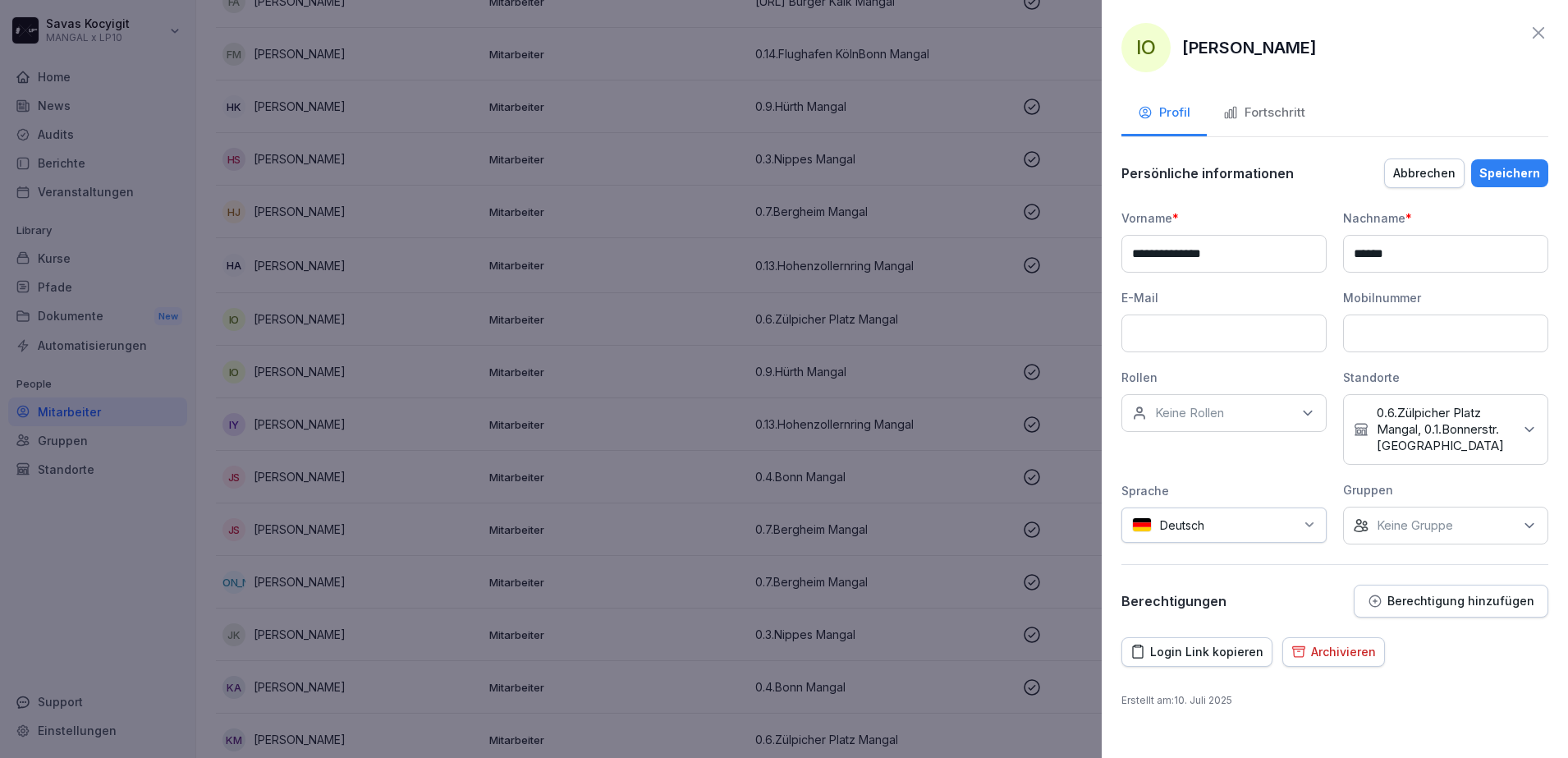
click at [1262, 469] on div "**********" at bounding box center [1335, 377] width 427 height 335
click at [1517, 175] on div "Speichern" at bounding box center [1509, 173] width 61 height 18
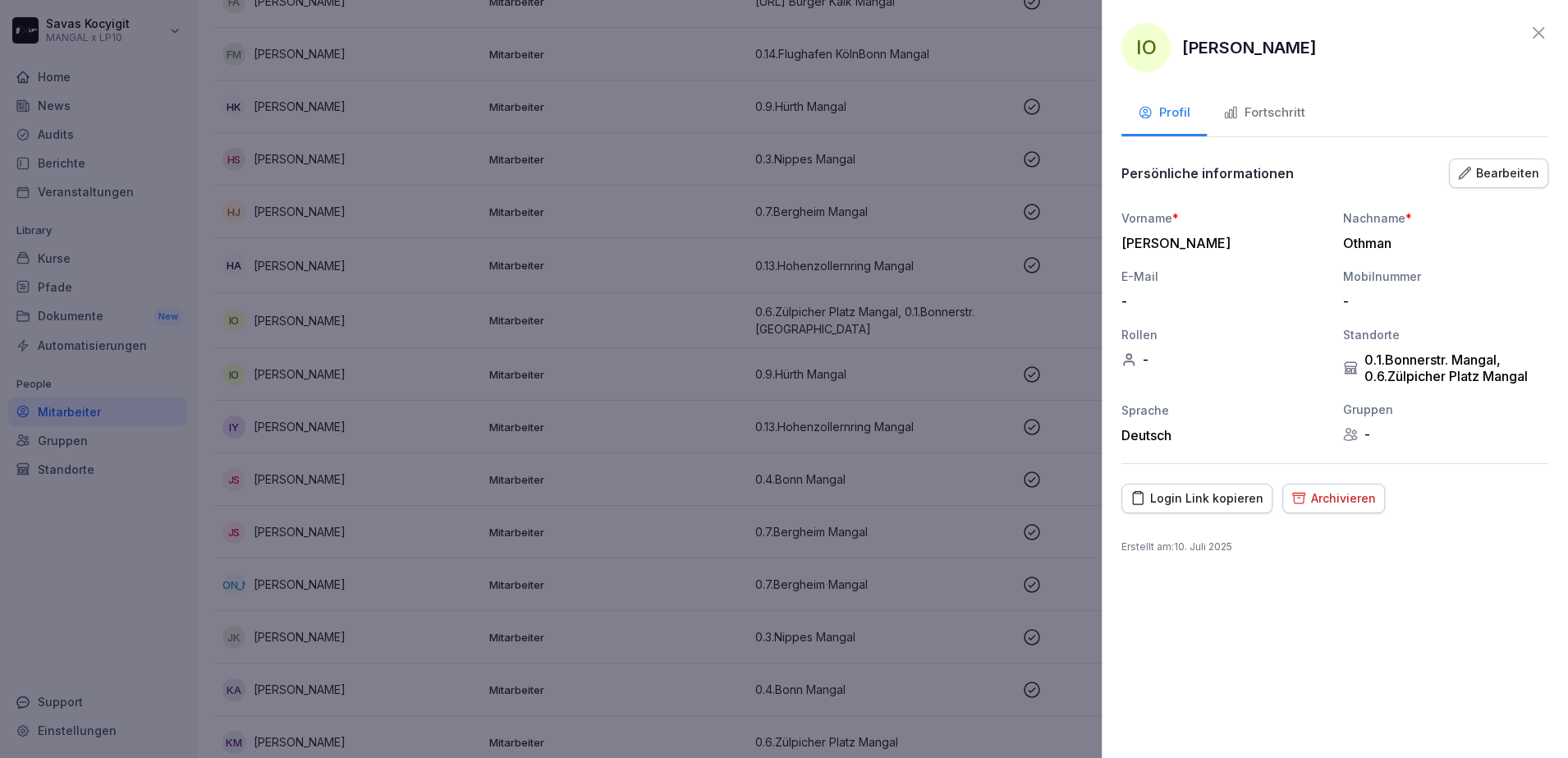
click at [844, 394] on div at bounding box center [784, 379] width 1568 height 758
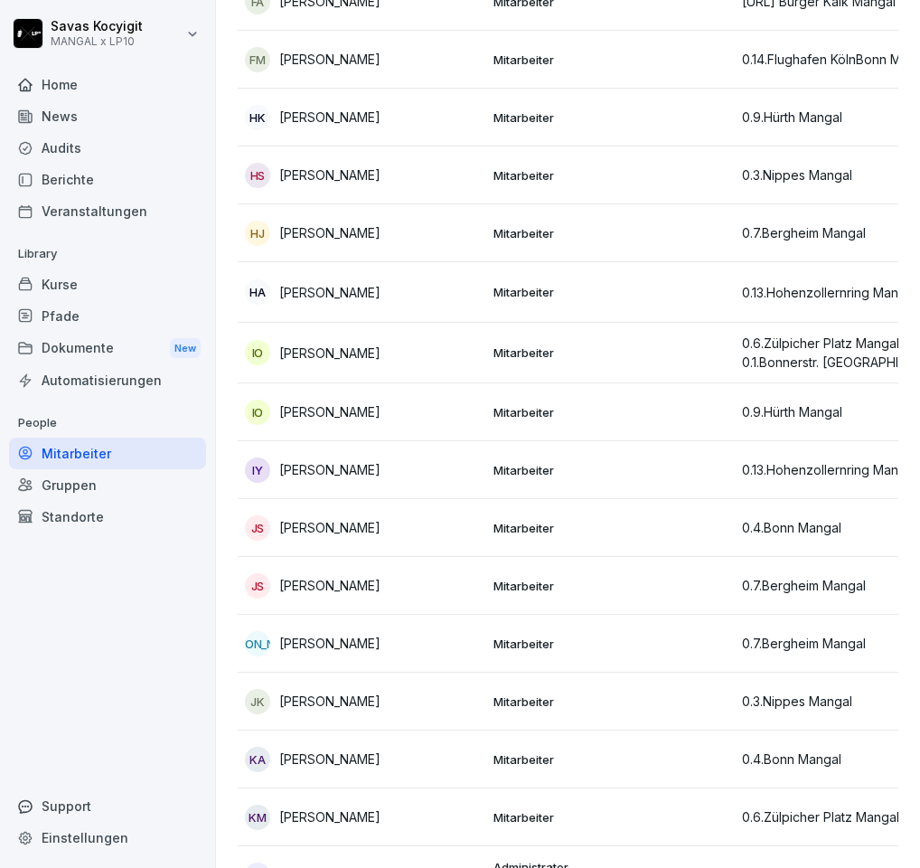
click at [412, 467] on div "IY Ishak Yilmaz" at bounding box center [362, 470] width 234 height 25
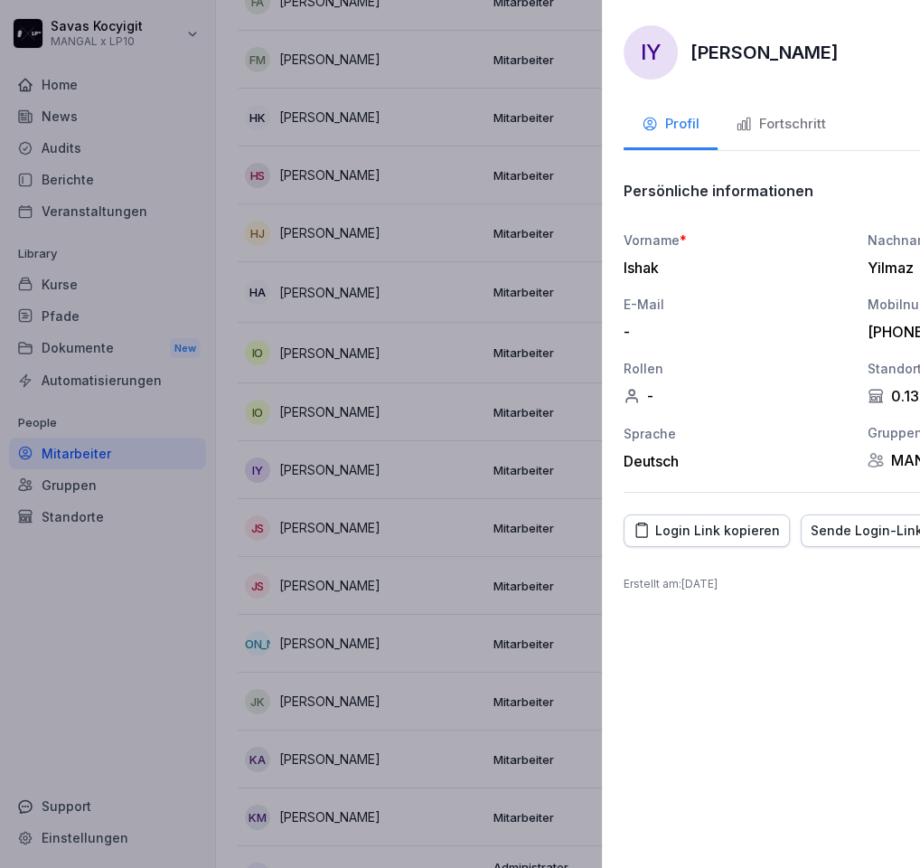
click at [343, 309] on div at bounding box center [460, 434] width 920 height 868
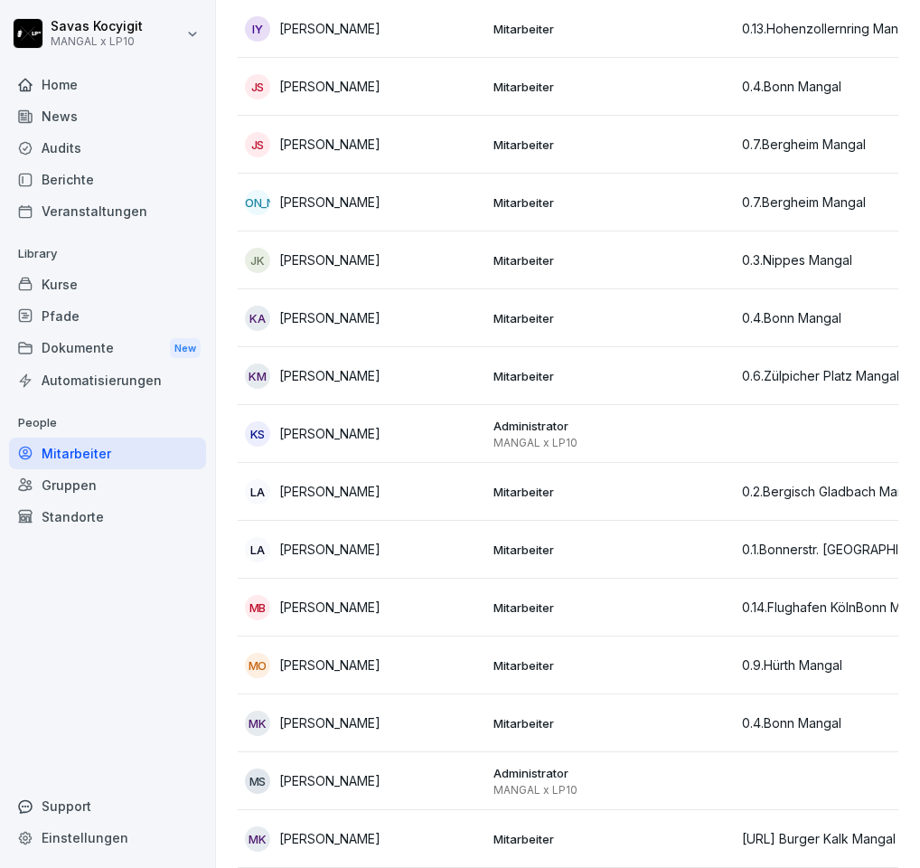
scroll to position [2234, 0]
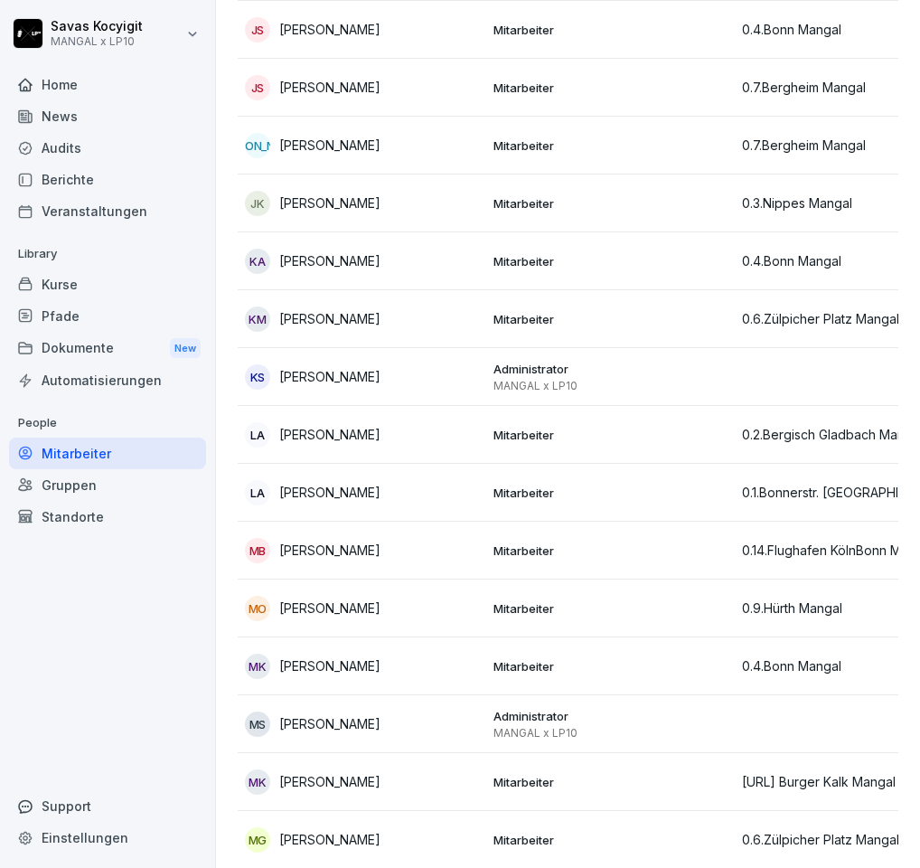
click at [722, 331] on td "Mitarbeiter" at bounding box center [610, 319] width 249 height 58
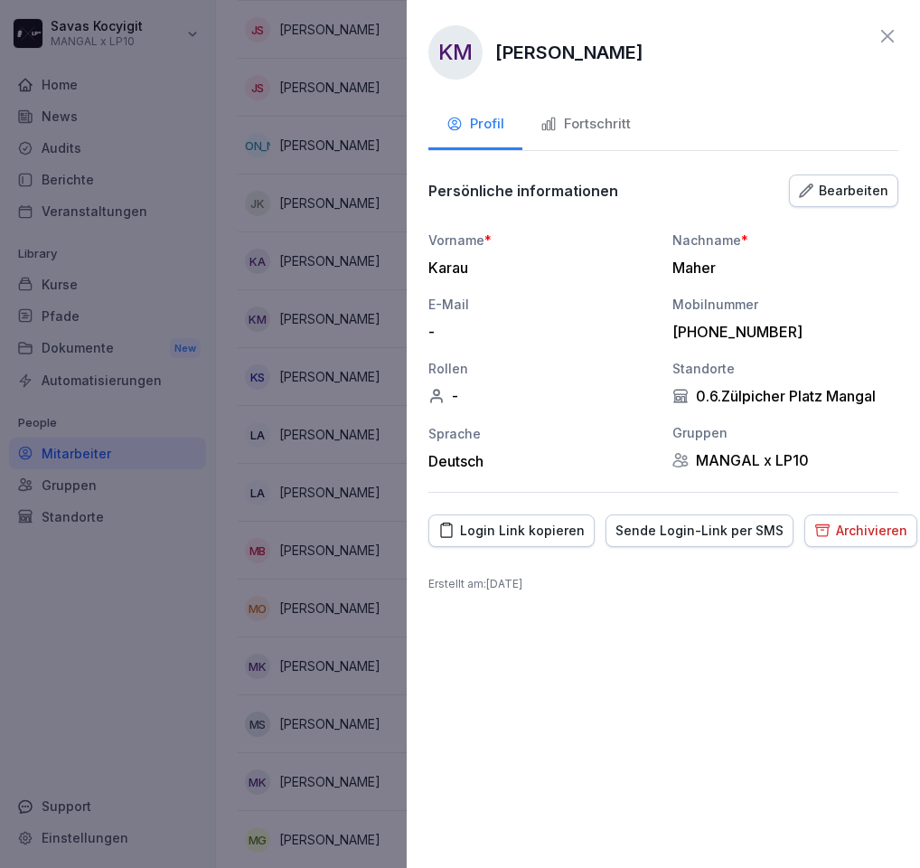
click at [867, 311] on div "Mobilnummer" at bounding box center [786, 304] width 226 height 19
click at [738, 280] on div "Vorname * Karau Nachname * Maher E-Mail - Mobilnummer +4915782011748 Rollen - S…" at bounding box center [664, 351] width 470 height 240
click at [892, 32] on icon at bounding box center [888, 36] width 13 height 13
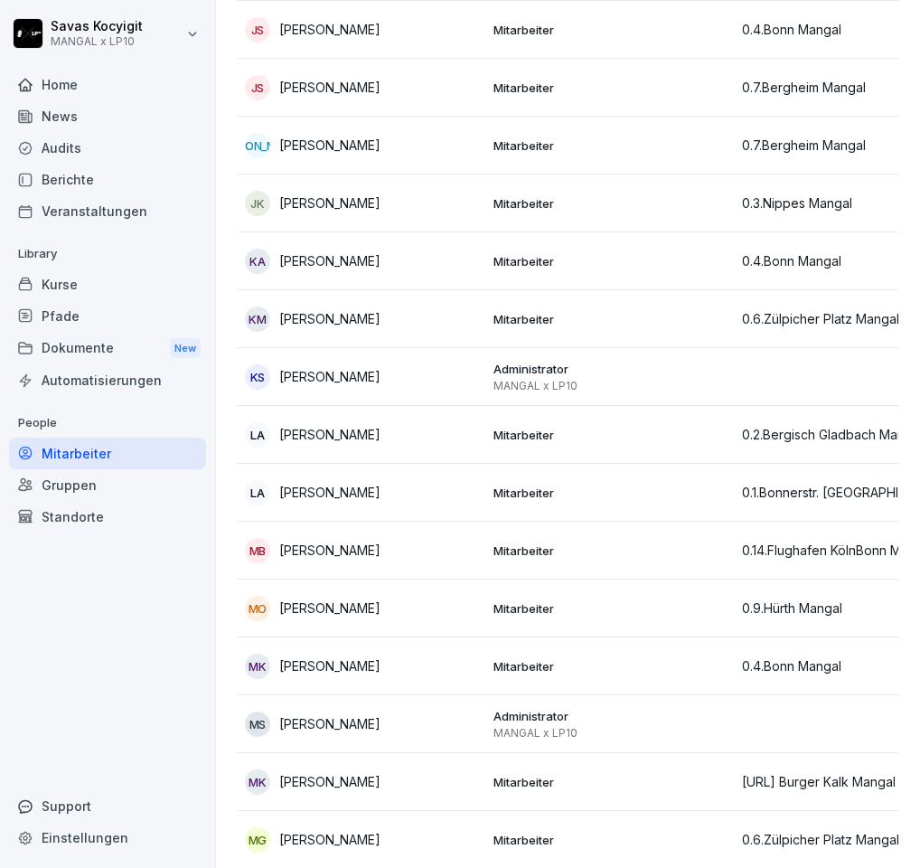
click at [502, 449] on td "Mitarbeiter" at bounding box center [610, 435] width 249 height 58
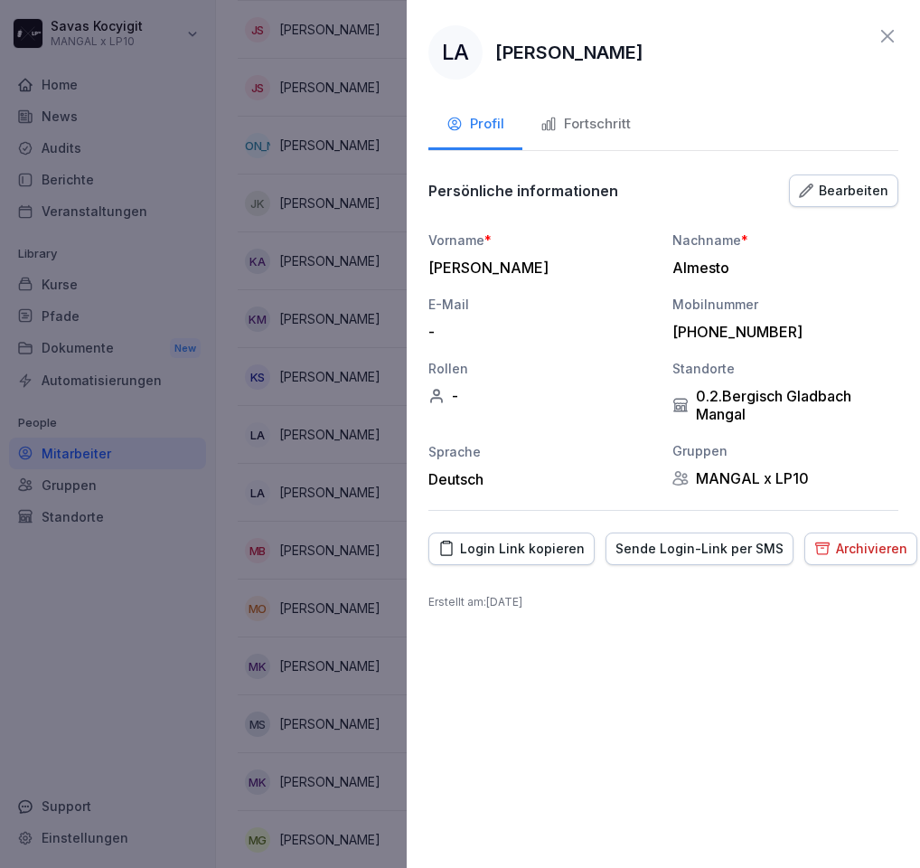
click at [779, 337] on div "+4915782706790" at bounding box center [781, 332] width 217 height 18
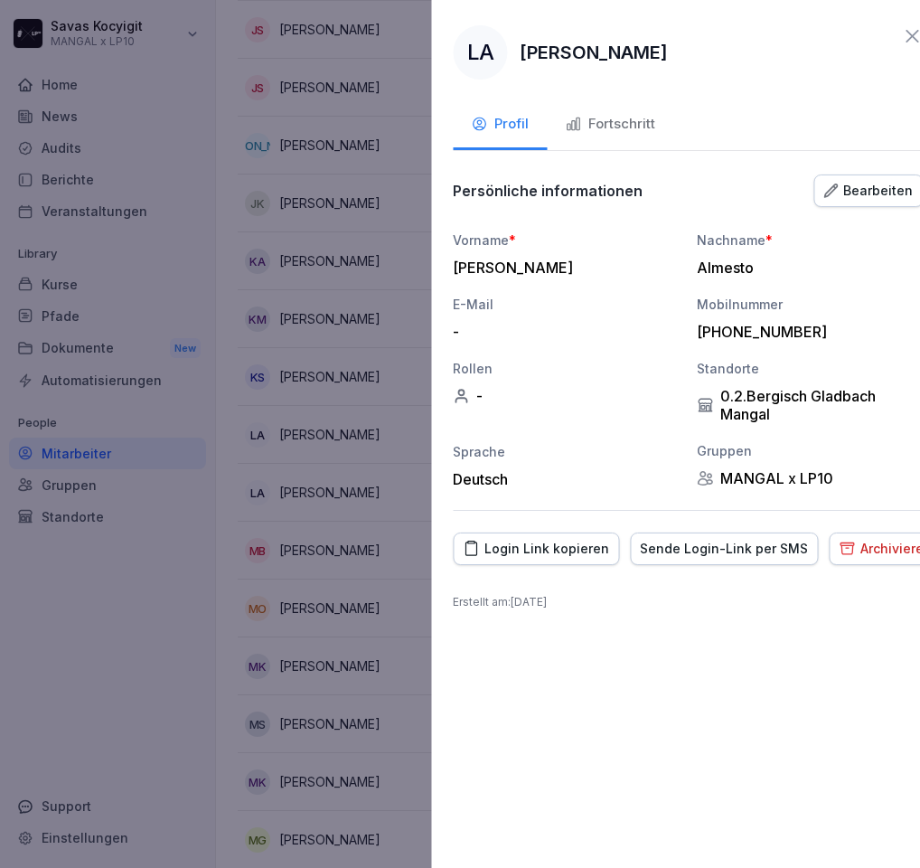
click at [304, 389] on div at bounding box center [460, 434] width 920 height 868
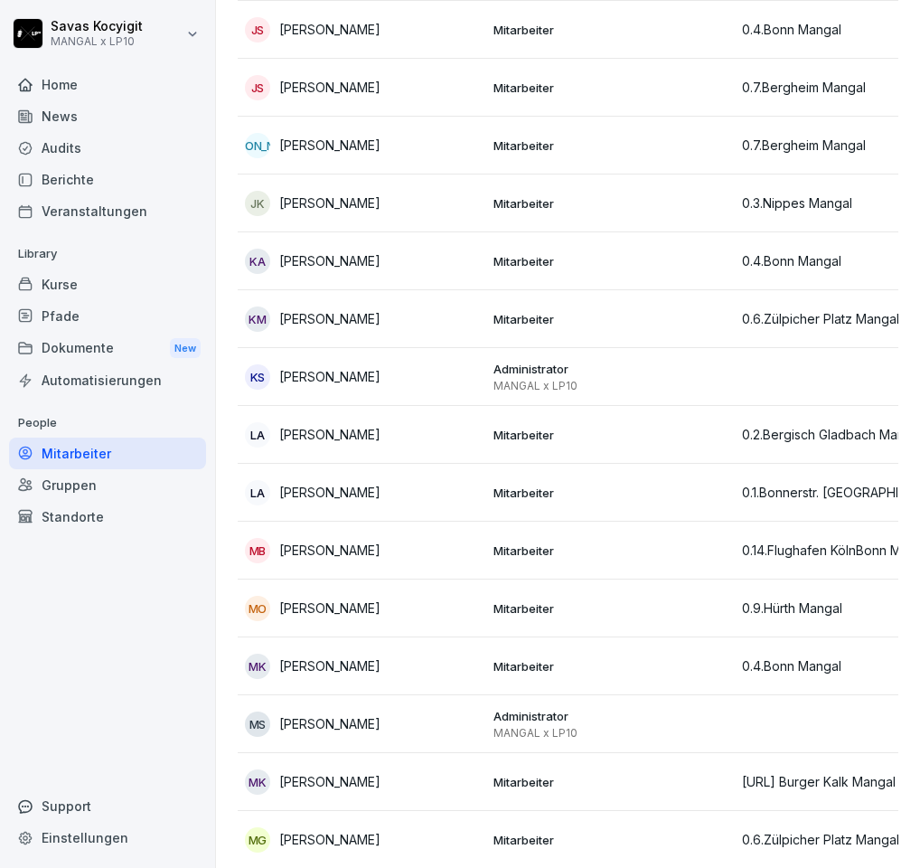
click at [716, 503] on td "Mitarbeiter" at bounding box center [610, 493] width 249 height 58
click at [358, 364] on div at bounding box center [460, 434] width 920 height 868
click at [436, 538] on div "MB Mahmood Al Balash" at bounding box center [362, 550] width 234 height 25
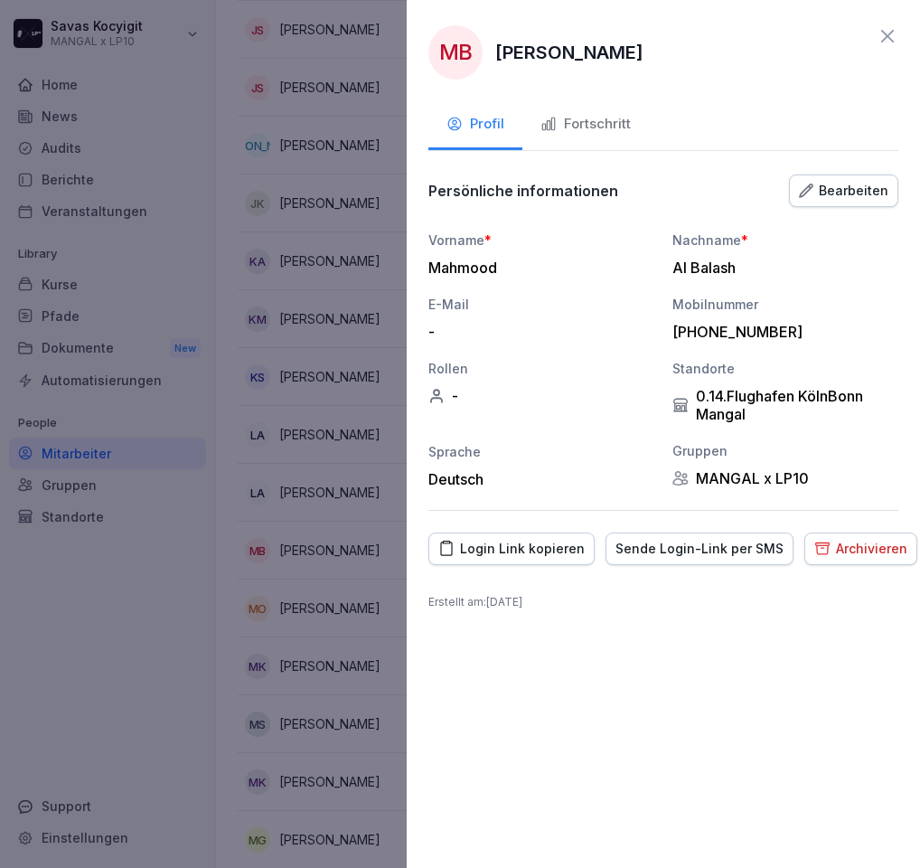
click at [646, 426] on div "Vorname * Mahmood Nachname * Al Balash E-Mail - Mobilnummer +4915217819679 Roll…" at bounding box center [664, 360] width 470 height 258
click at [892, 31] on icon at bounding box center [888, 36] width 13 height 13
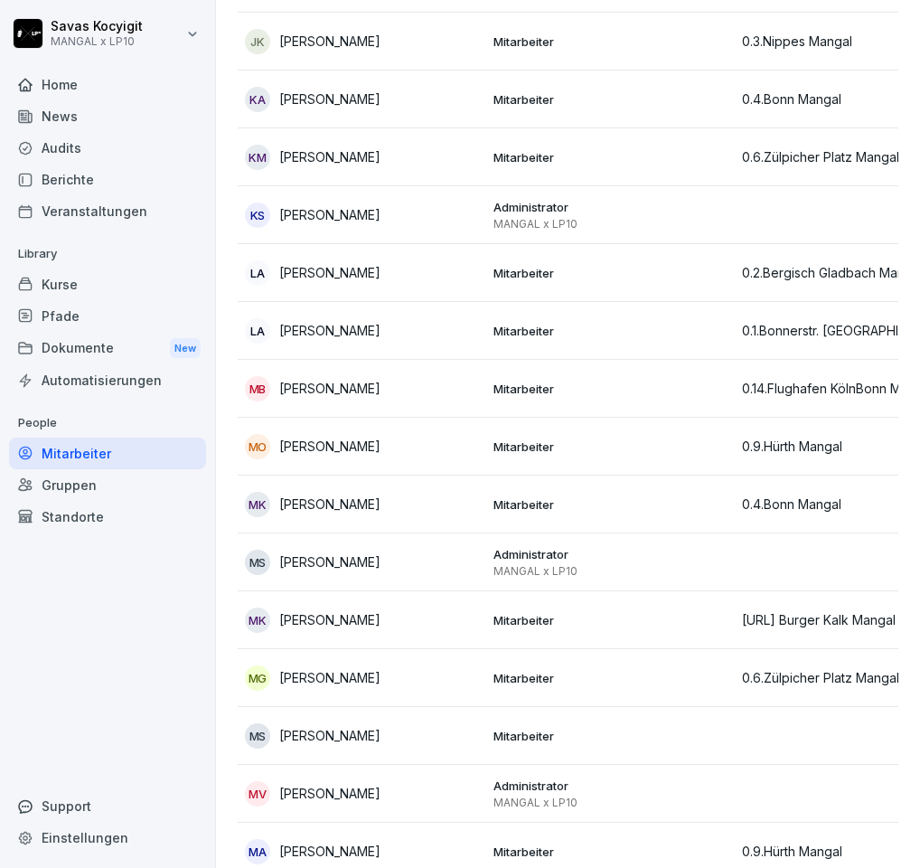
scroll to position [2482, 0]
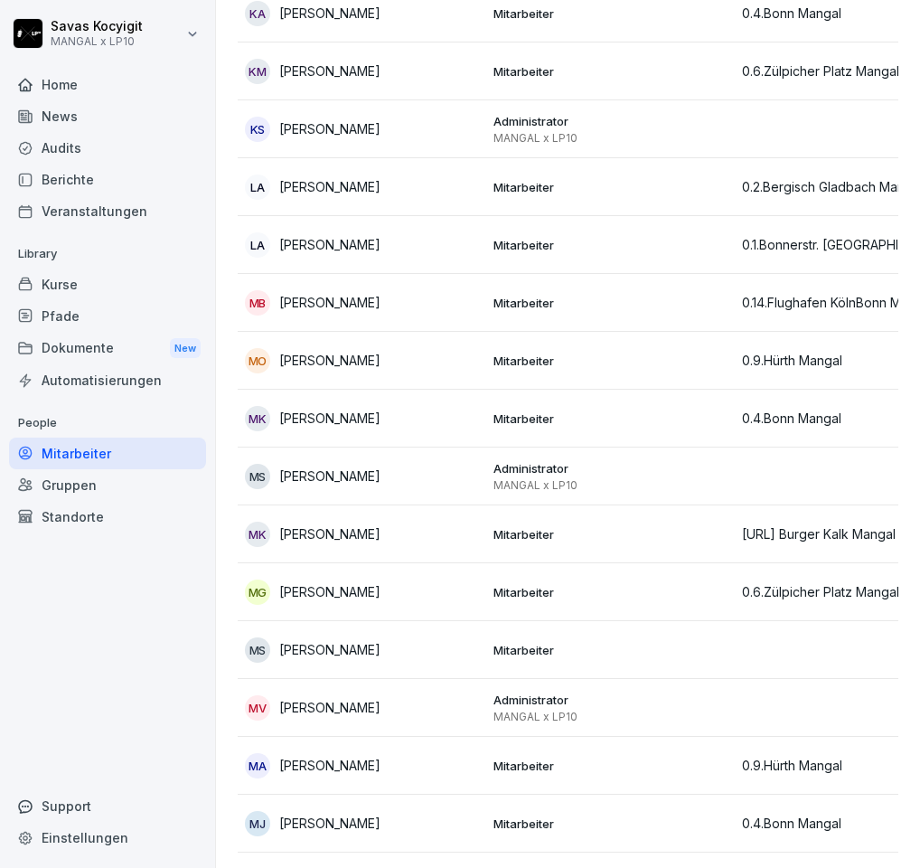
click at [363, 658] on div "MS Mesut Sevinc" at bounding box center [362, 649] width 234 height 25
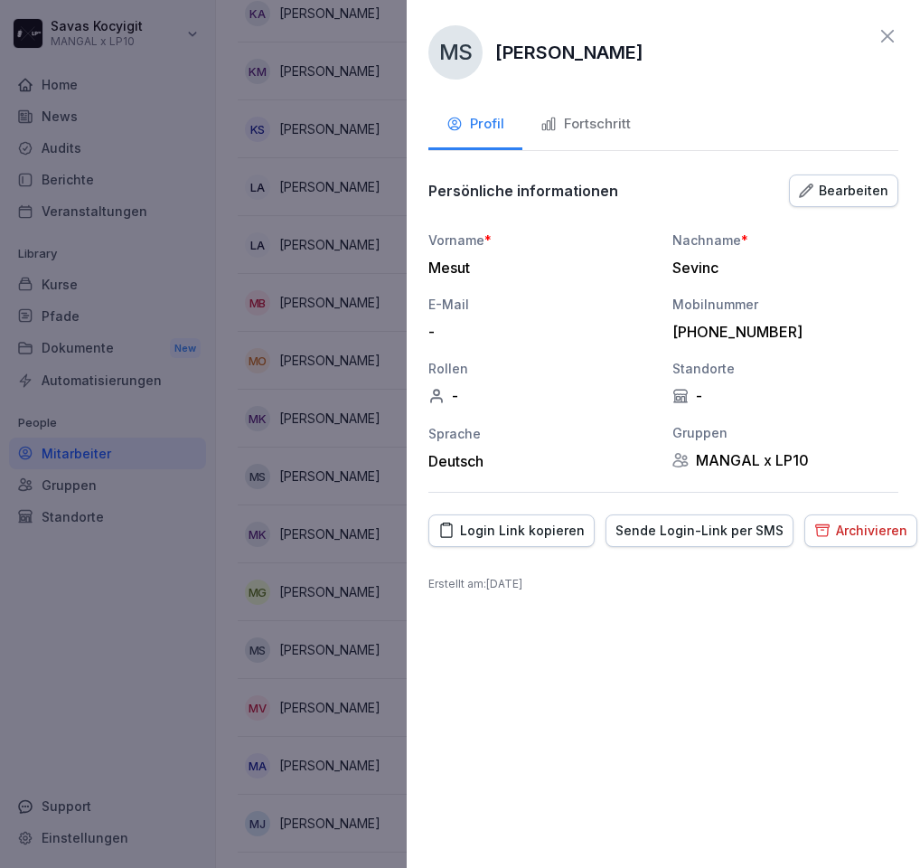
click at [836, 199] on div "Bearbeiten" at bounding box center [844, 191] width 90 height 20
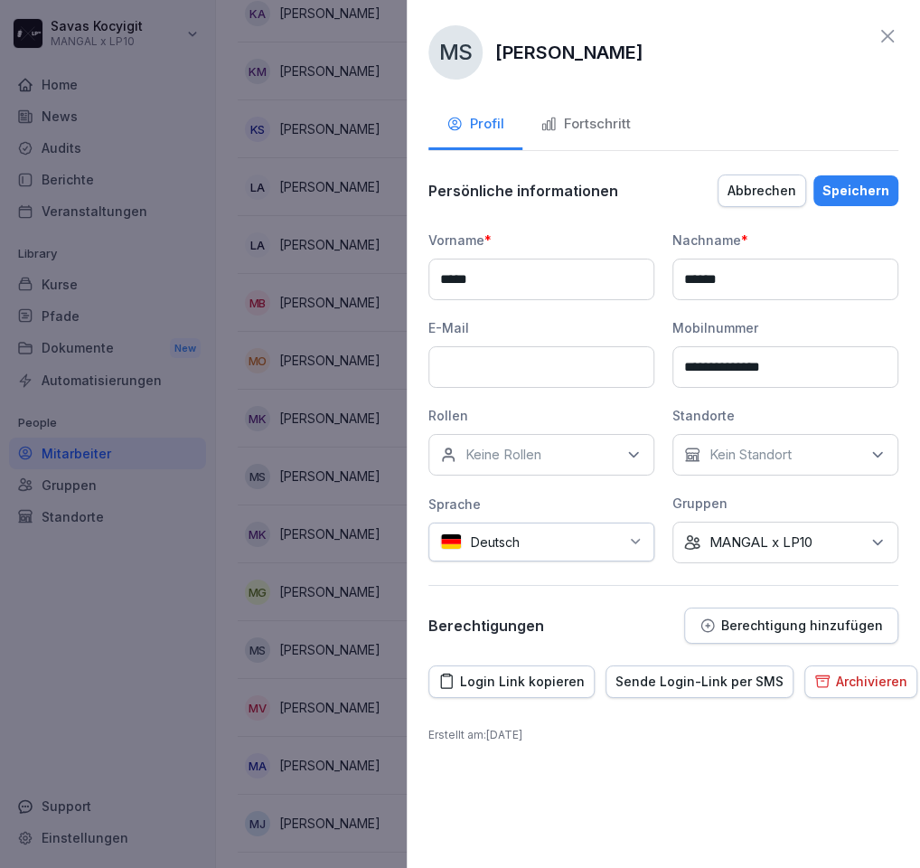
click at [378, 330] on div at bounding box center [460, 434] width 920 height 868
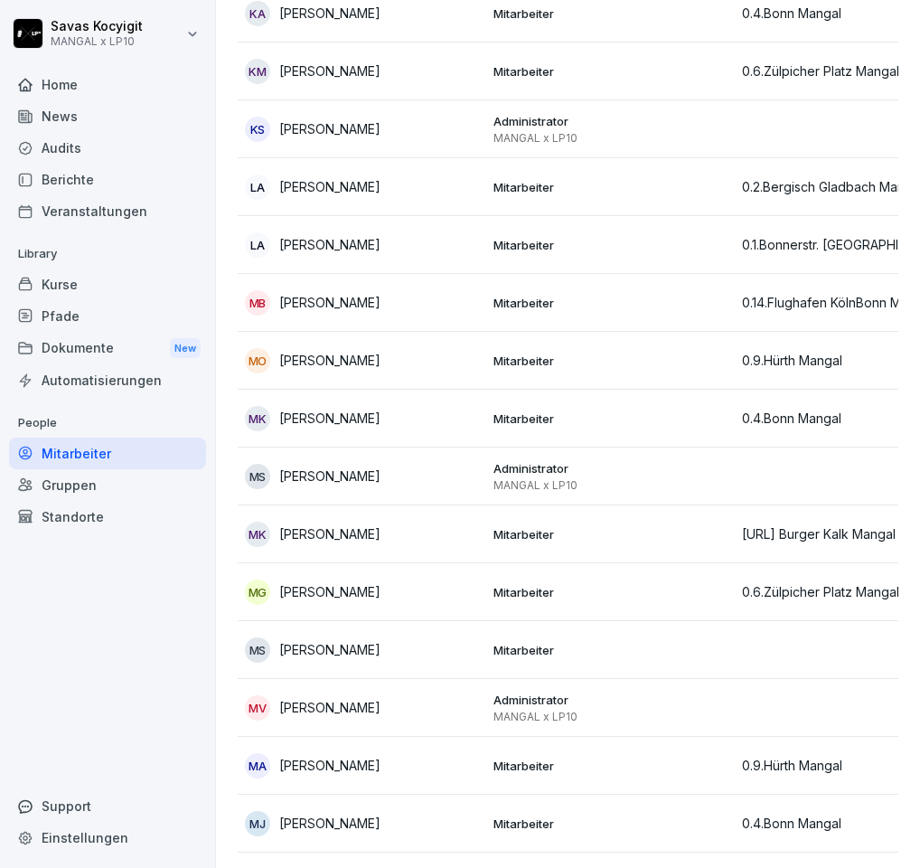
click at [369, 664] on td "MS Mesut Sevinc" at bounding box center [362, 650] width 249 height 58
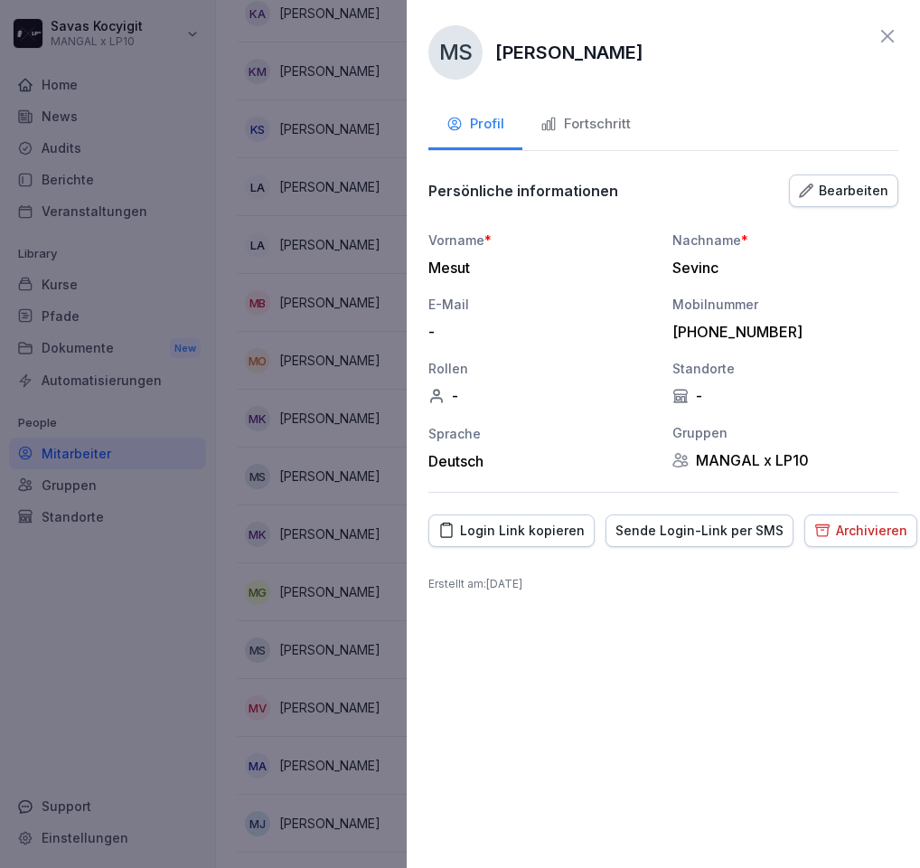
click at [832, 533] on div "Archivieren" at bounding box center [861, 531] width 93 height 20
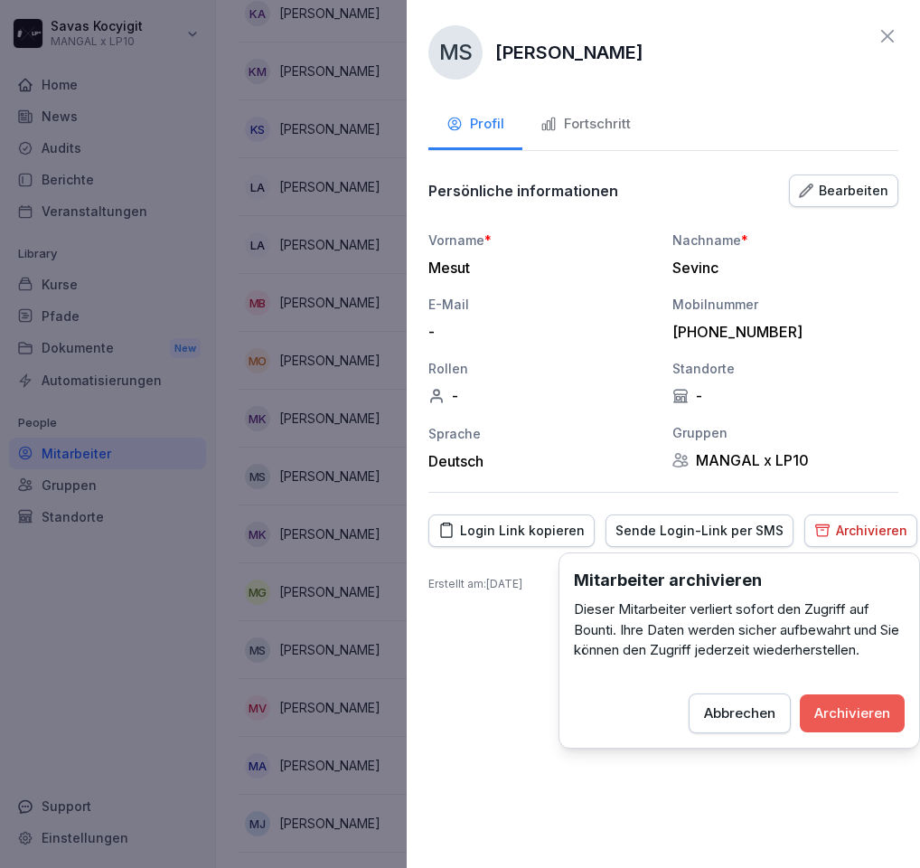
click at [859, 707] on div "Archivieren" at bounding box center [853, 713] width 76 height 20
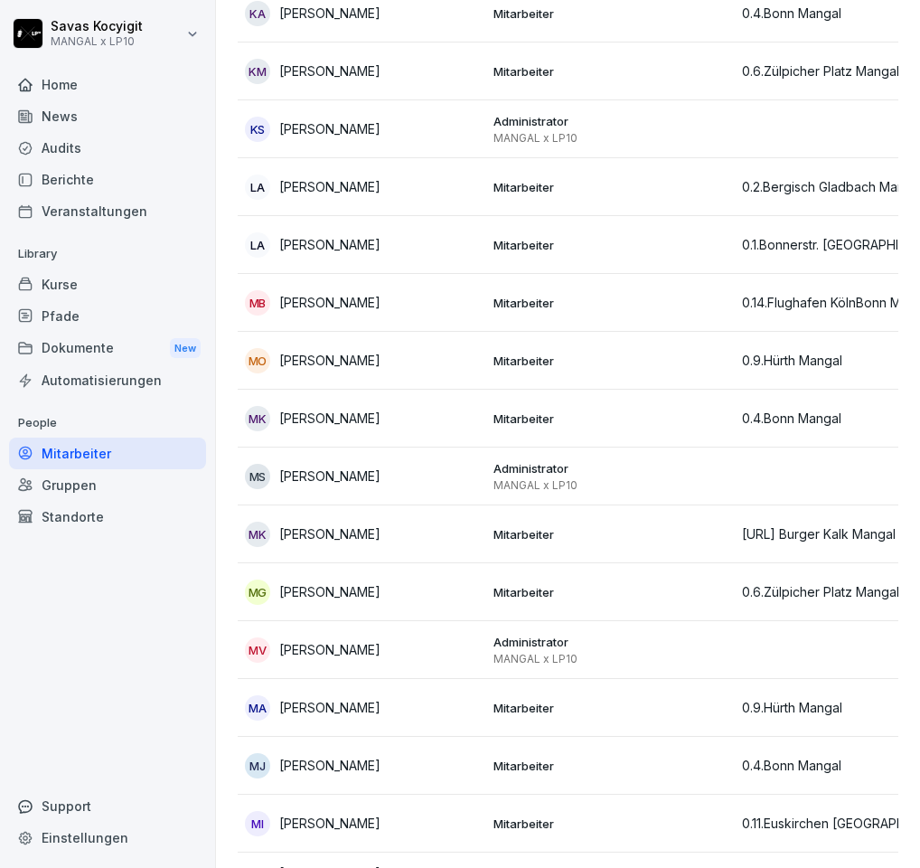
click at [426, 719] on div "MA Mohammad Ali Ahmadi" at bounding box center [362, 707] width 234 height 25
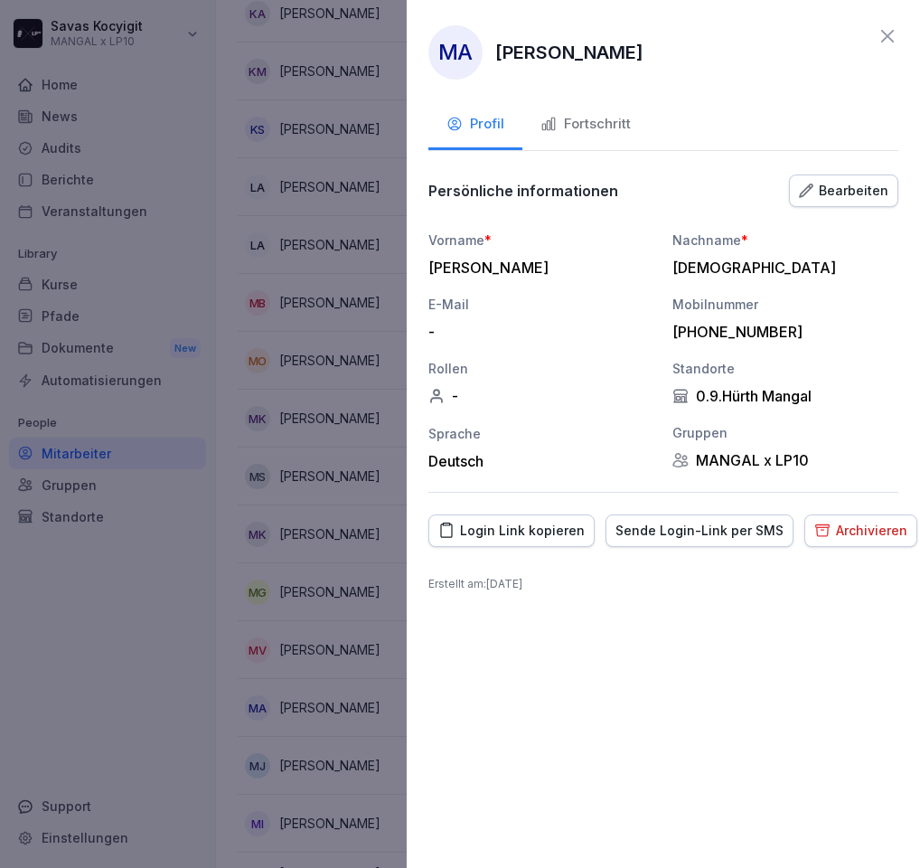
click at [747, 227] on div "Persönliche informationen Bearbeiten Vorname * Mohammad Ali Nachname * Ahmadi E…" at bounding box center [664, 333] width 470 height 320
click at [889, 37] on icon at bounding box center [888, 36] width 13 height 13
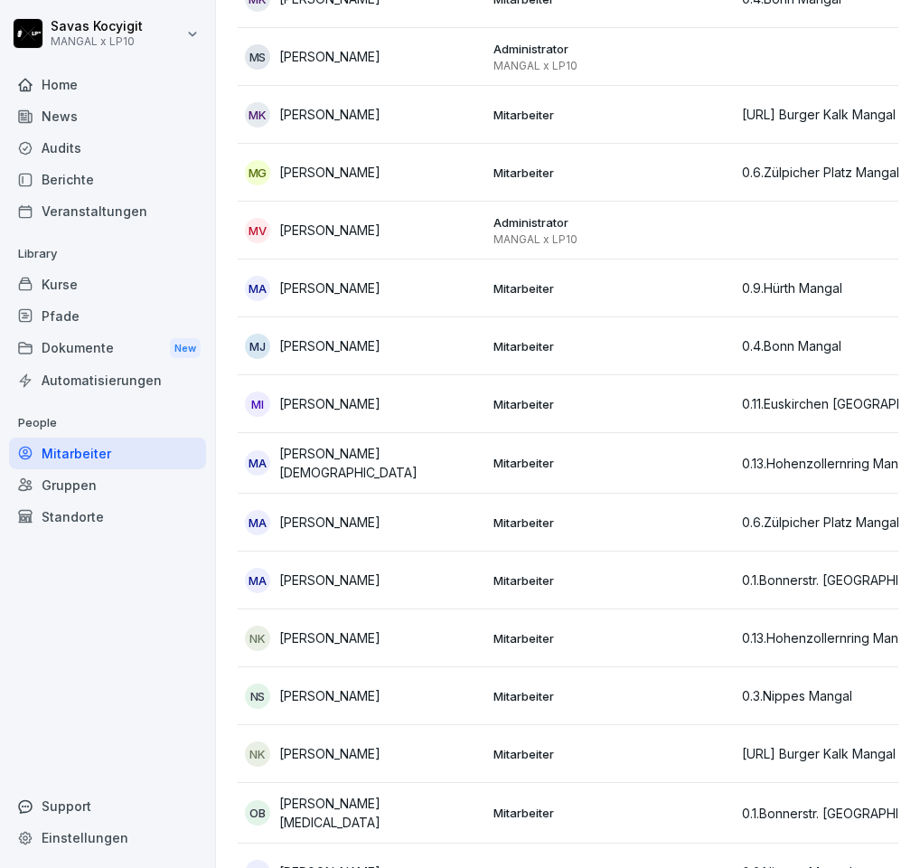
scroll to position [2907, 0]
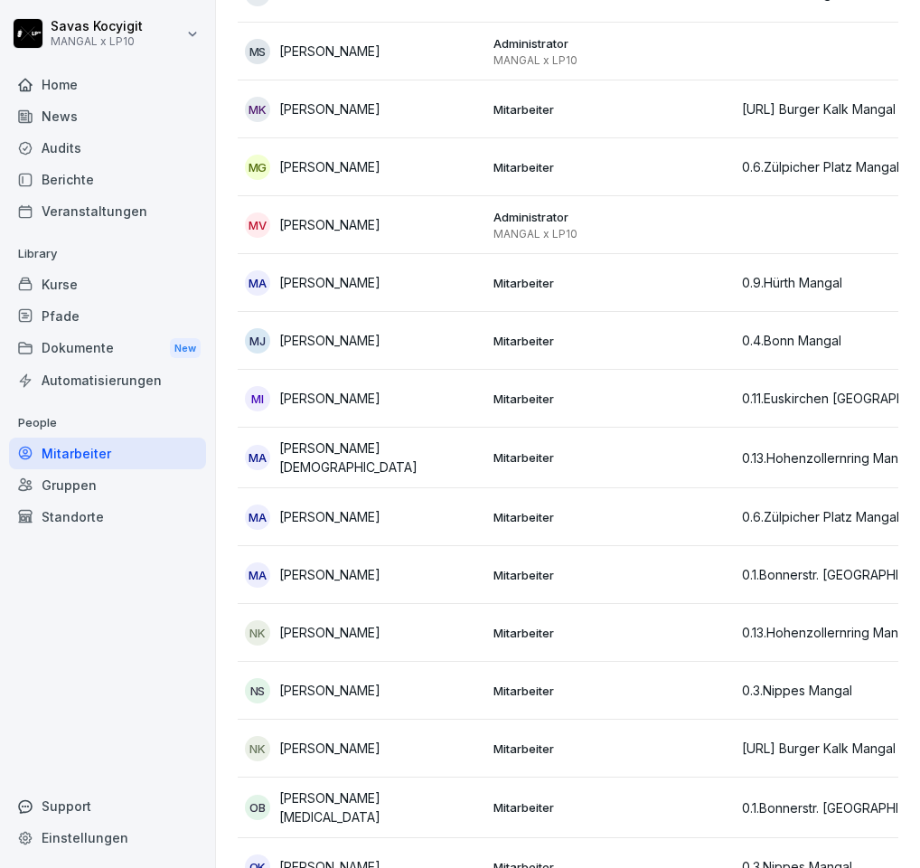
click at [618, 449] on p "Mitarbeiter" at bounding box center [611, 457] width 234 height 16
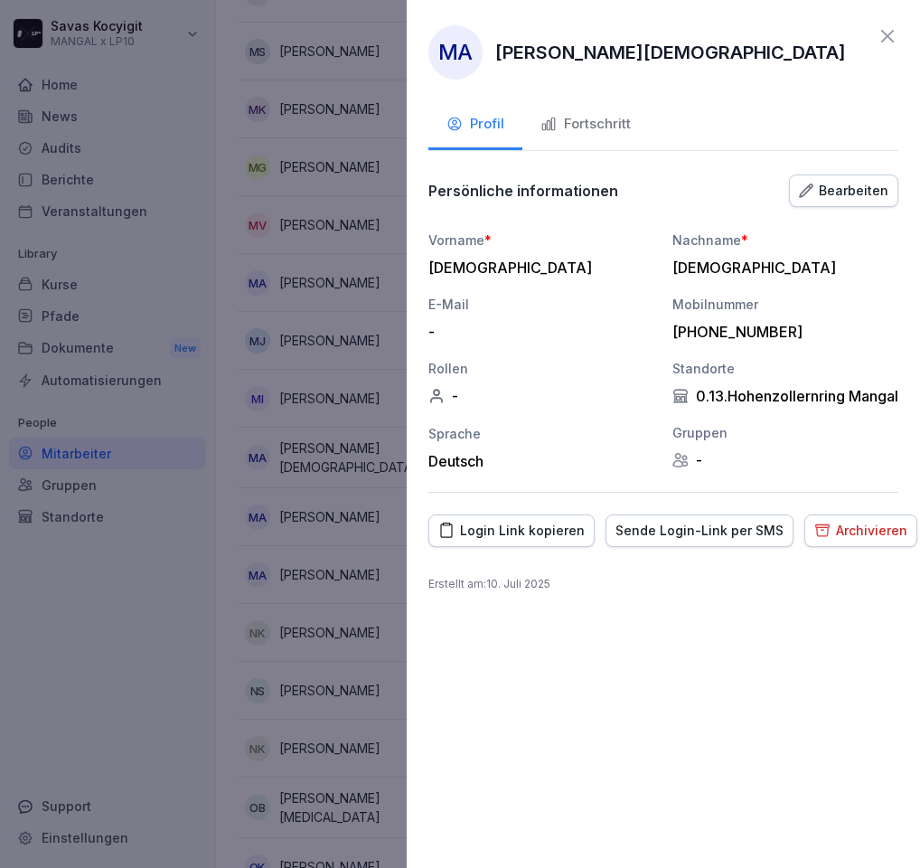
click at [892, 35] on icon at bounding box center [888, 36] width 22 height 22
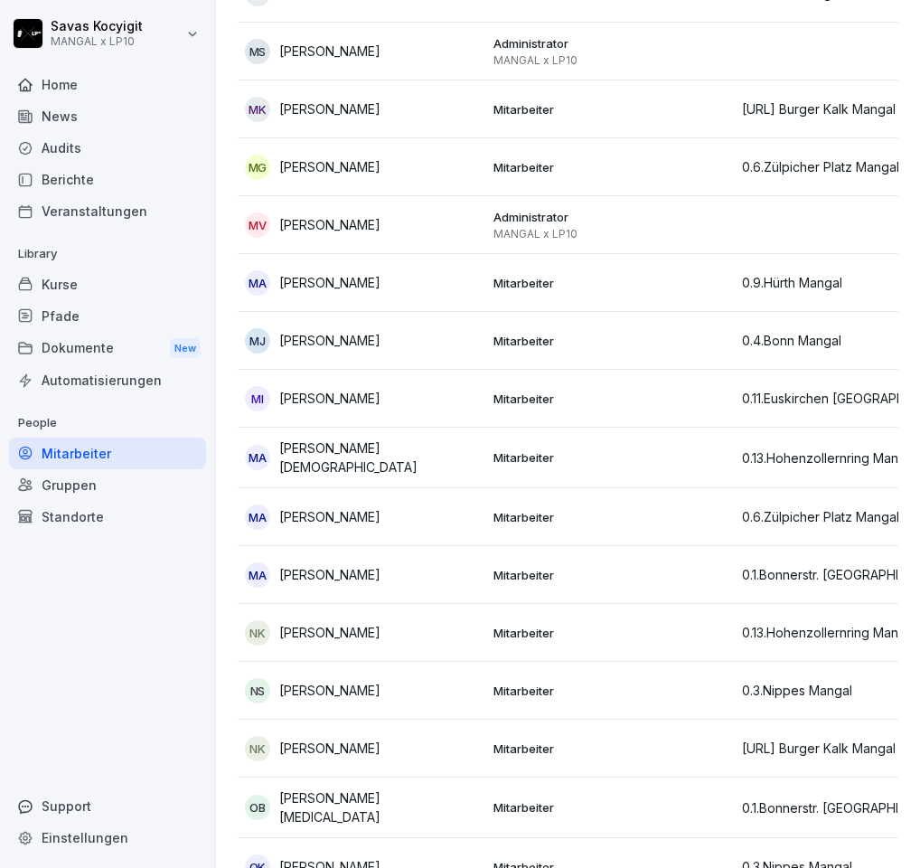
click at [465, 505] on div "MA Mustafa Alhamadi" at bounding box center [362, 517] width 234 height 25
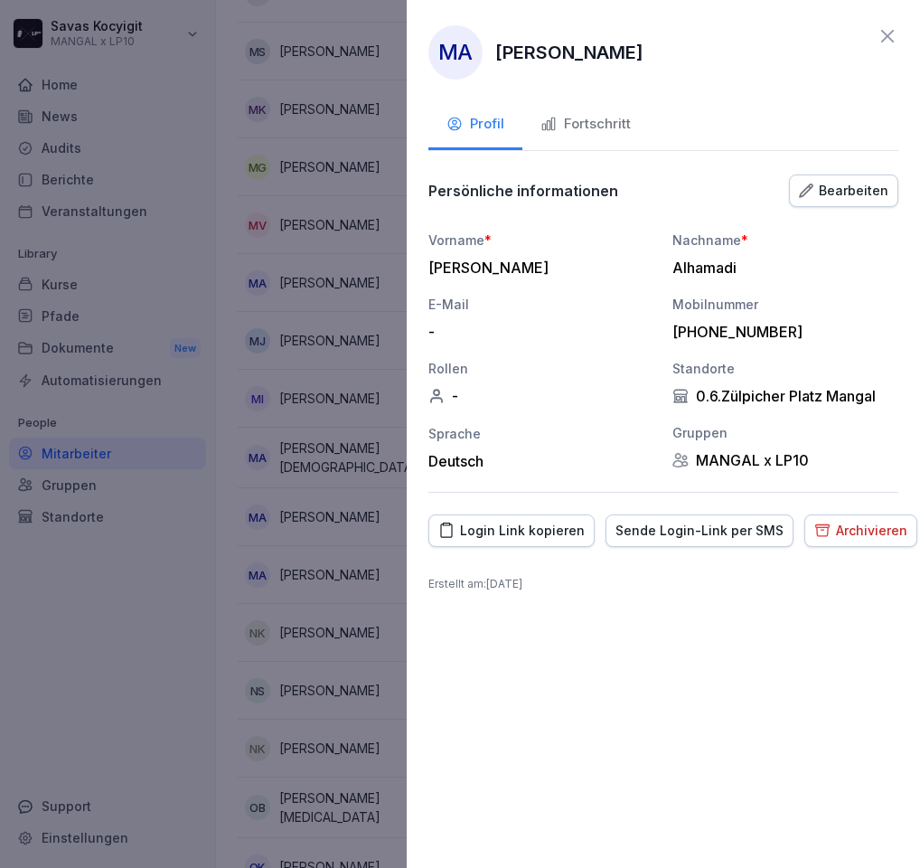
click at [889, 42] on icon at bounding box center [888, 36] width 22 height 22
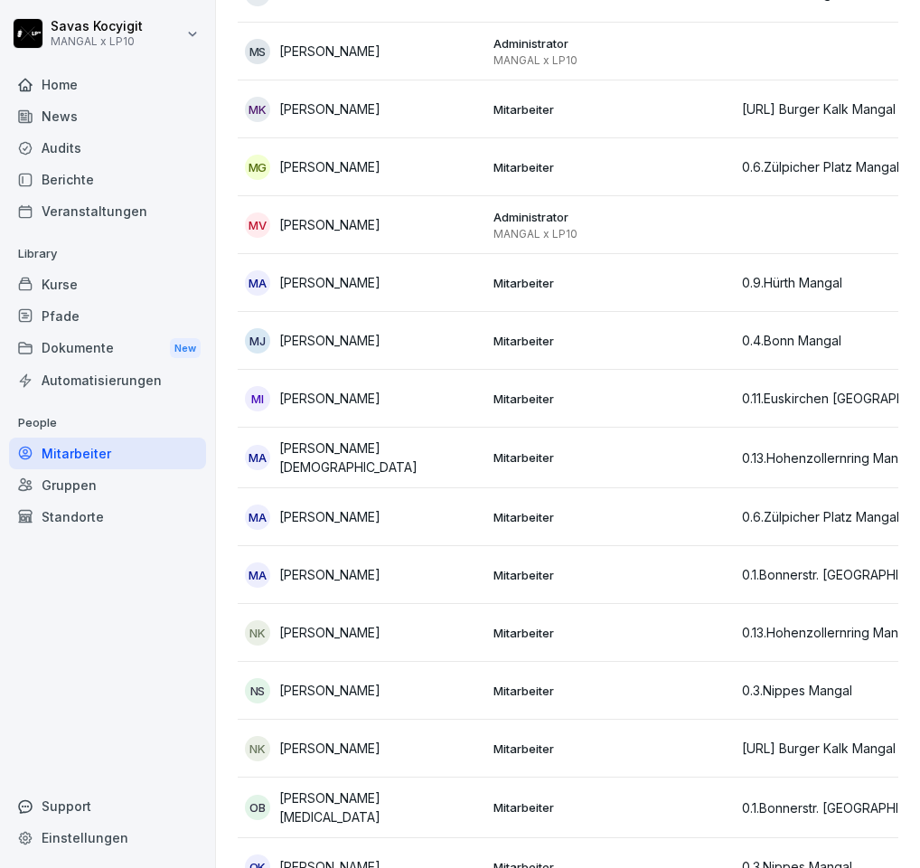
click at [377, 574] on div "MA Mustafa Aslan" at bounding box center [362, 574] width 234 height 25
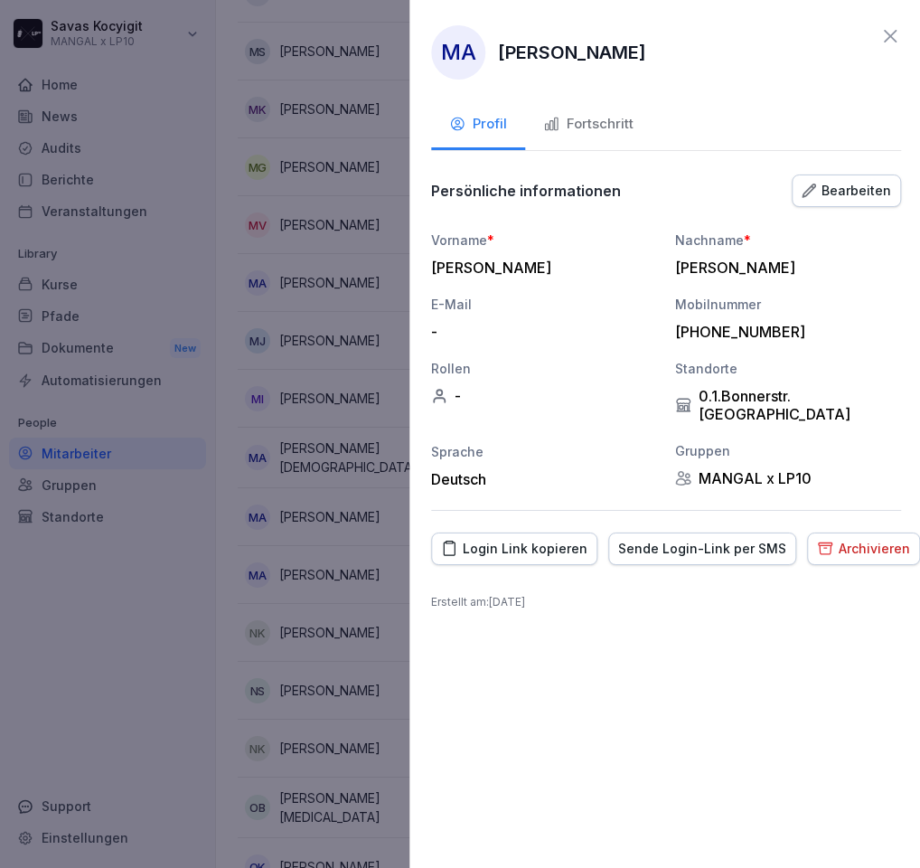
click at [402, 380] on div at bounding box center [460, 434] width 920 height 868
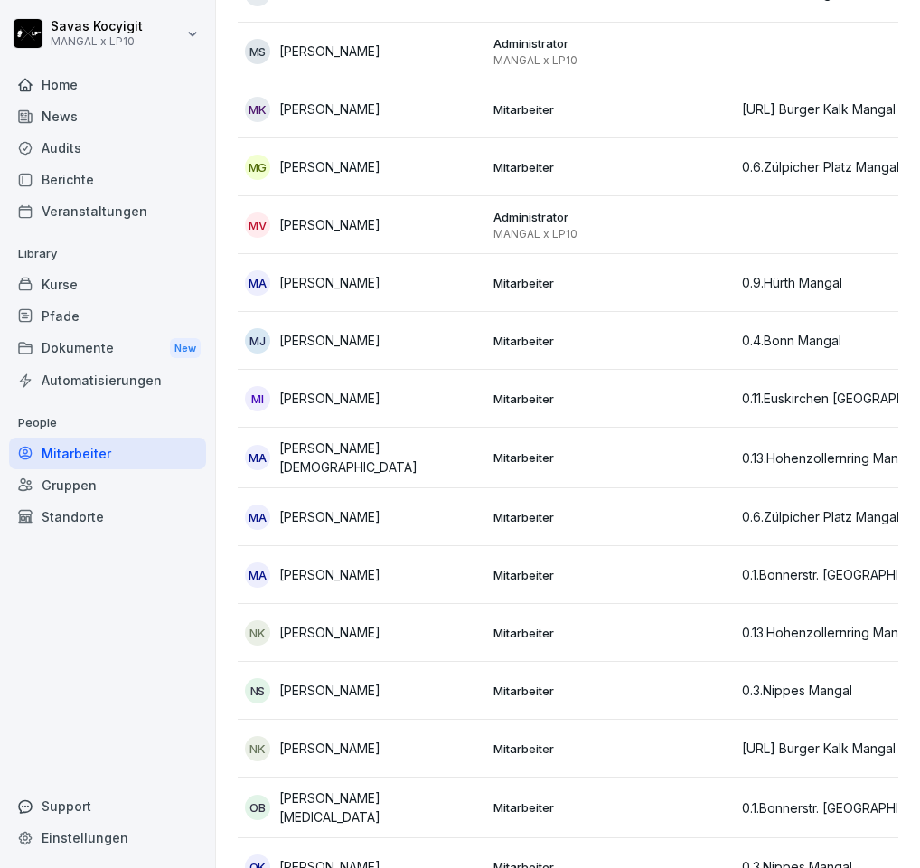
click at [369, 636] on div "NK Nevzat Kaldik" at bounding box center [362, 632] width 234 height 25
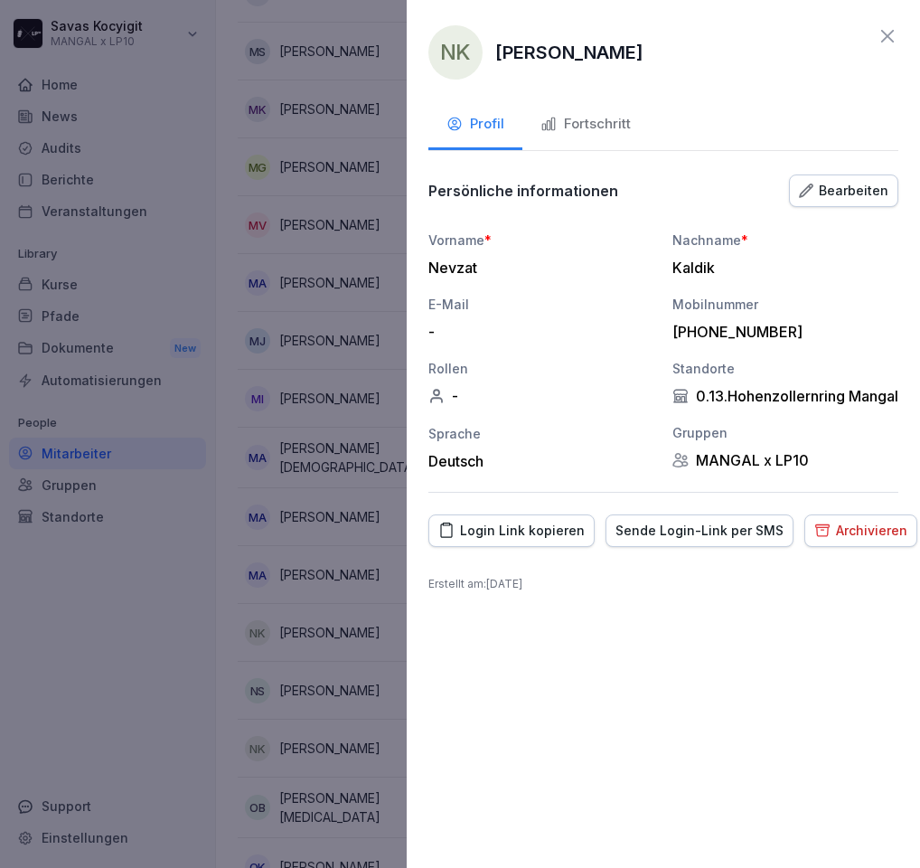
click at [646, 344] on div "Vorname * Nevzat Nachname * Kaldik E-Mail - Mobilnummer +491635079192 Rollen - …" at bounding box center [664, 351] width 470 height 240
click at [367, 361] on div at bounding box center [460, 434] width 920 height 868
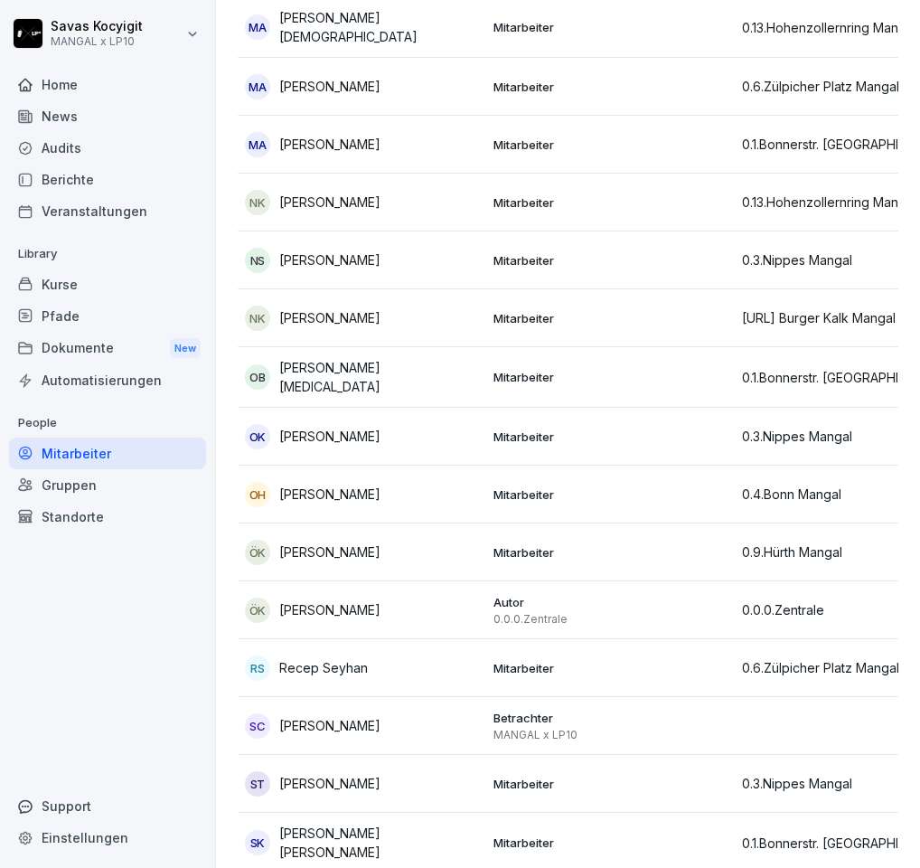
scroll to position [3349, 0]
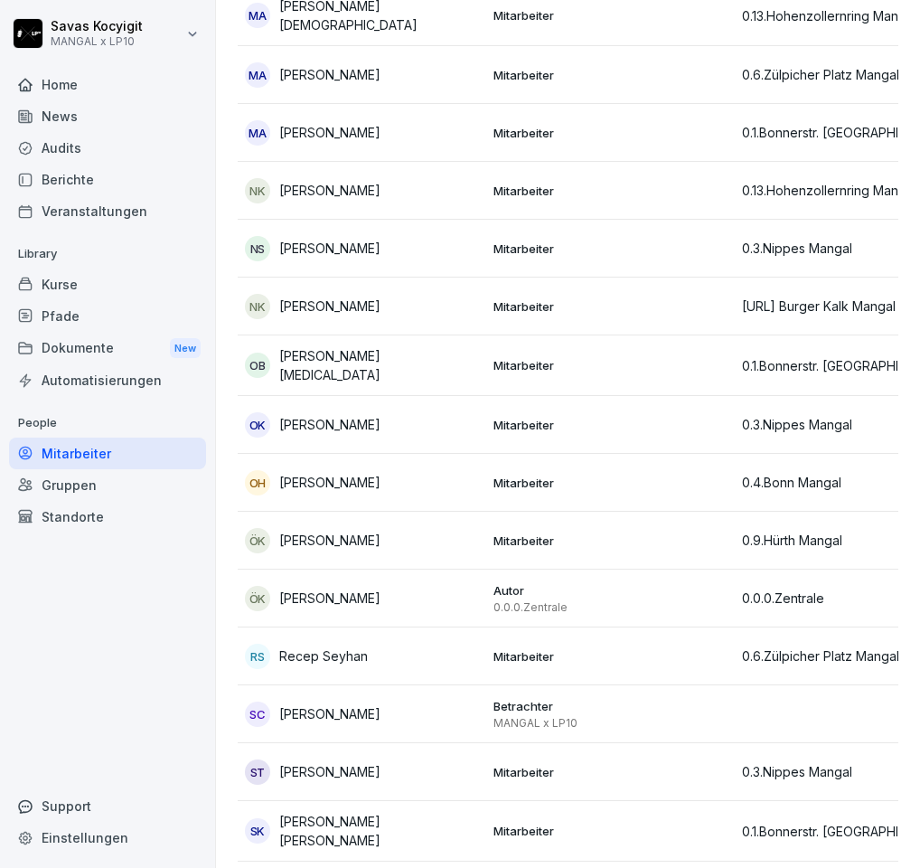
click at [646, 250] on p "Mitarbeiter" at bounding box center [611, 249] width 234 height 16
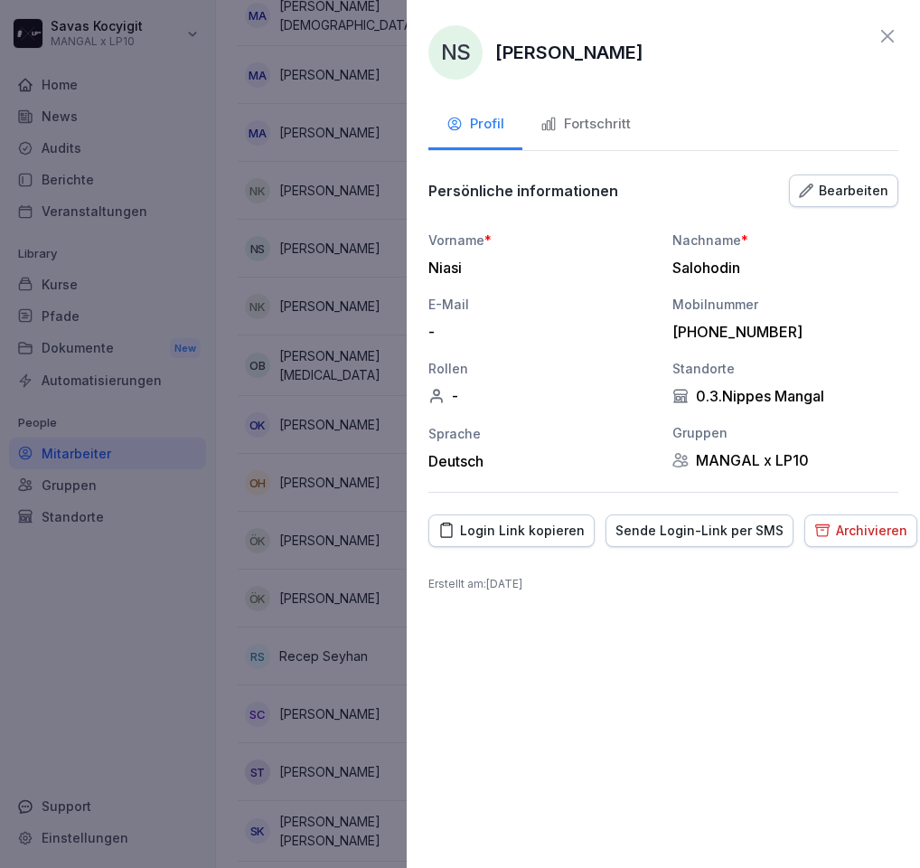
click at [615, 127] on div "Fortschritt" at bounding box center [586, 124] width 90 height 21
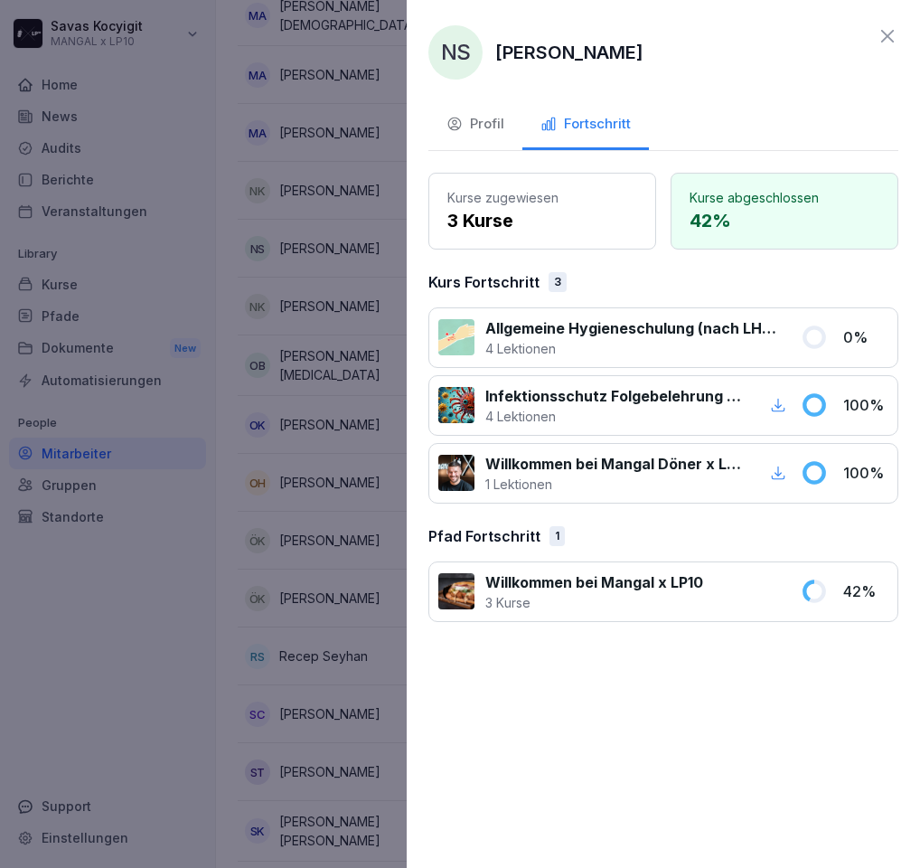
click at [588, 326] on p "Allgemeine Hygieneschulung (nach LHMV §4)" at bounding box center [633, 328] width 294 height 22
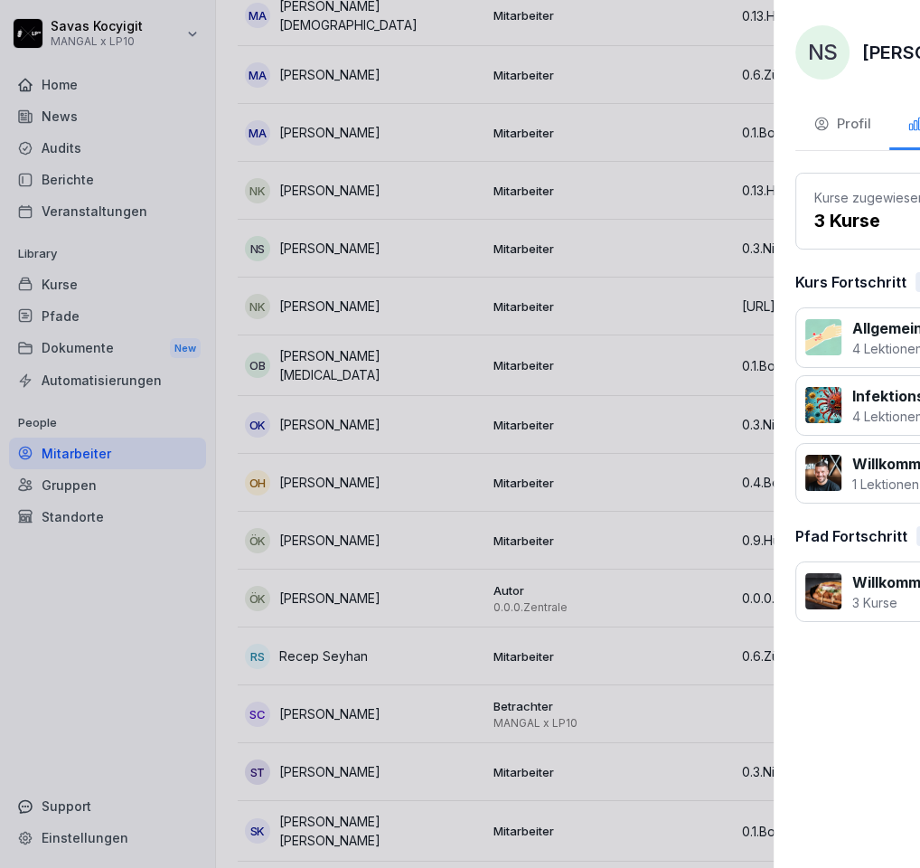
click at [387, 315] on div at bounding box center [460, 434] width 920 height 868
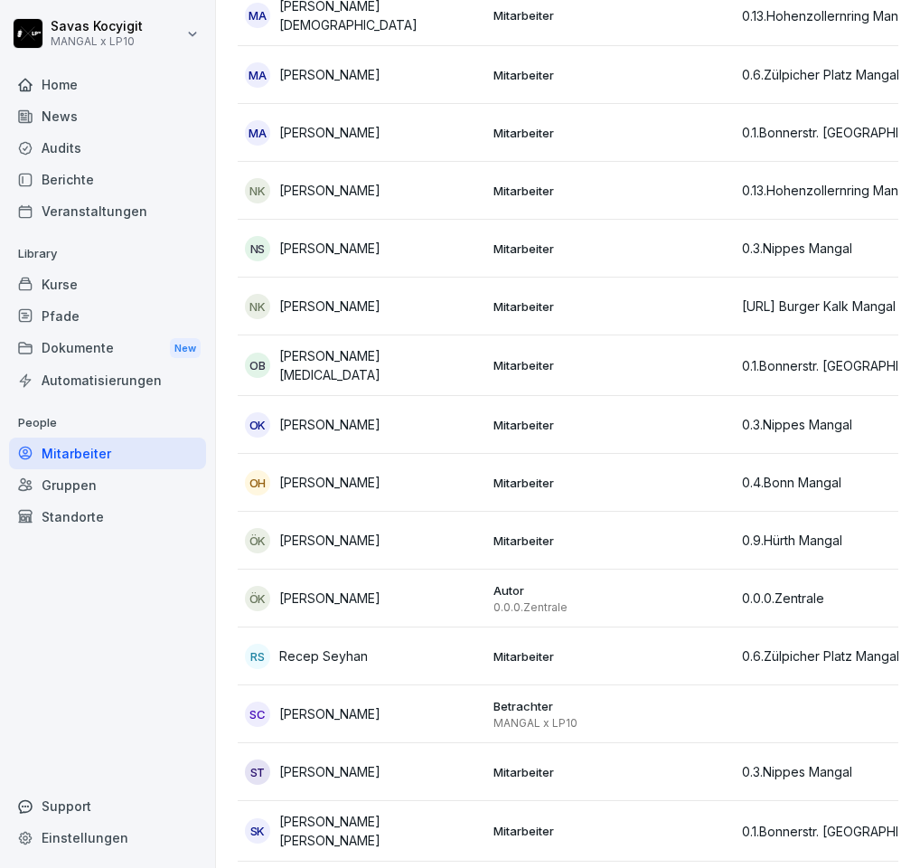
click at [77, 282] on div "Kurse" at bounding box center [107, 285] width 197 height 32
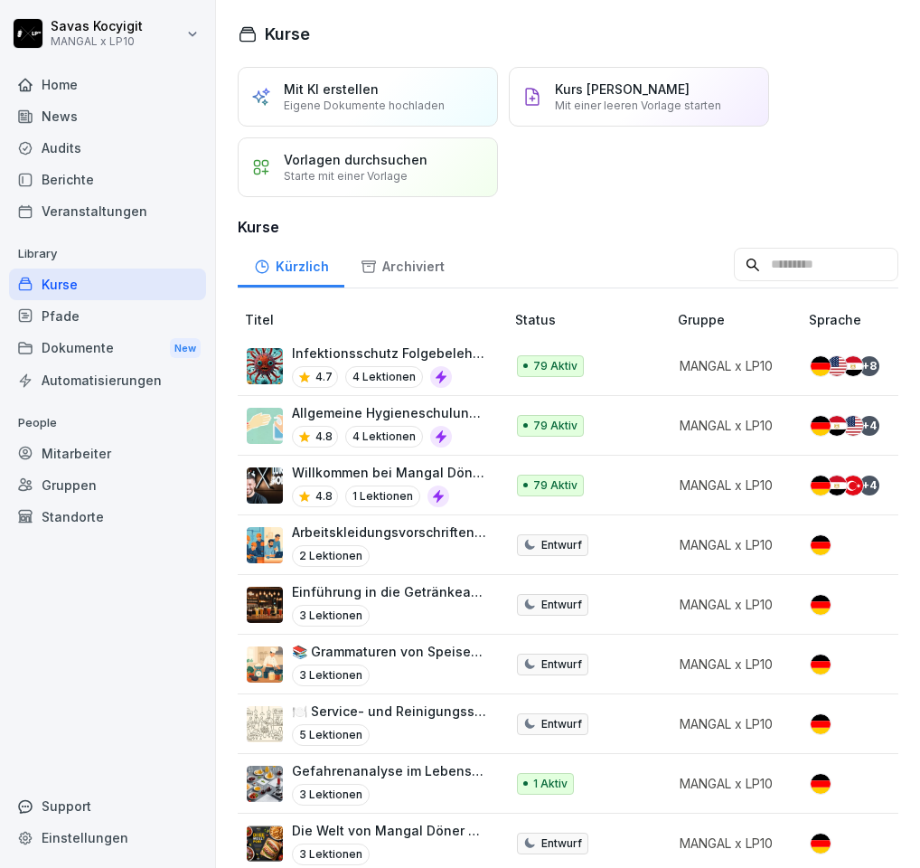
click at [326, 270] on div "Kürzlich" at bounding box center [291, 264] width 107 height 46
click at [471, 427] on div "4.8 4 Lektionen" at bounding box center [389, 437] width 194 height 22
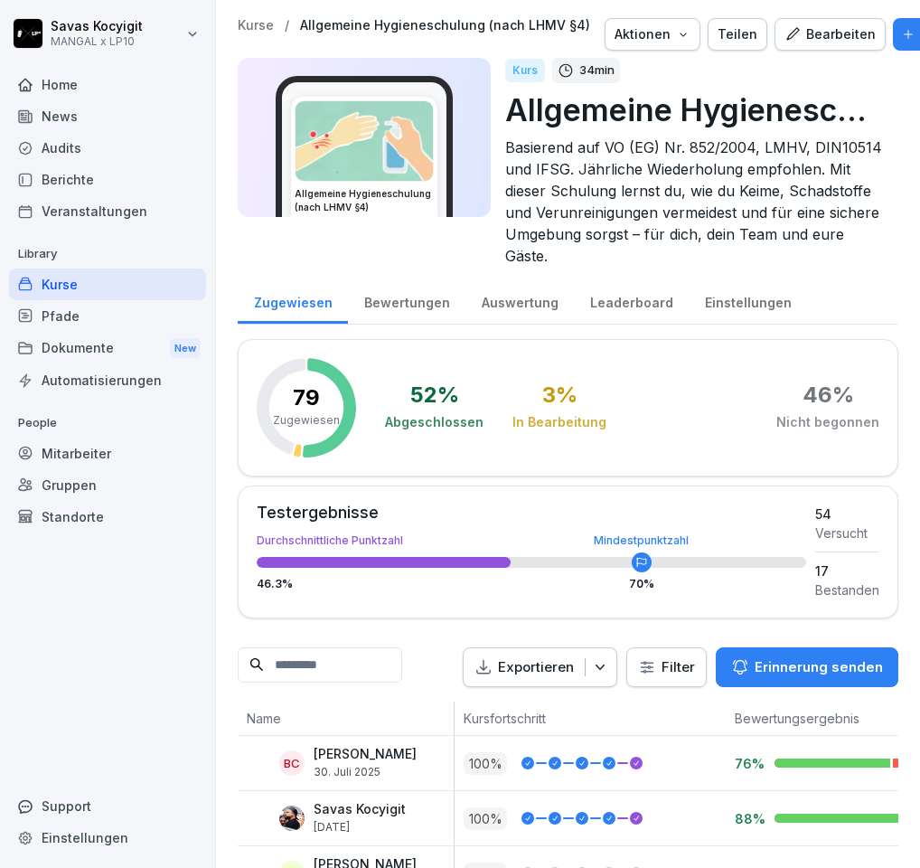
click at [392, 656] on input at bounding box center [320, 664] width 165 height 35
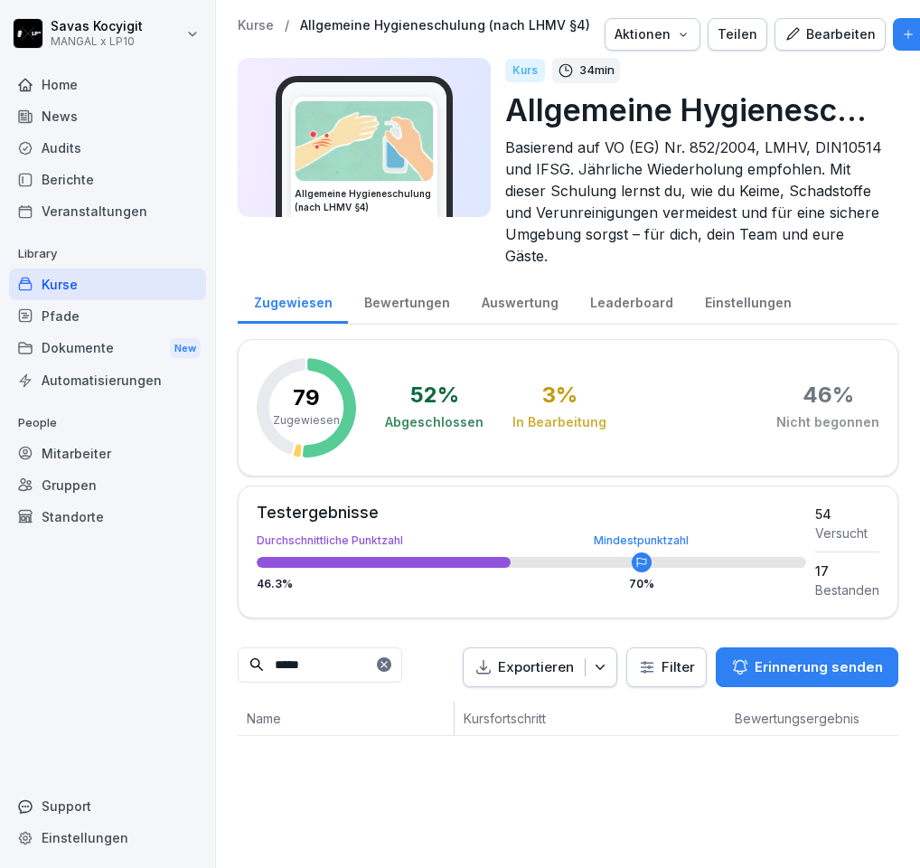
type input "*****"
click at [364, 751] on p "[PERSON_NAME]" at bounding box center [365, 754] width 103 height 15
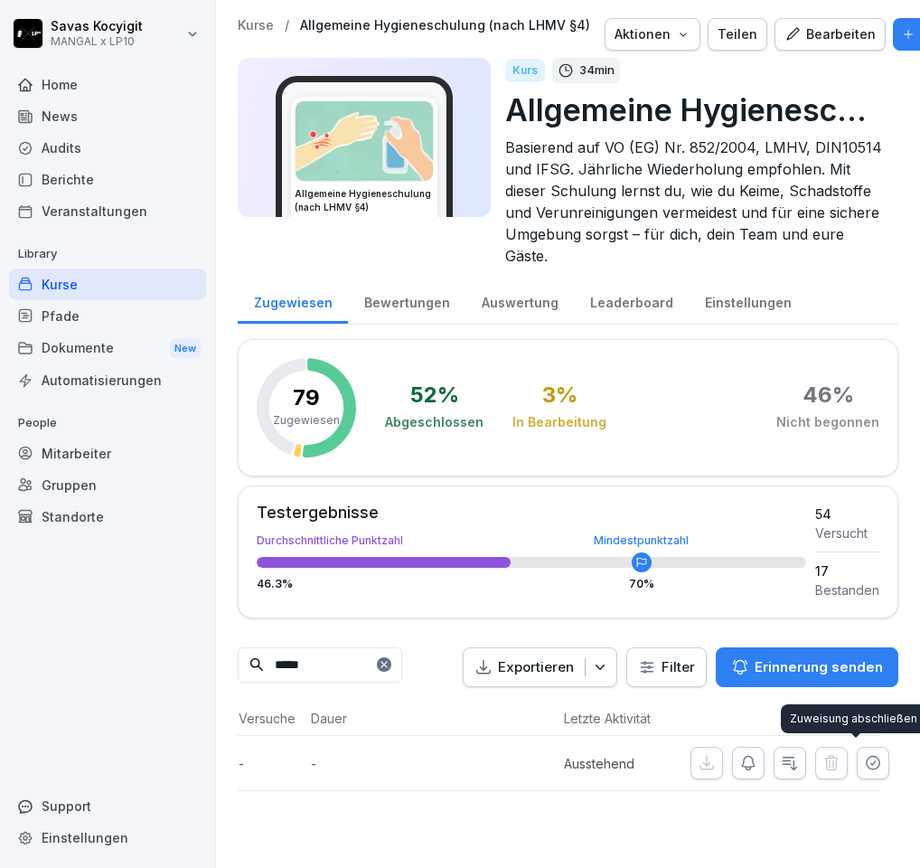
click at [864, 766] on icon "button" at bounding box center [873, 763] width 18 height 18
click at [79, 89] on div "Home" at bounding box center [107, 85] width 197 height 32
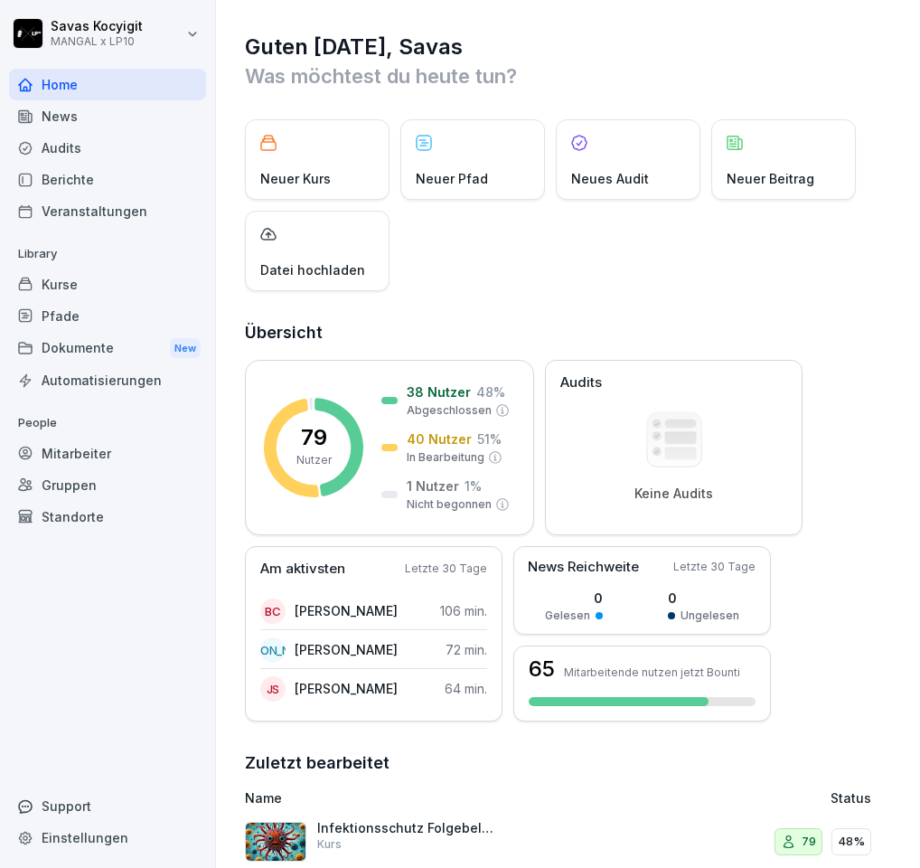
click at [90, 454] on div "Mitarbeiter" at bounding box center [107, 454] width 197 height 32
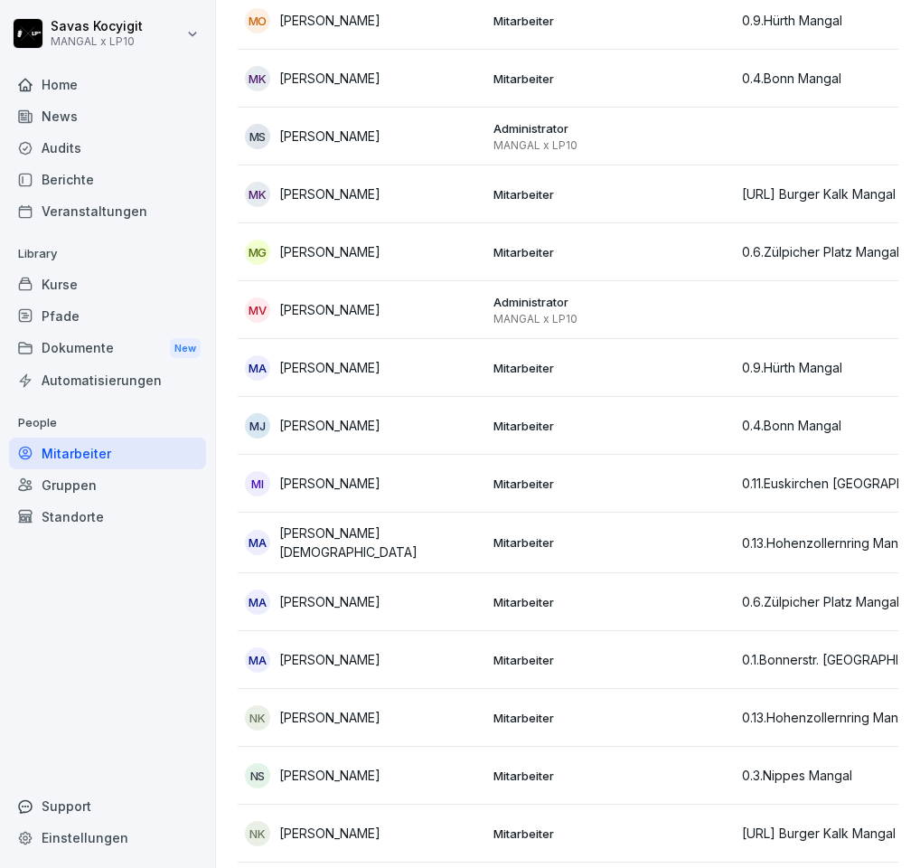
scroll to position [2856, 0]
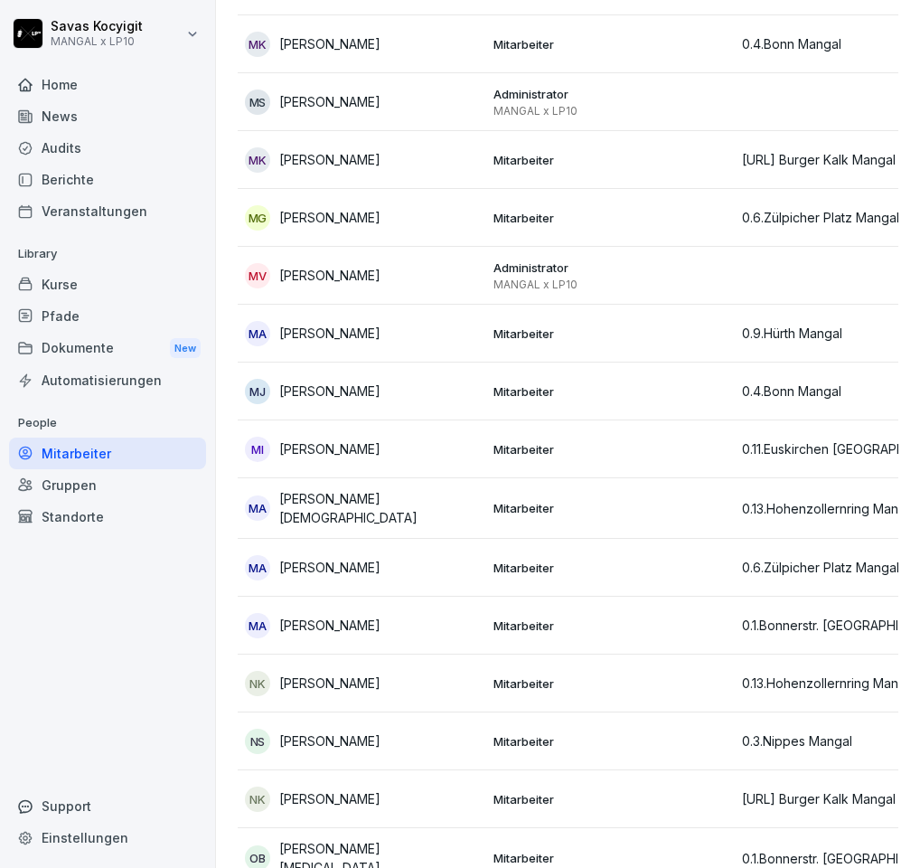
click at [499, 573] on td "Mitarbeiter" at bounding box center [610, 568] width 249 height 58
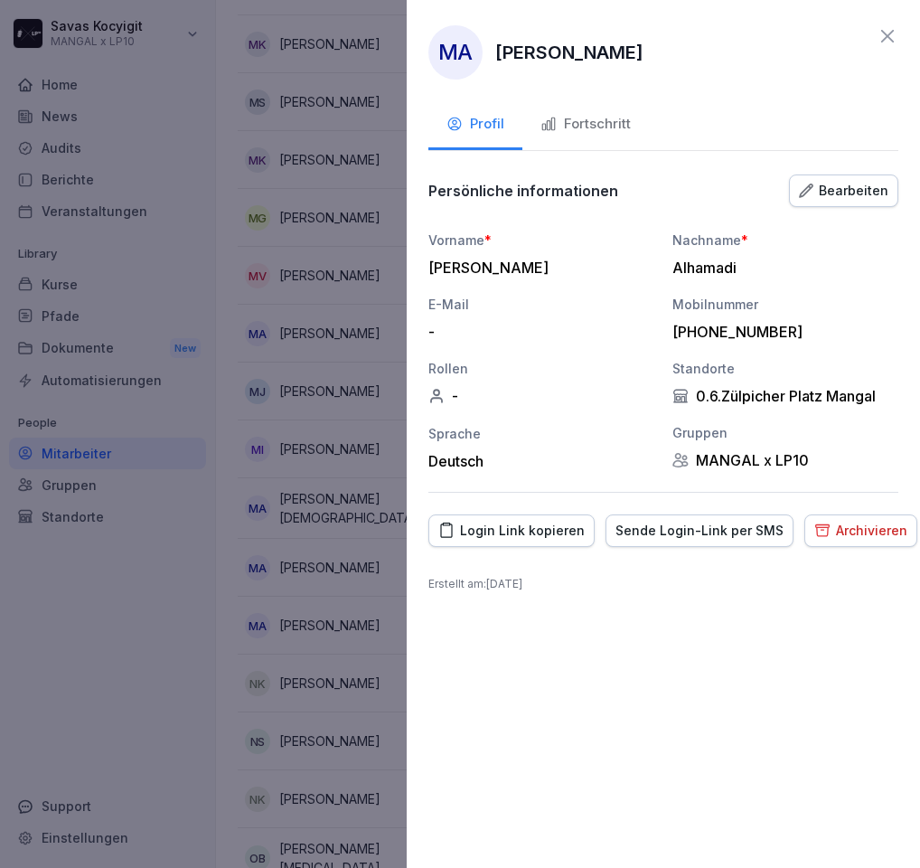
click at [897, 25] on icon at bounding box center [888, 36] width 22 height 22
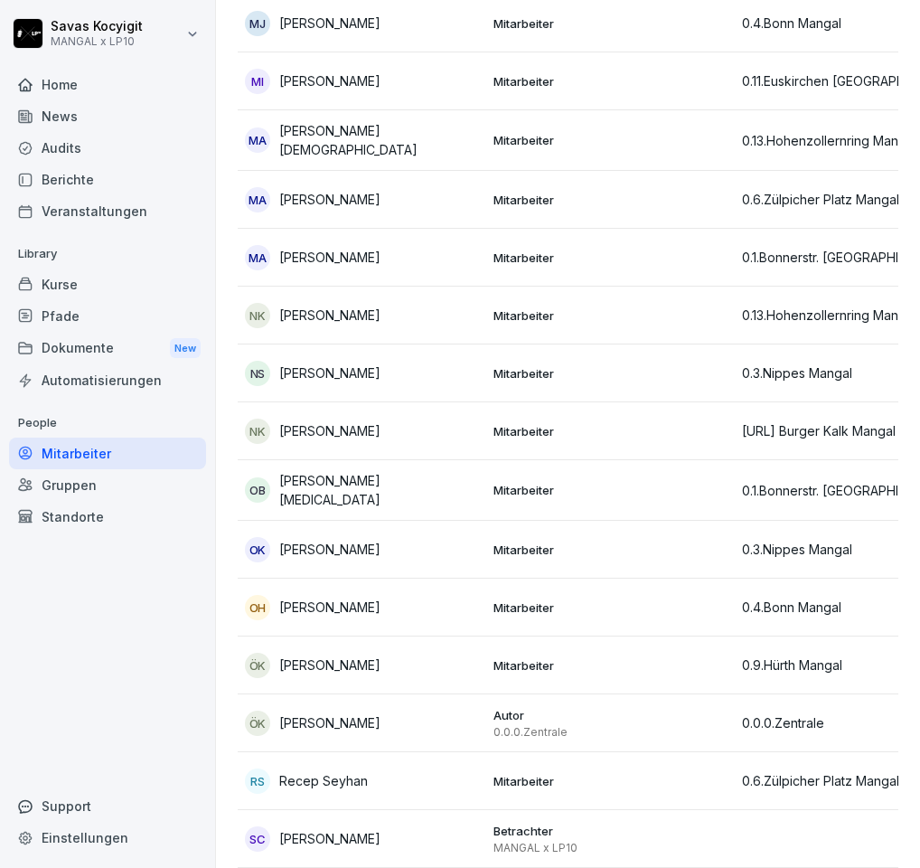
scroll to position [3231, 0]
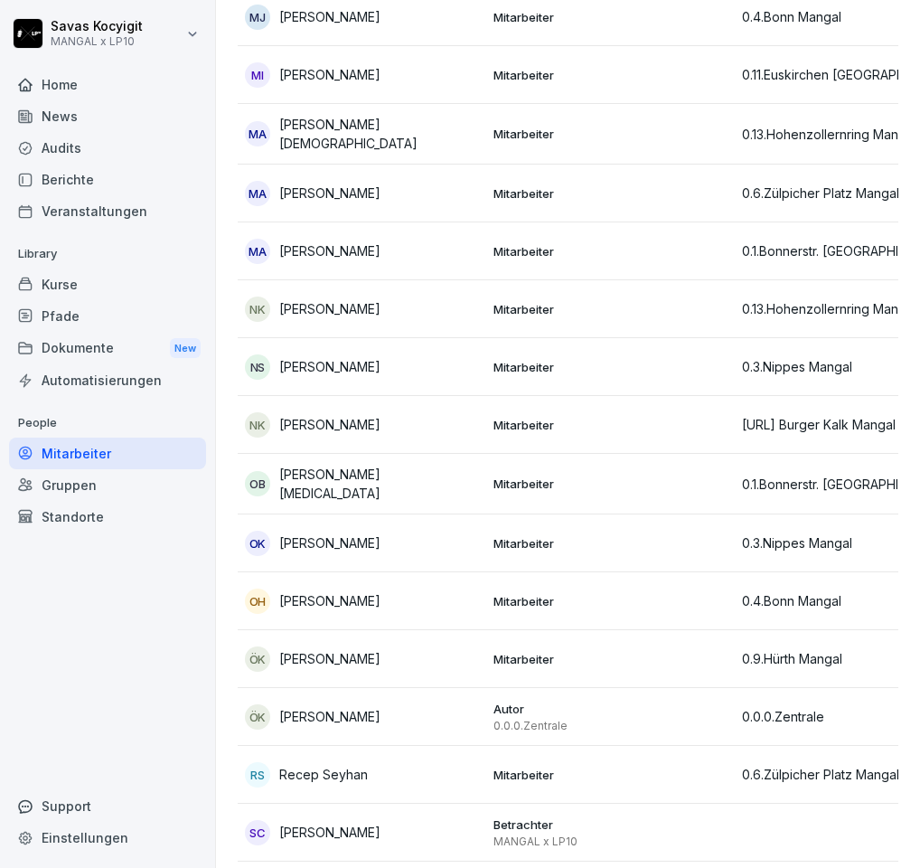
click at [585, 514] on td "Mitarbeiter" at bounding box center [610, 543] width 249 height 58
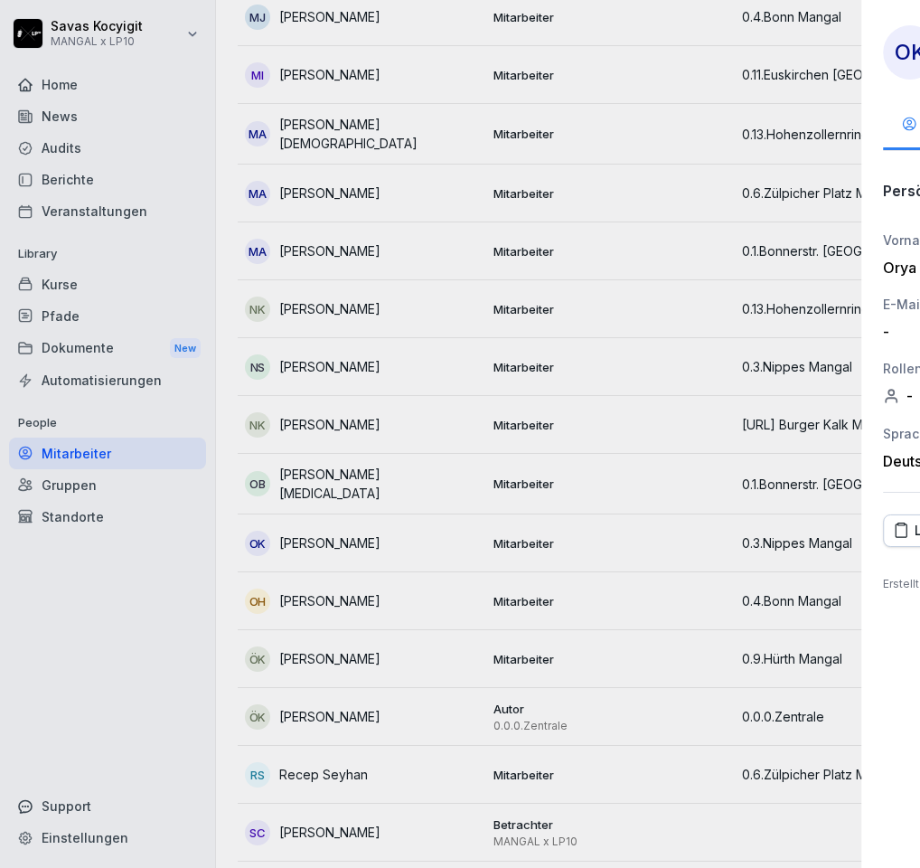
click at [363, 330] on div at bounding box center [460, 434] width 920 height 868
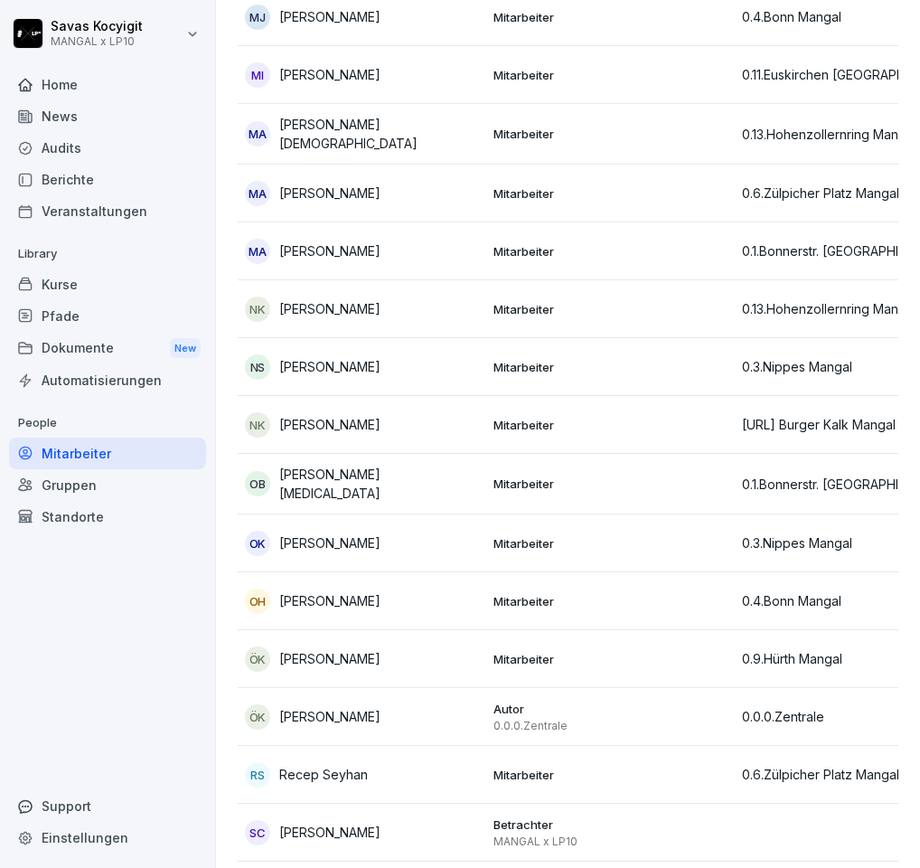
click at [626, 771] on p "Mitarbeiter" at bounding box center [611, 775] width 234 height 16
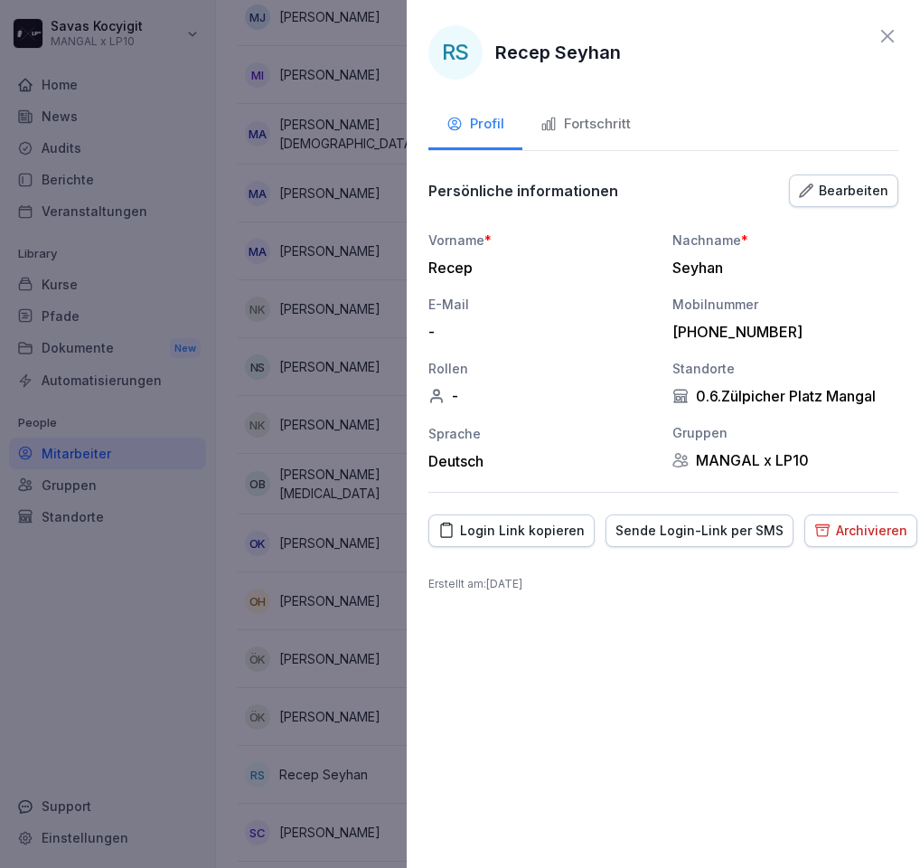
click at [571, 111] on button "Fortschritt" at bounding box center [586, 125] width 127 height 49
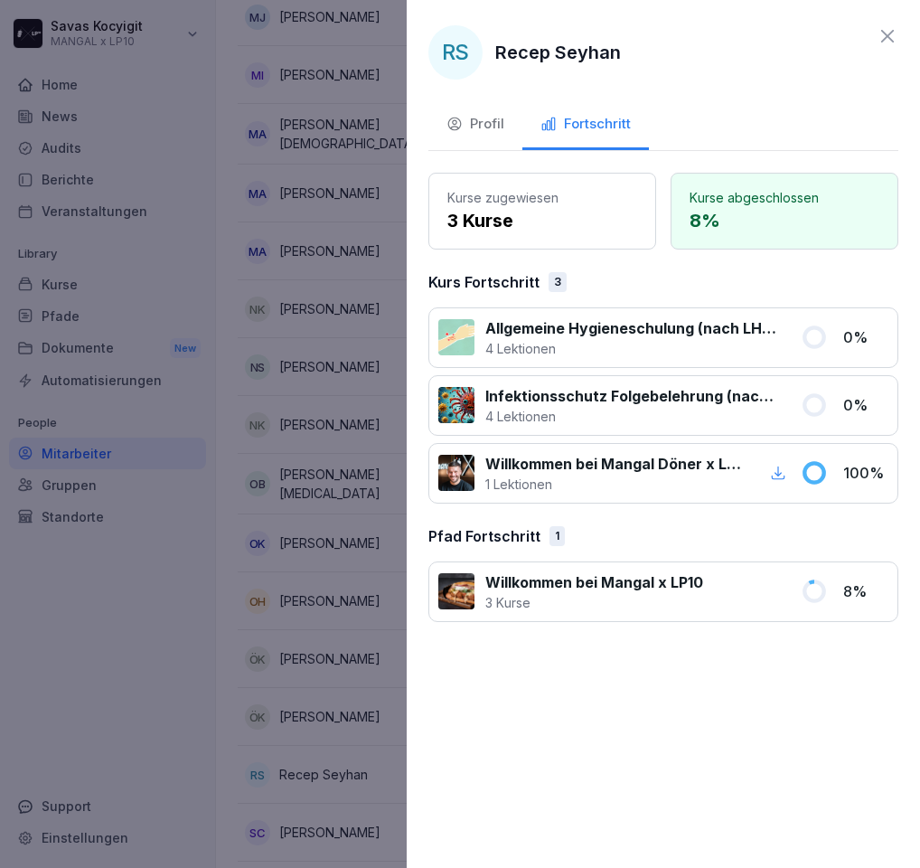
click at [489, 129] on div "Profil" at bounding box center [476, 124] width 58 height 21
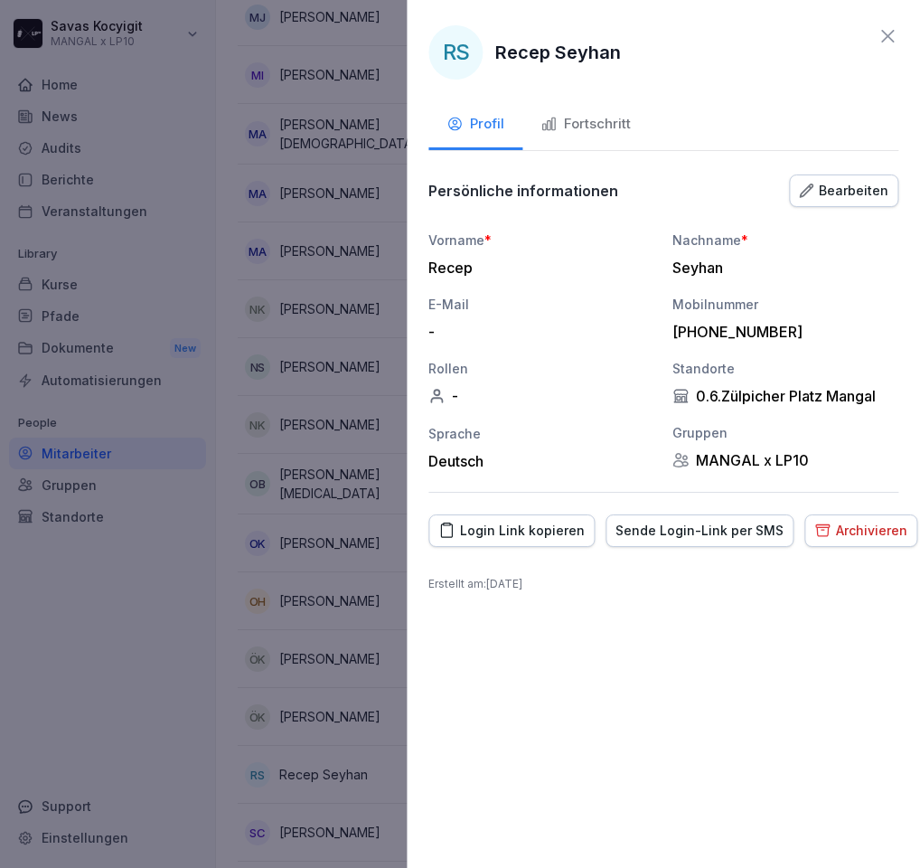
click at [355, 405] on div at bounding box center [460, 434] width 920 height 868
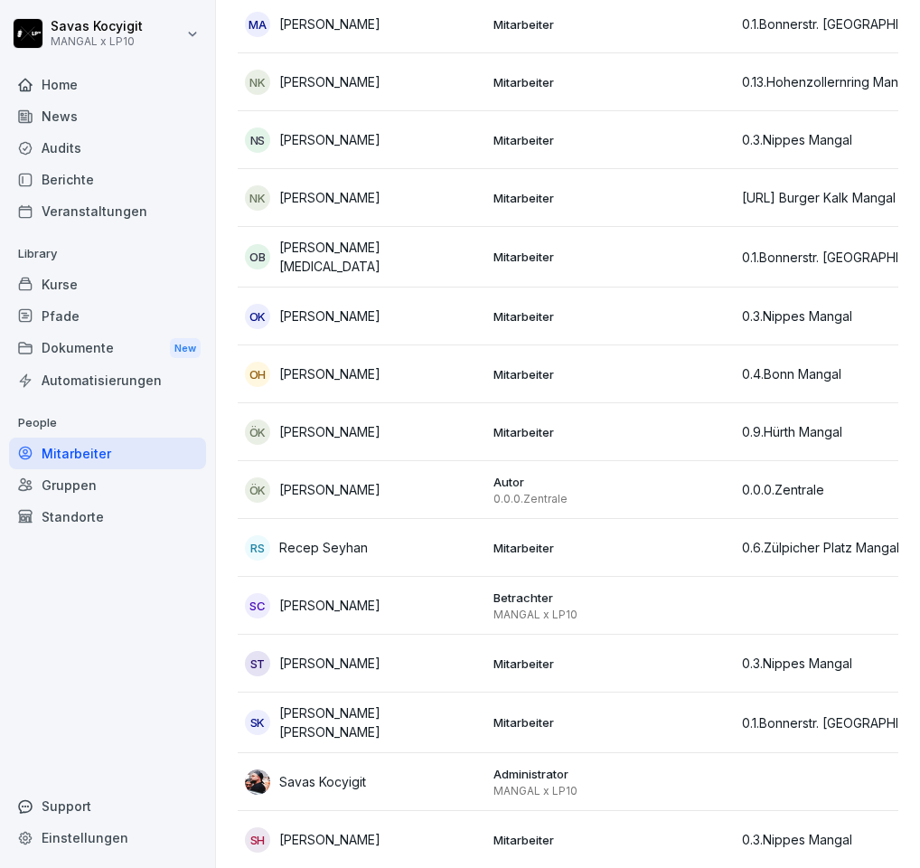
scroll to position [3480, 0]
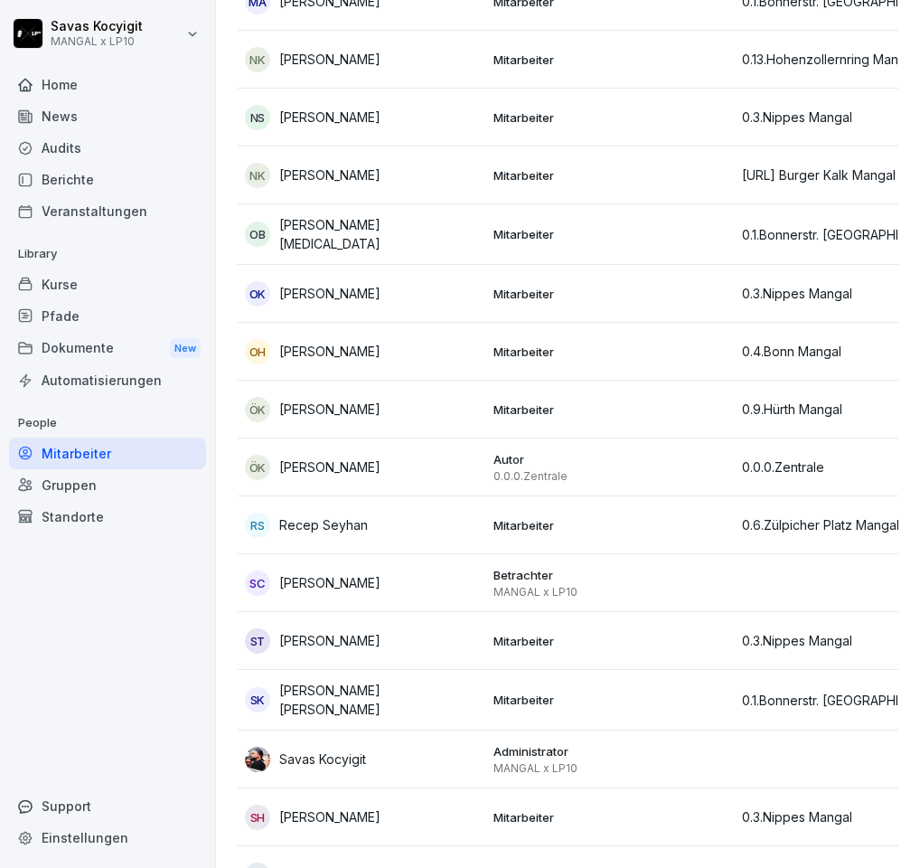
click at [397, 631] on div "ST Salih Türkam" at bounding box center [362, 640] width 234 height 25
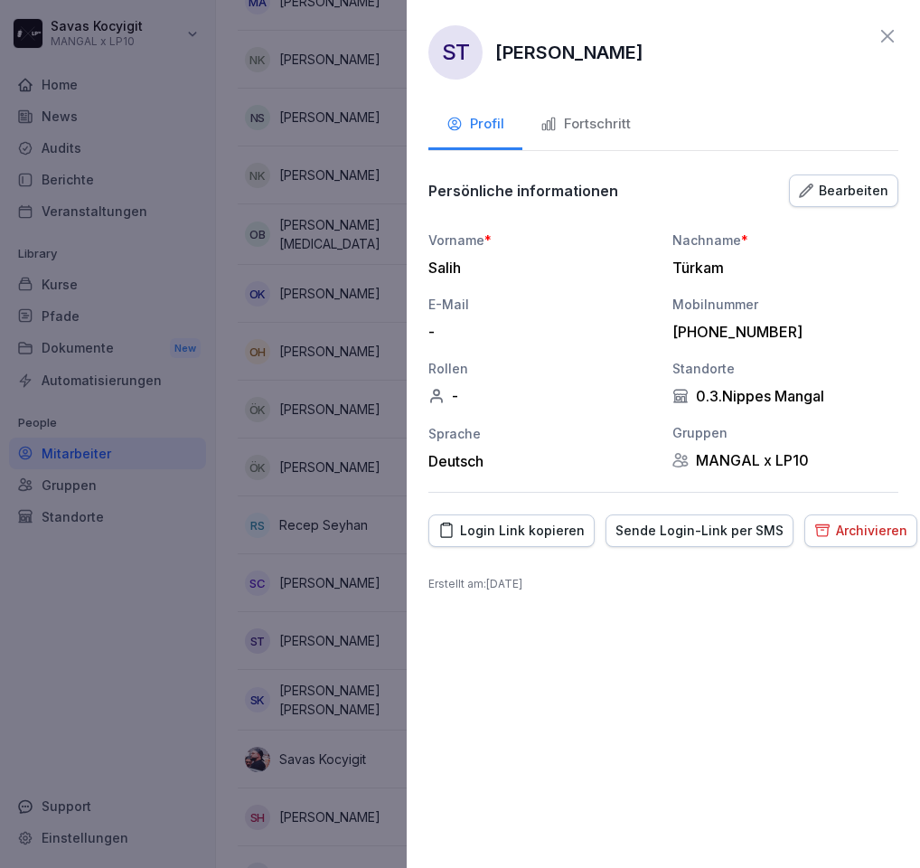
click at [699, 259] on div "Türkam" at bounding box center [781, 268] width 217 height 18
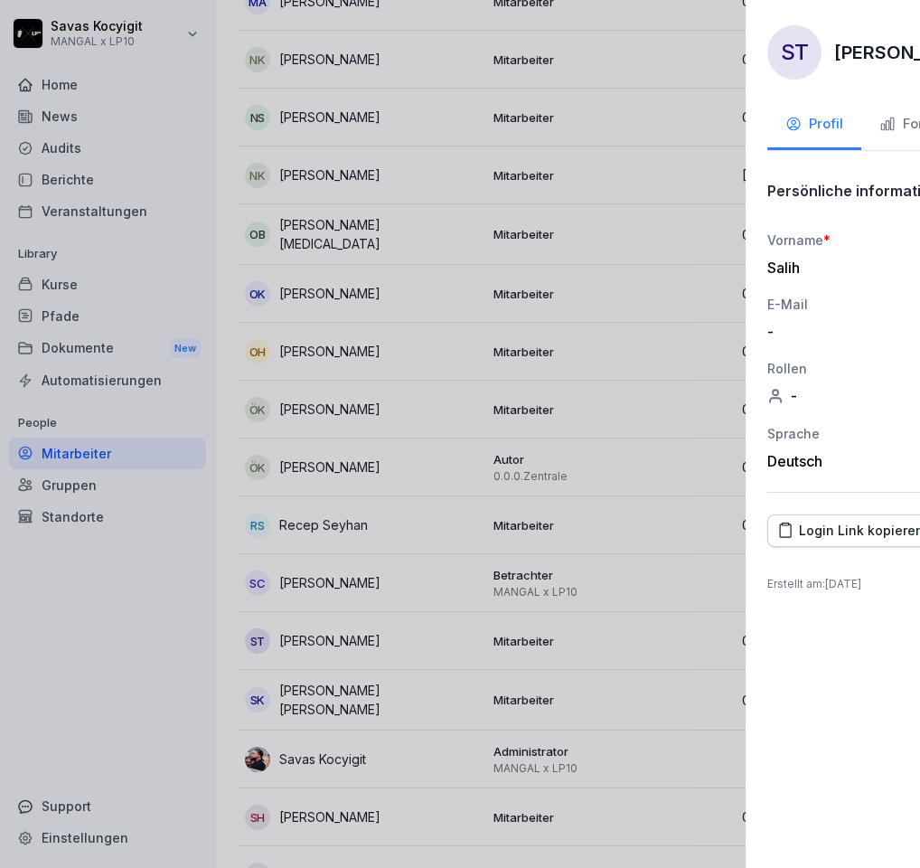
click at [297, 419] on div at bounding box center [460, 434] width 920 height 868
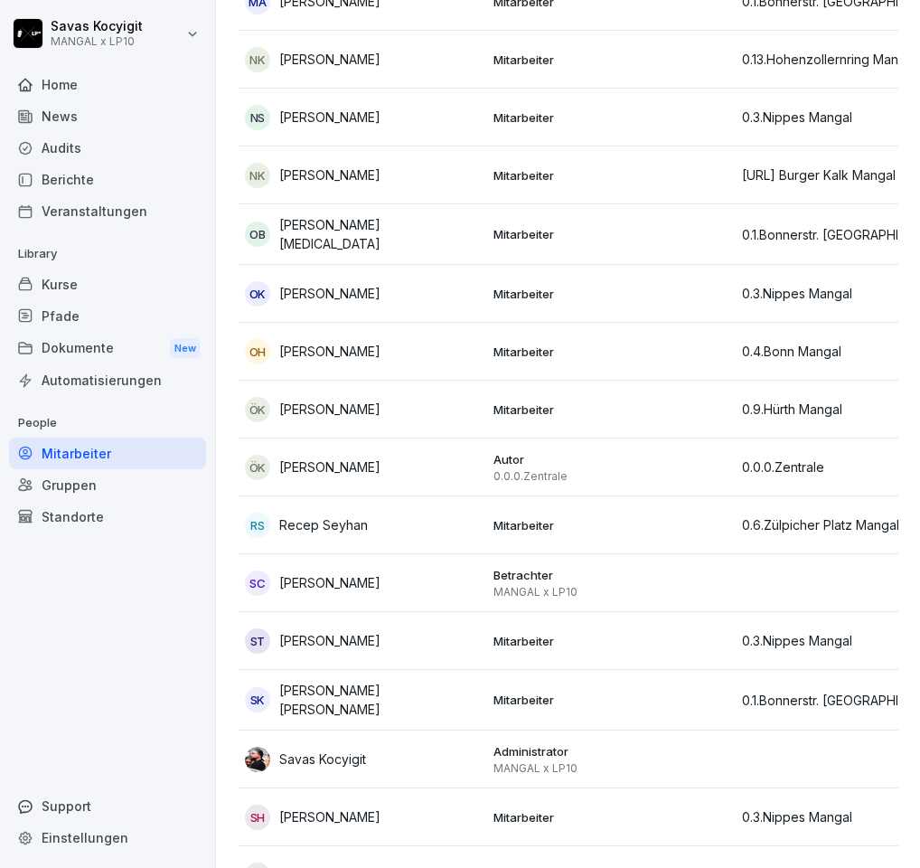
click at [429, 681] on div "SK [PERSON_NAME] [PERSON_NAME]" at bounding box center [362, 700] width 234 height 38
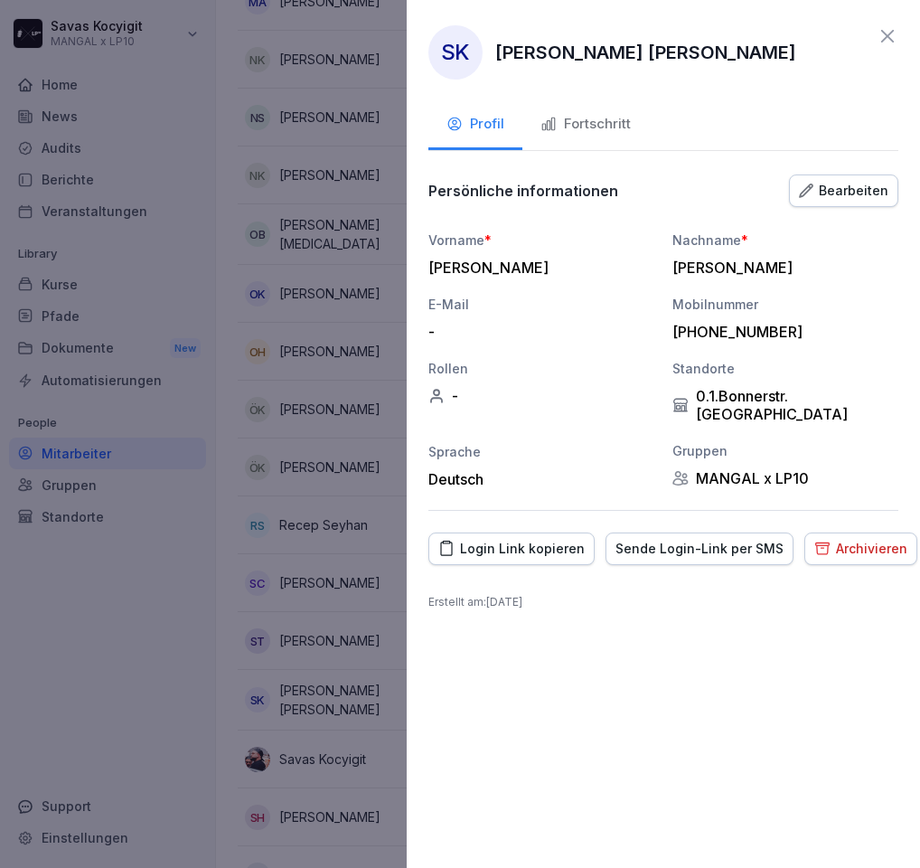
click at [609, 129] on div "Fortschritt" at bounding box center [586, 124] width 90 height 21
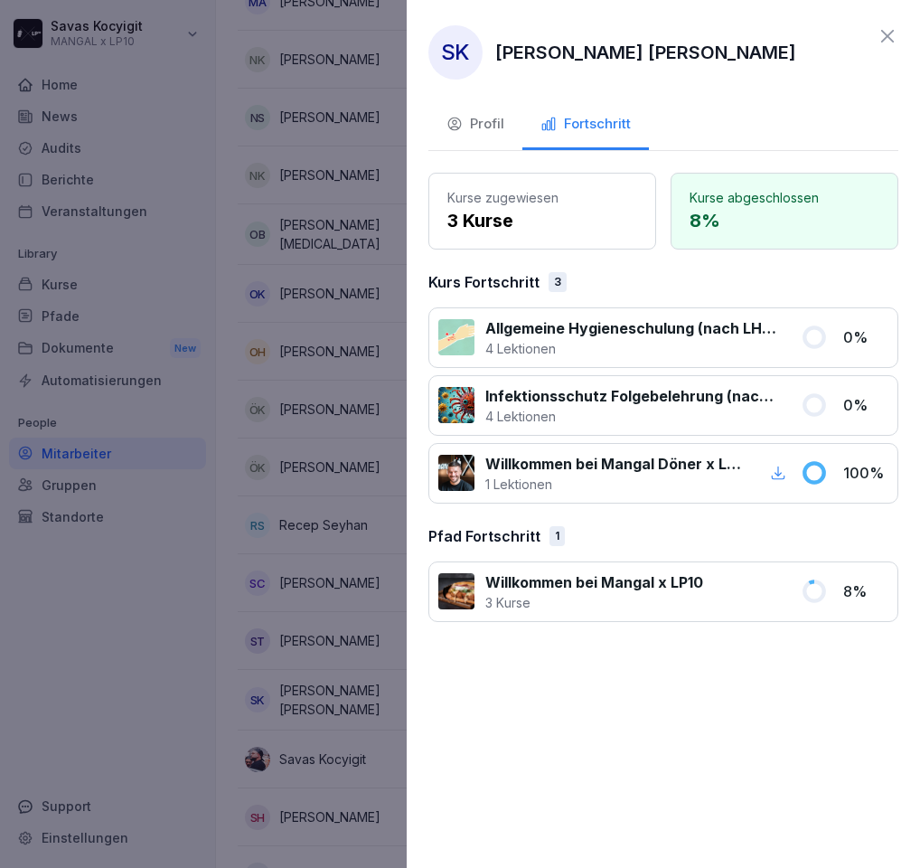
click at [514, 137] on button "Profil" at bounding box center [476, 125] width 94 height 49
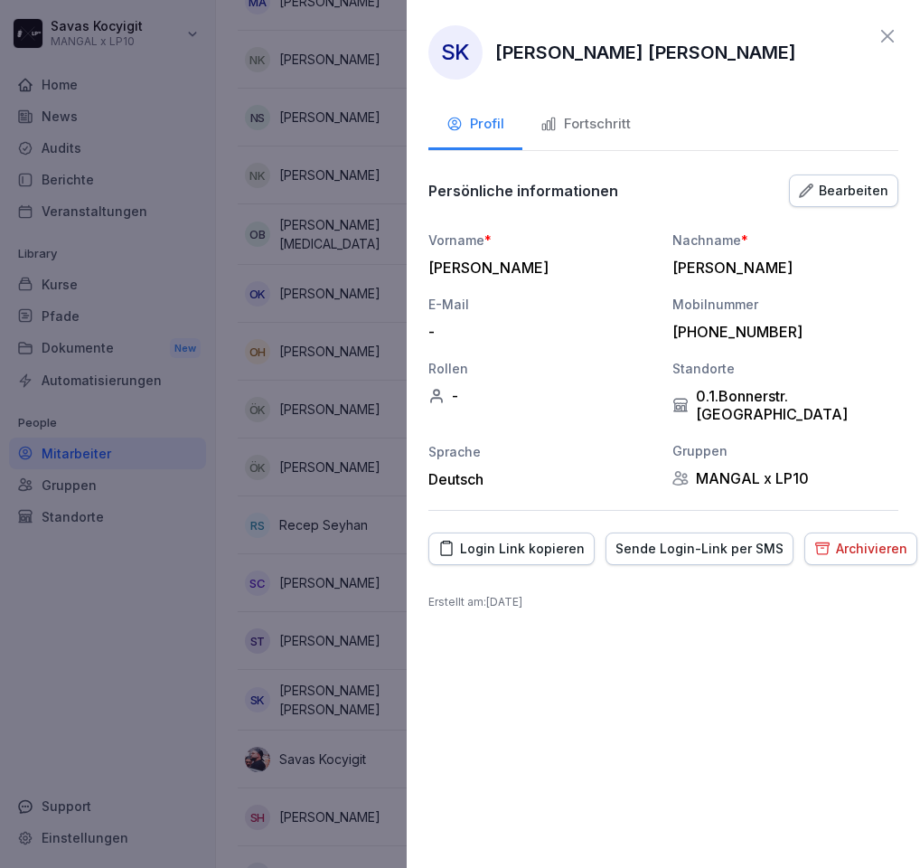
click at [884, 27] on icon at bounding box center [888, 36] width 22 height 22
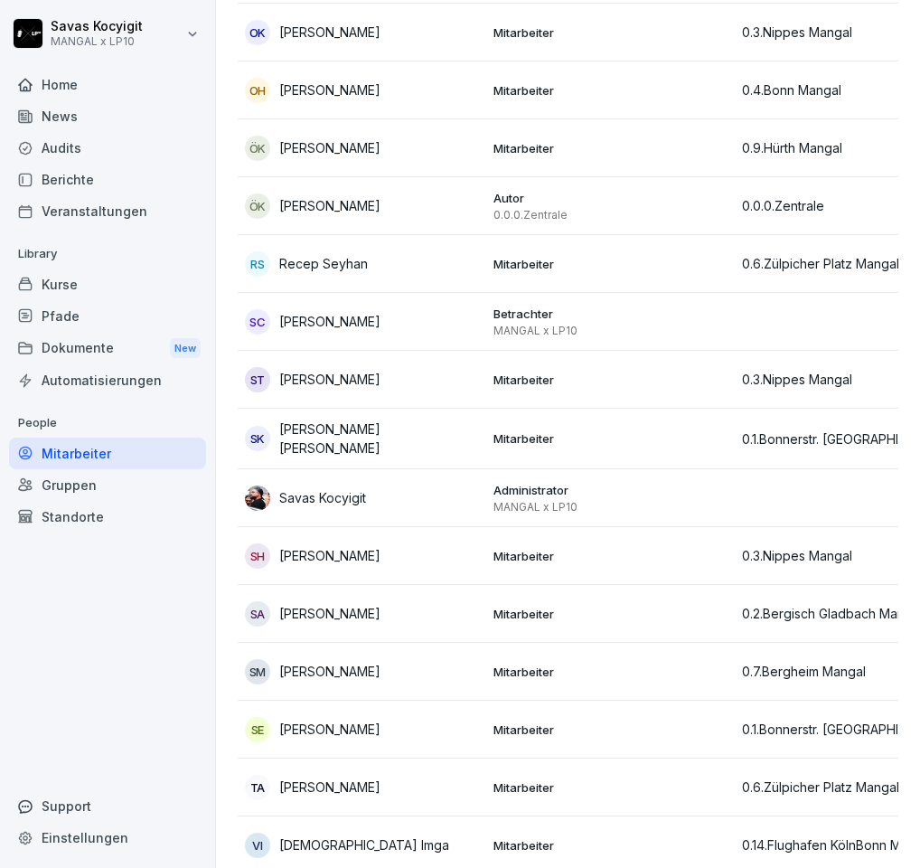
scroll to position [3770, 0]
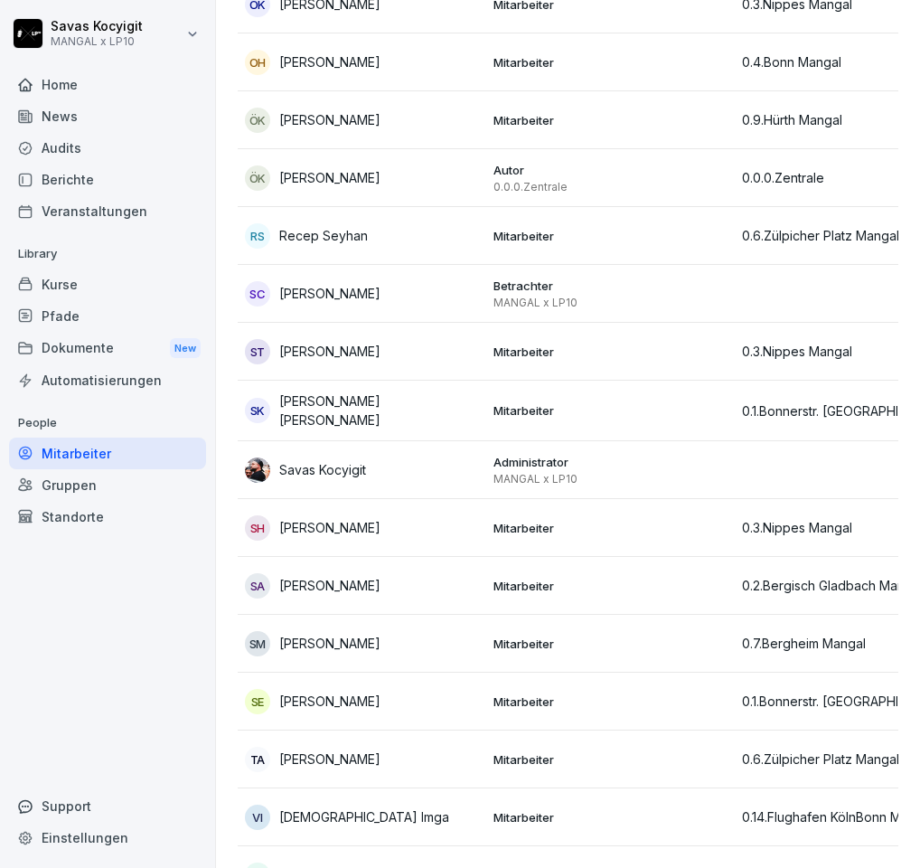
click at [477, 528] on div "SH [PERSON_NAME]" at bounding box center [362, 527] width 234 height 25
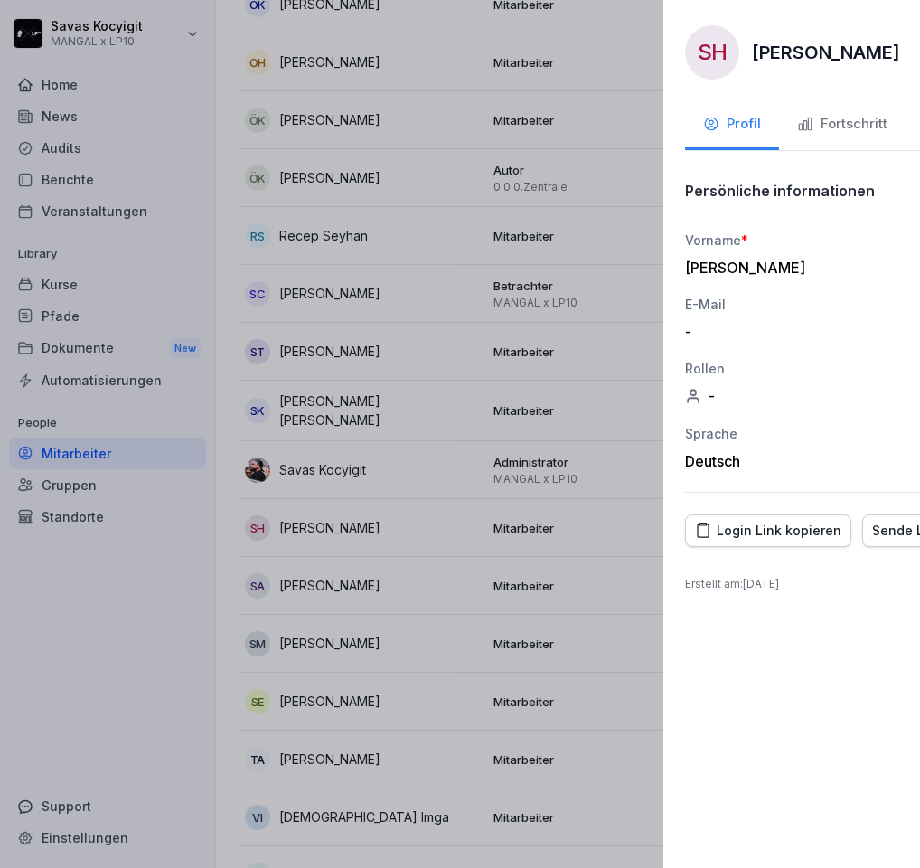
click at [359, 296] on div at bounding box center [460, 434] width 920 height 868
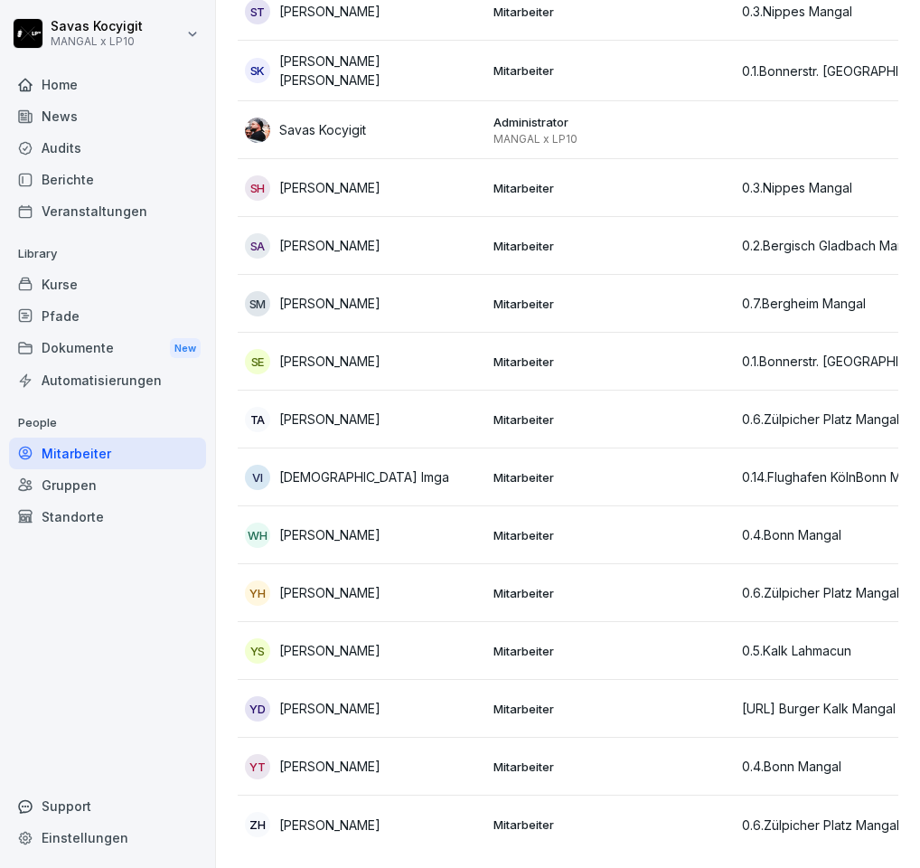
scroll to position [4128, 0]
click at [381, 294] on p "[PERSON_NAME]" at bounding box center [329, 303] width 101 height 19
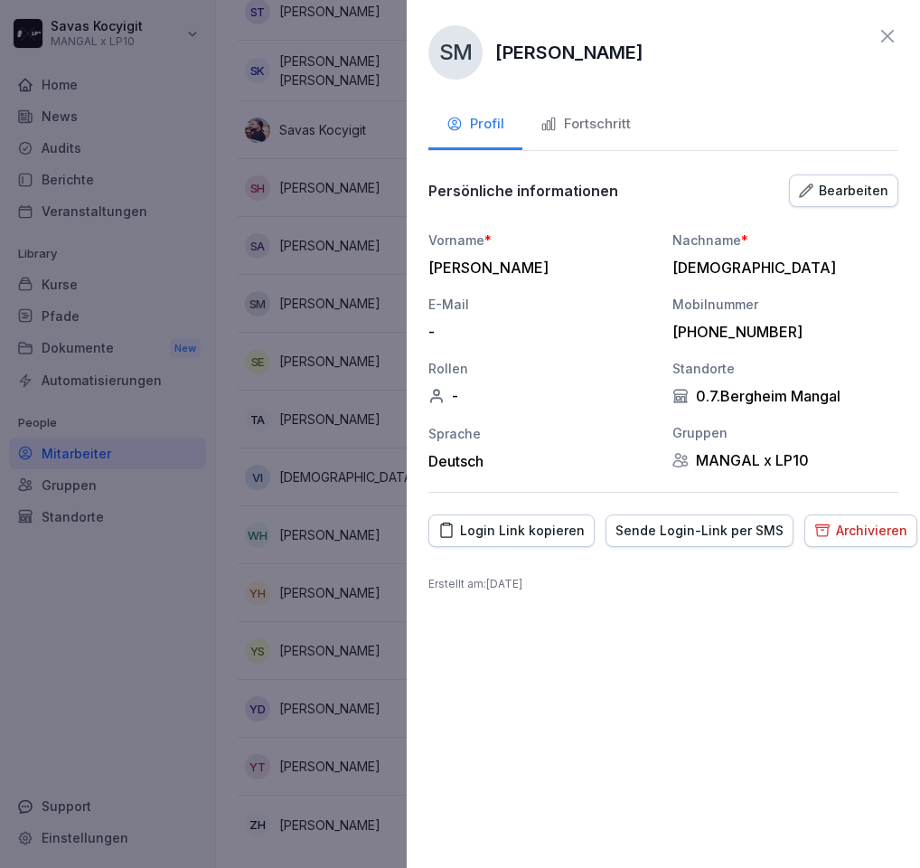
click at [326, 420] on div at bounding box center [460, 434] width 920 height 868
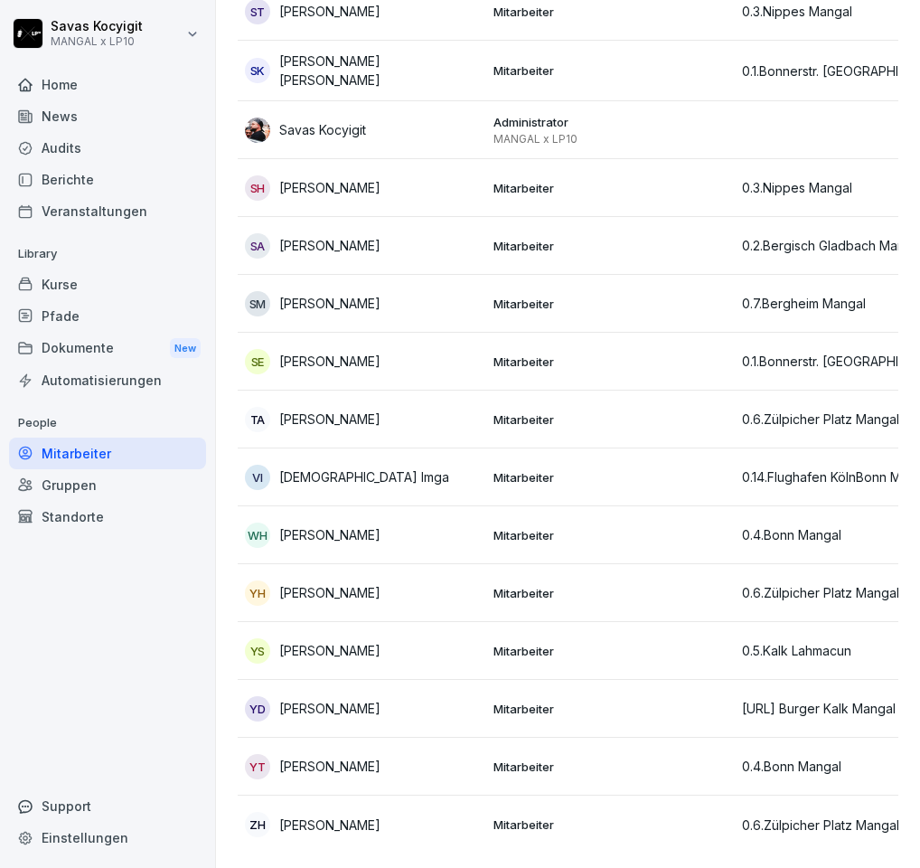
click at [380, 294] on p "[PERSON_NAME]" at bounding box center [329, 303] width 101 height 19
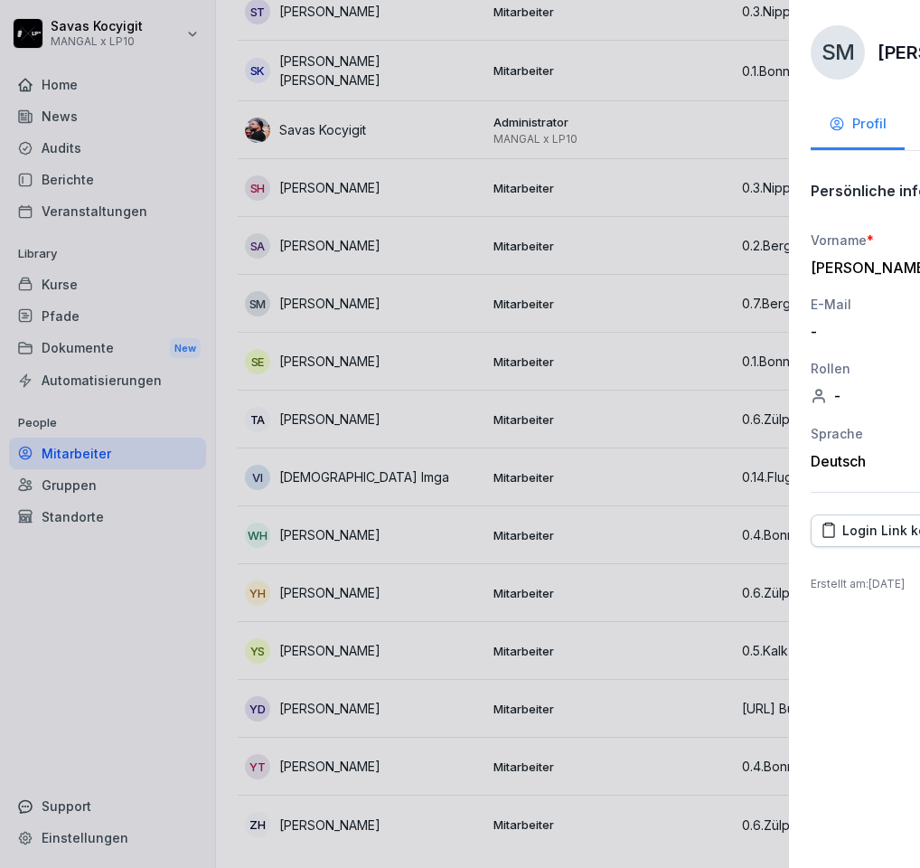
click at [326, 407] on div at bounding box center [460, 434] width 920 height 868
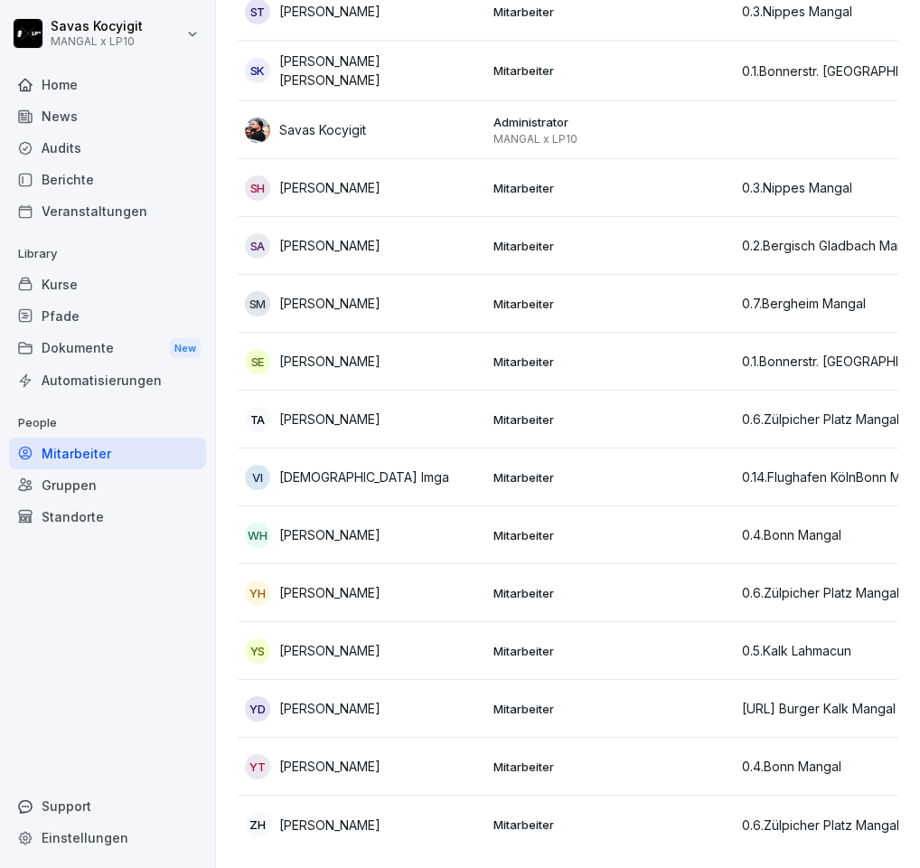
click at [361, 410] on p "[PERSON_NAME]" at bounding box center [329, 419] width 101 height 19
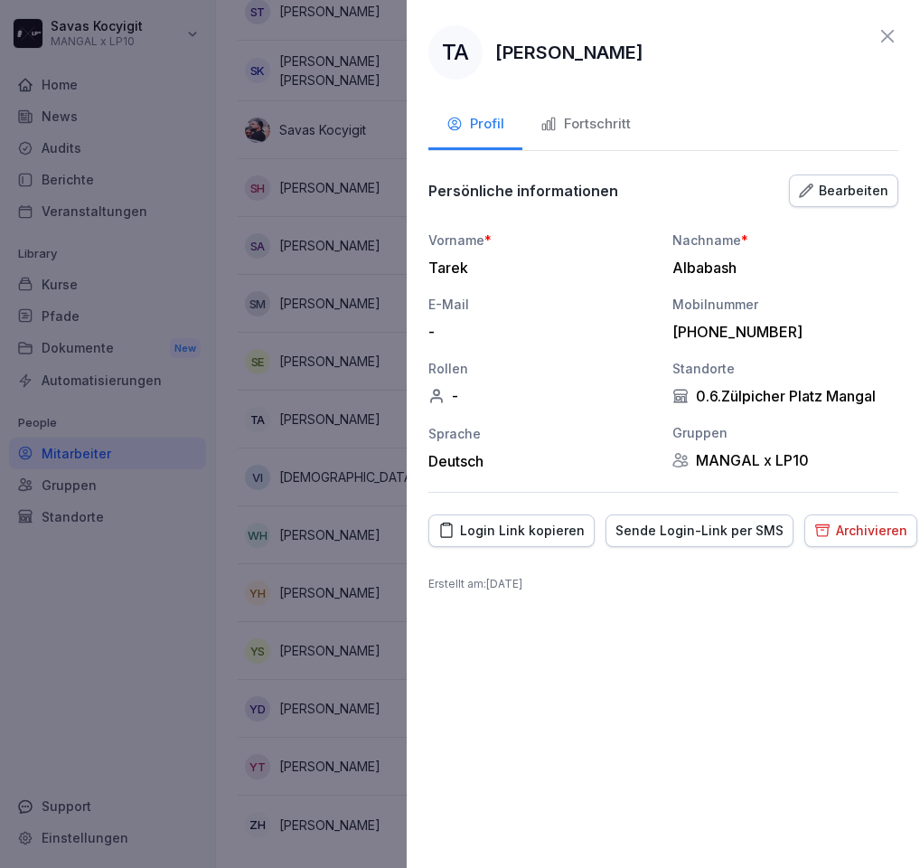
click at [888, 33] on icon at bounding box center [888, 36] width 22 height 22
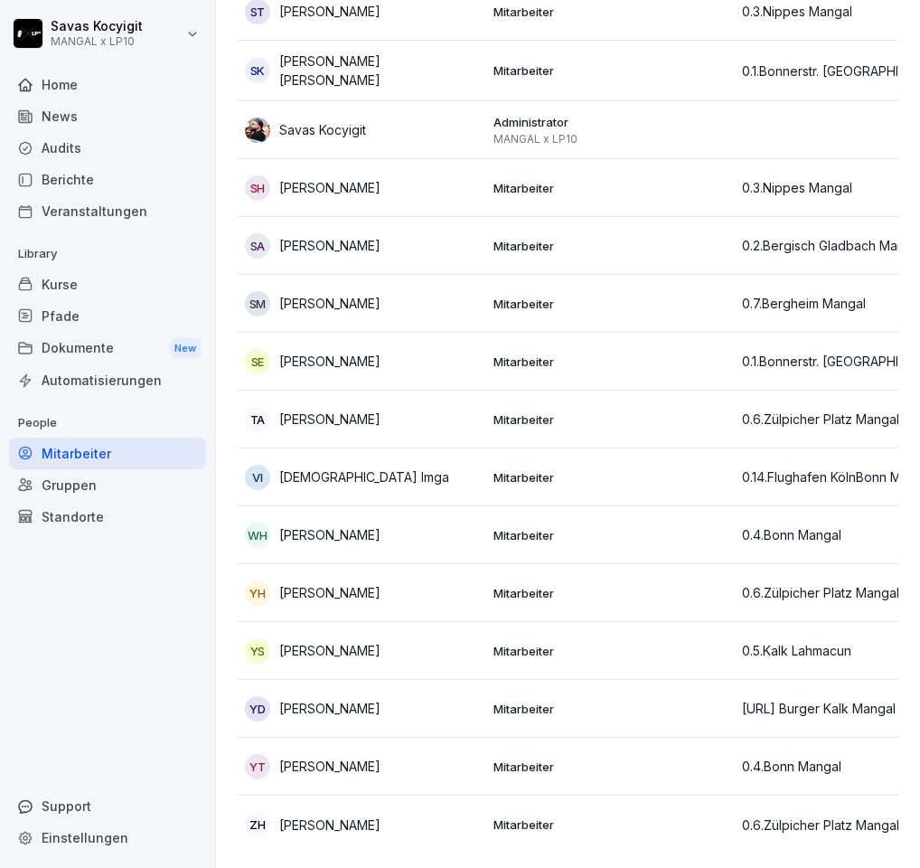
click at [415, 465] on div "VI [DEMOGRAPHIC_DATA] Imga" at bounding box center [362, 477] width 234 height 25
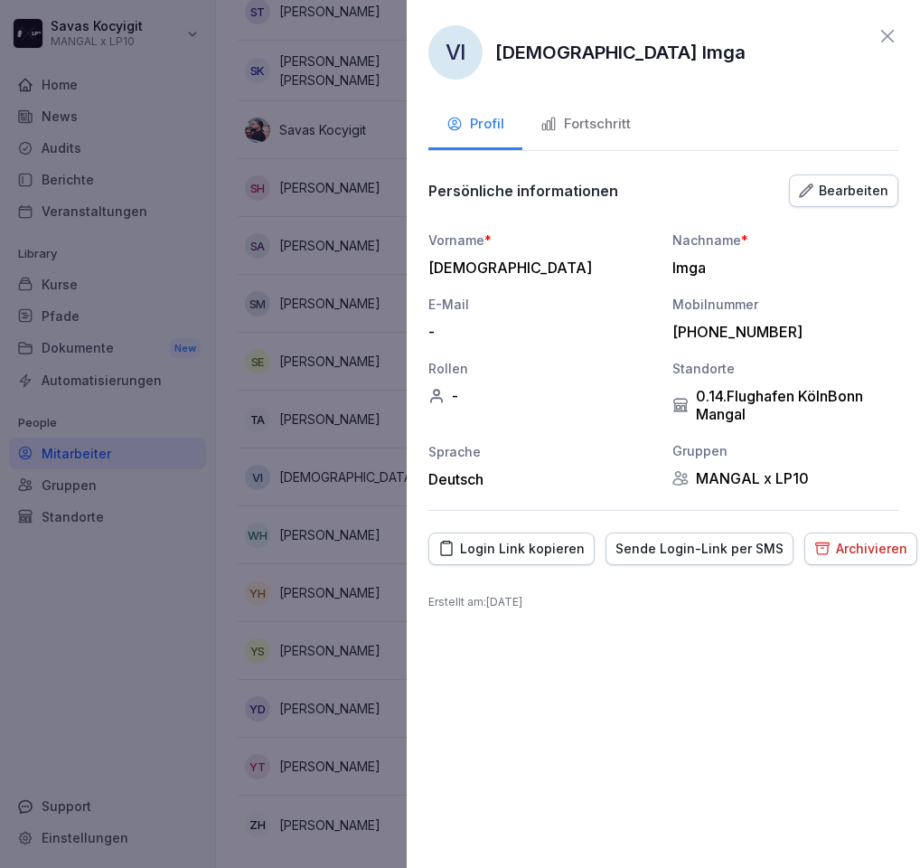
click at [881, 37] on icon at bounding box center [888, 36] width 22 height 22
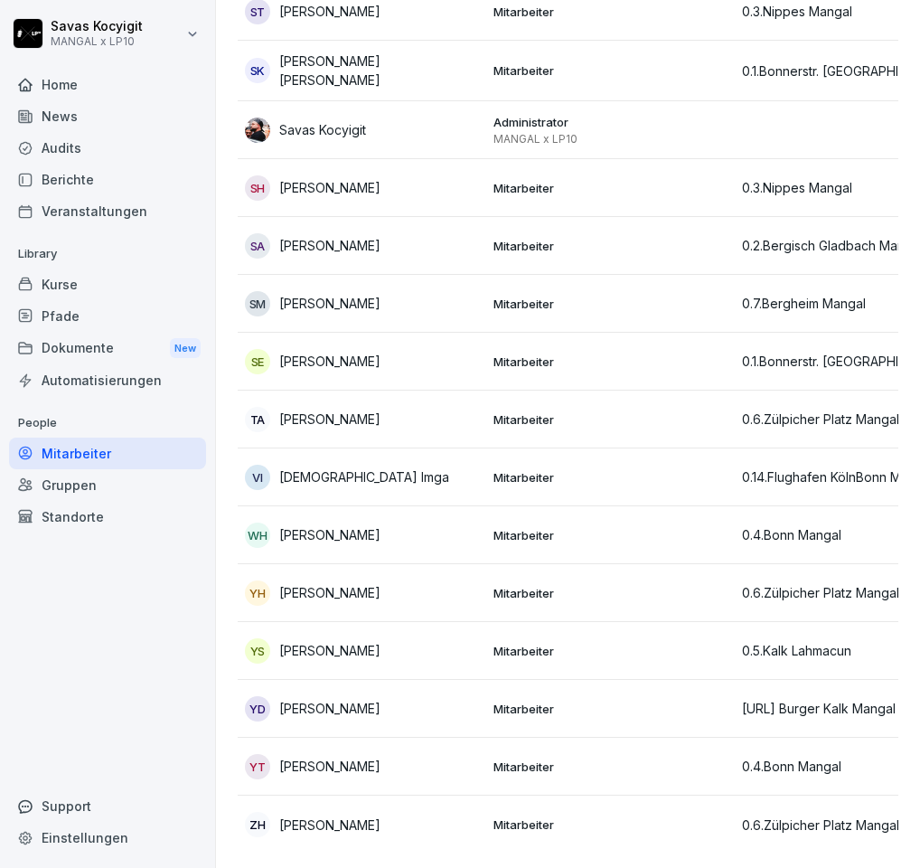
click at [498, 585] on p "Mitarbeiter" at bounding box center [611, 593] width 234 height 16
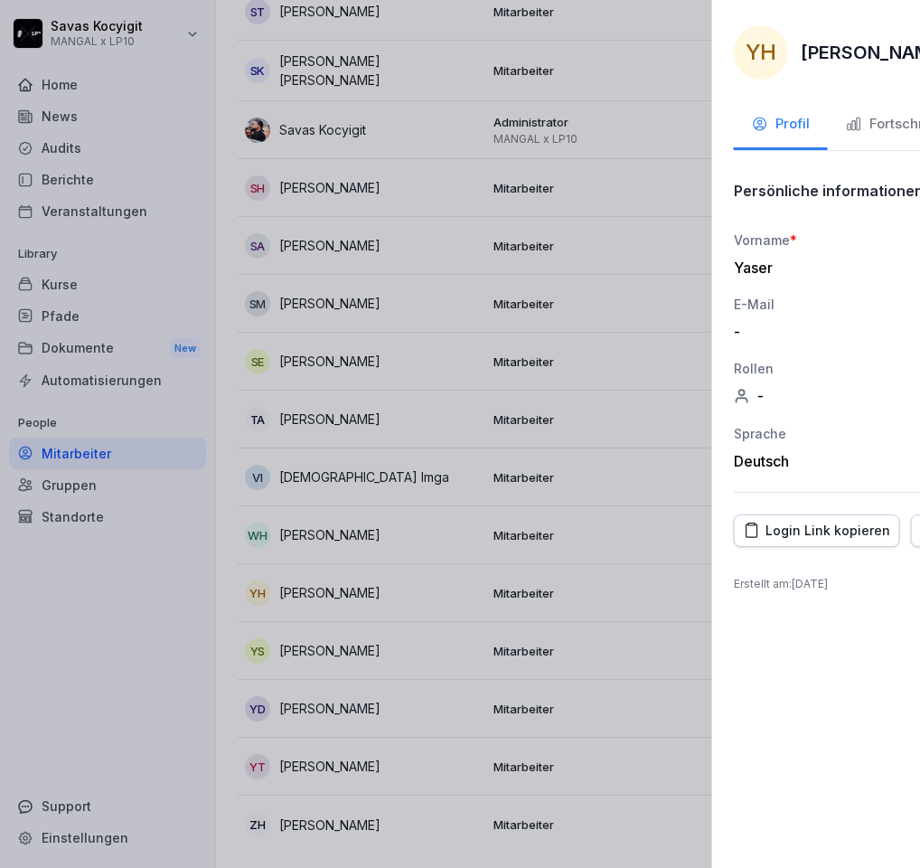
click at [377, 514] on div at bounding box center [460, 434] width 920 height 868
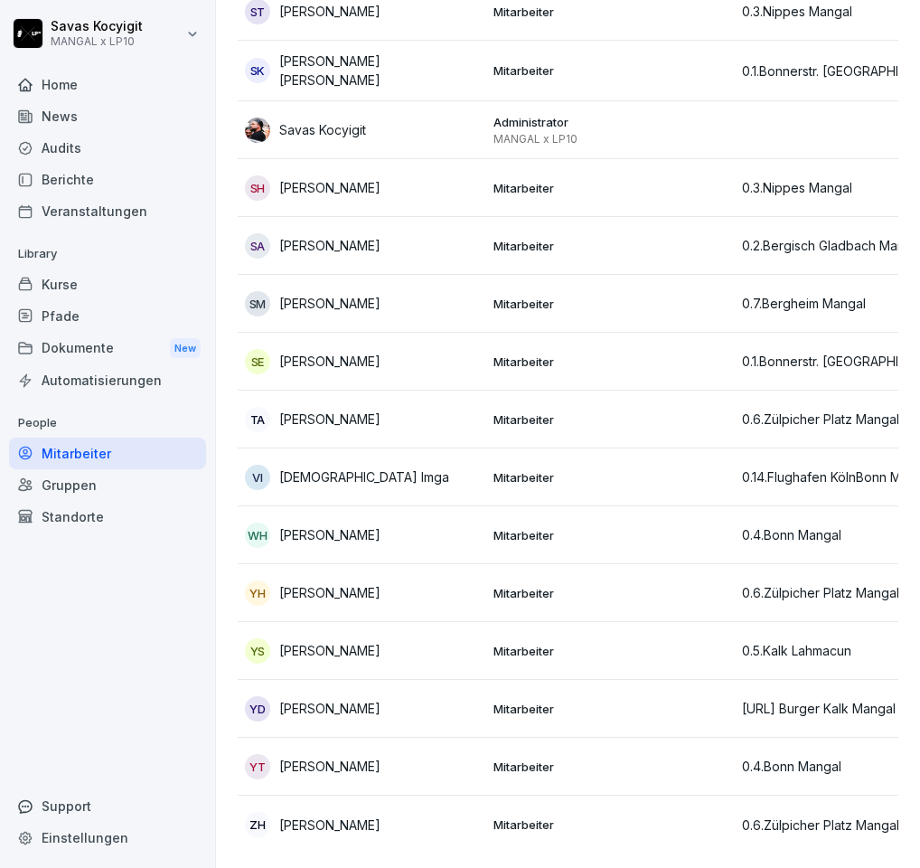
click at [533, 643] on p "Mitarbeiter" at bounding box center [611, 651] width 234 height 16
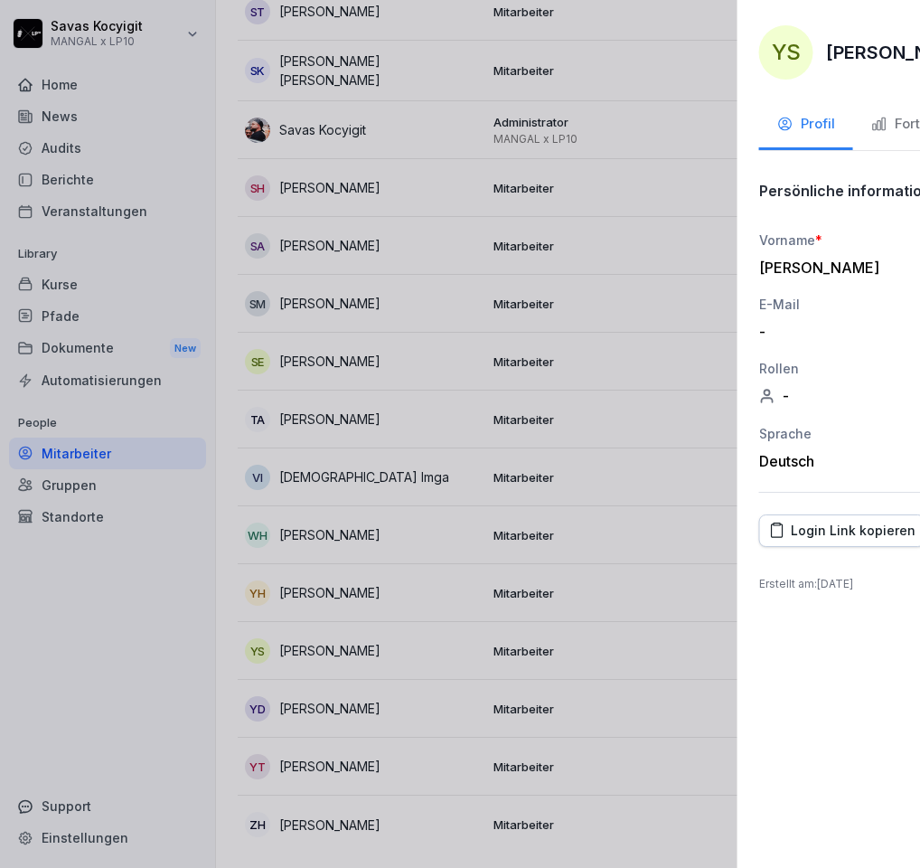
click at [371, 357] on div at bounding box center [460, 434] width 920 height 868
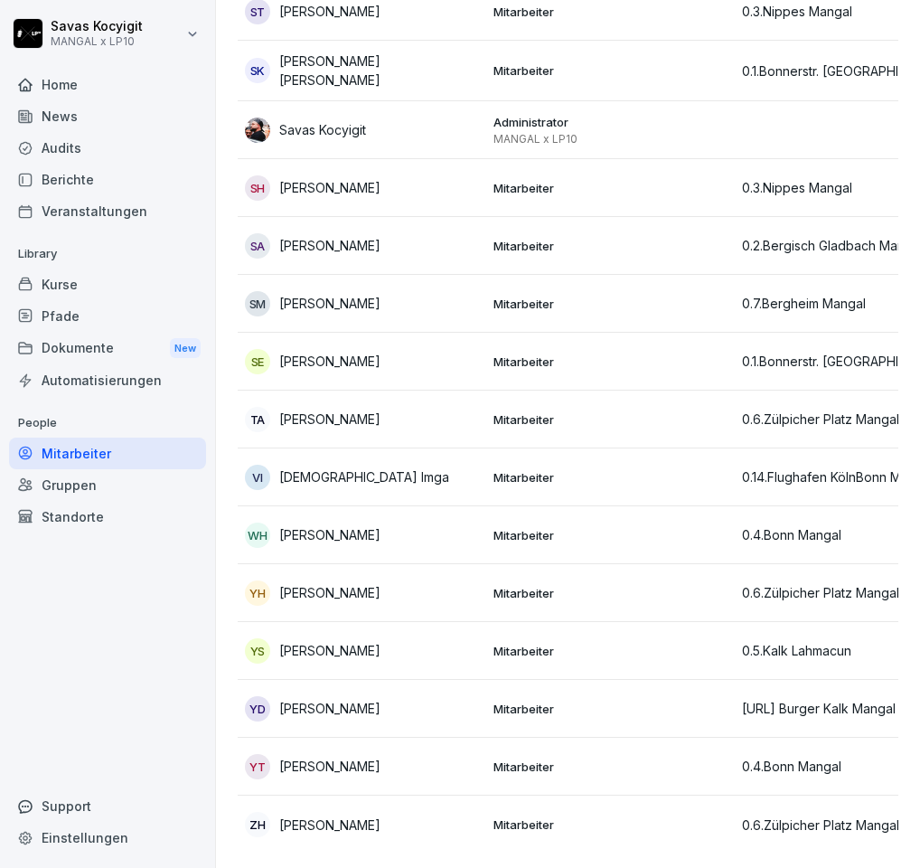
click at [559, 816] on p "Mitarbeiter" at bounding box center [611, 824] width 234 height 16
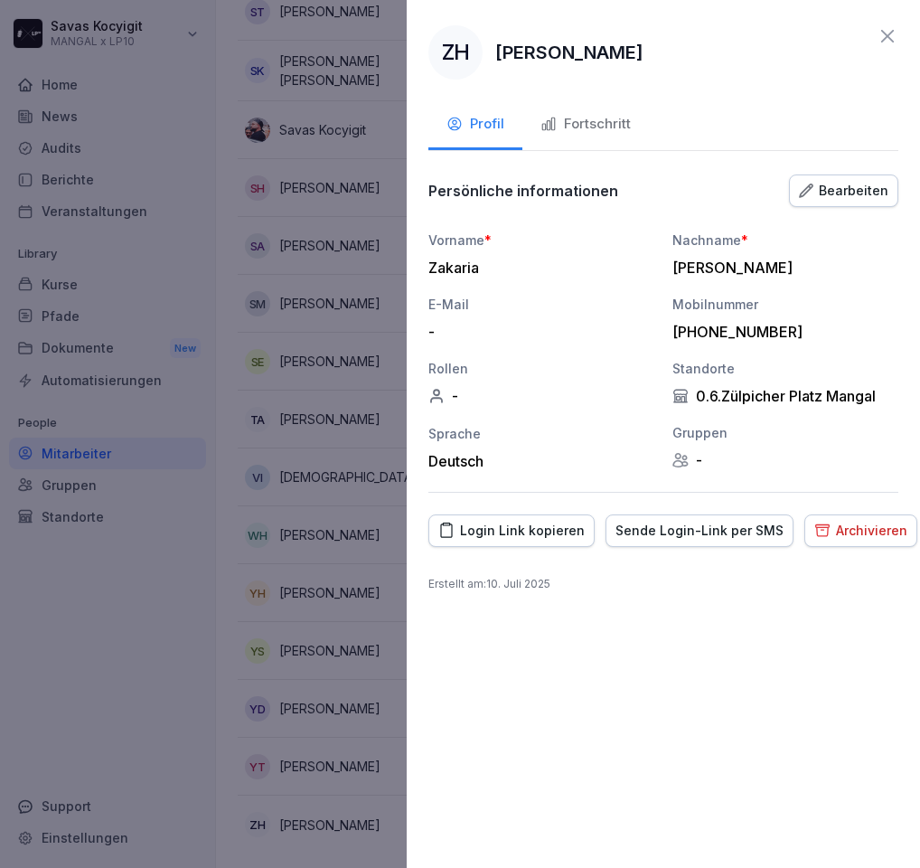
click at [636, 705] on div "ZH [PERSON_NAME] Profil Fortschritt Persönliche informationen Bearbeiten Vornam…" at bounding box center [664, 434] width 514 height 868
click at [890, 42] on icon at bounding box center [888, 36] width 22 height 22
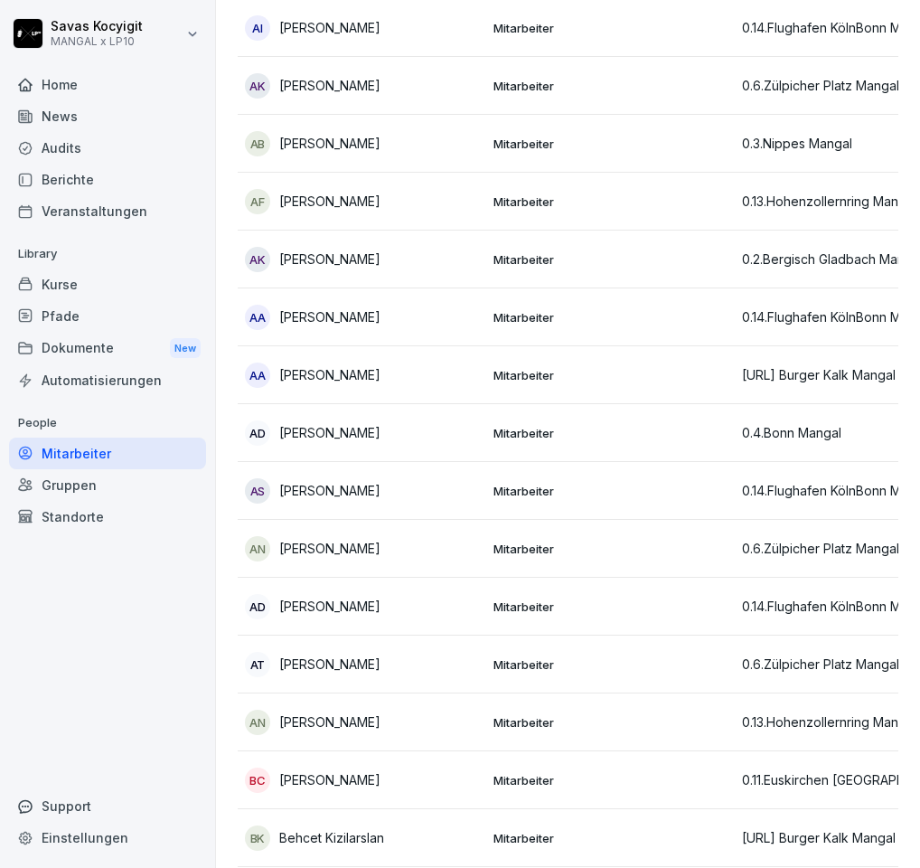
scroll to position [0, 0]
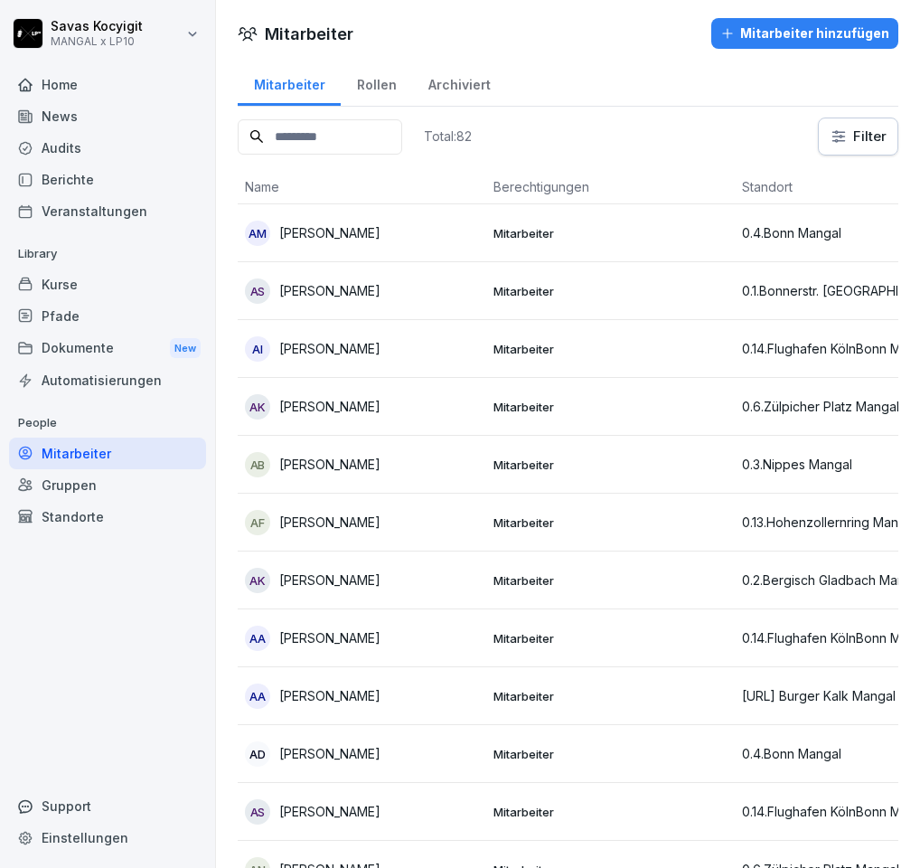
click at [373, 93] on div "Rollen" at bounding box center [376, 83] width 71 height 46
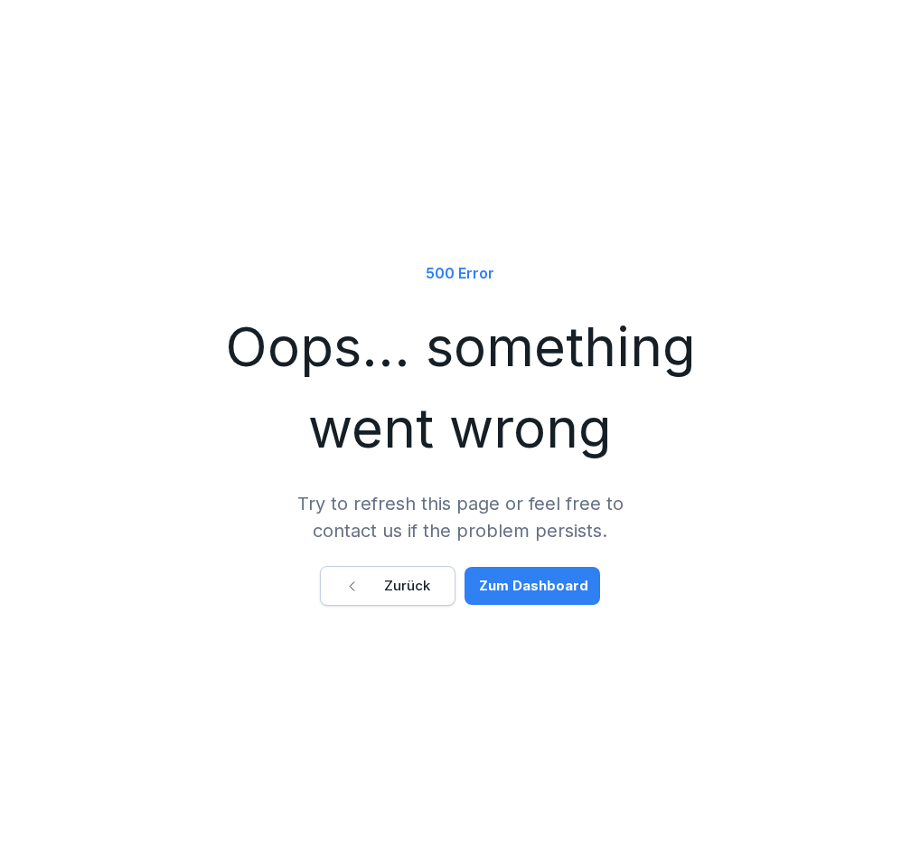
click at [294, 89] on div "500 Error Oops... something went wrong Try to refresh this page or feel free to…" at bounding box center [460, 434] width 920 height 868
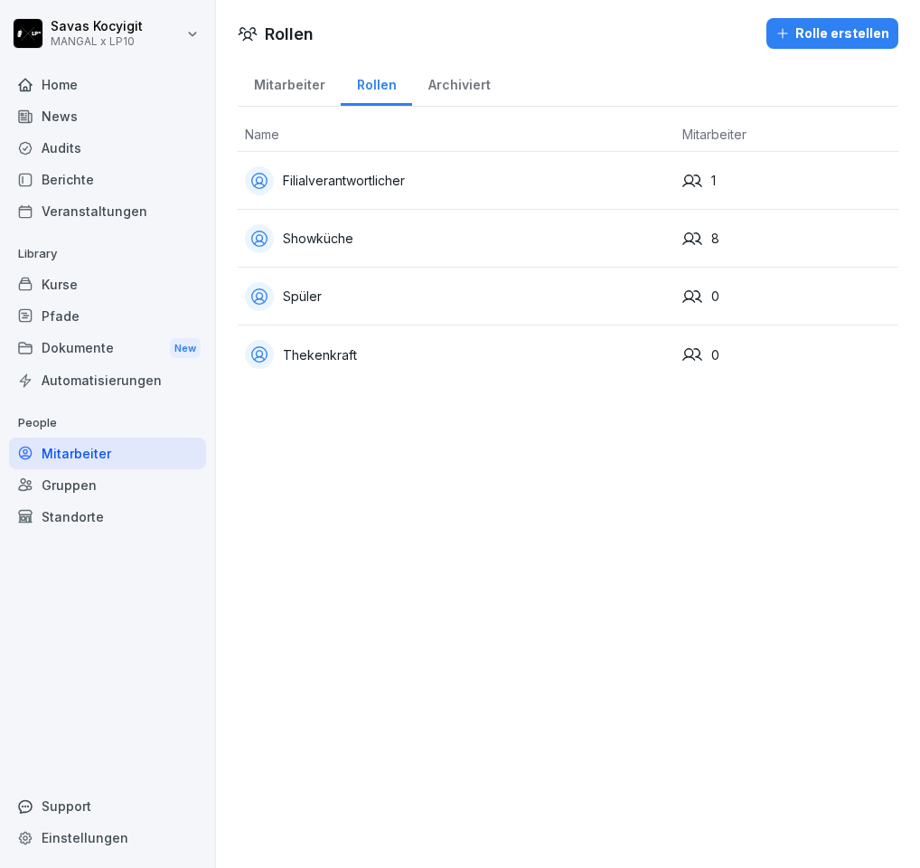
click at [122, 466] on div "Mitarbeiter" at bounding box center [107, 454] width 197 height 32
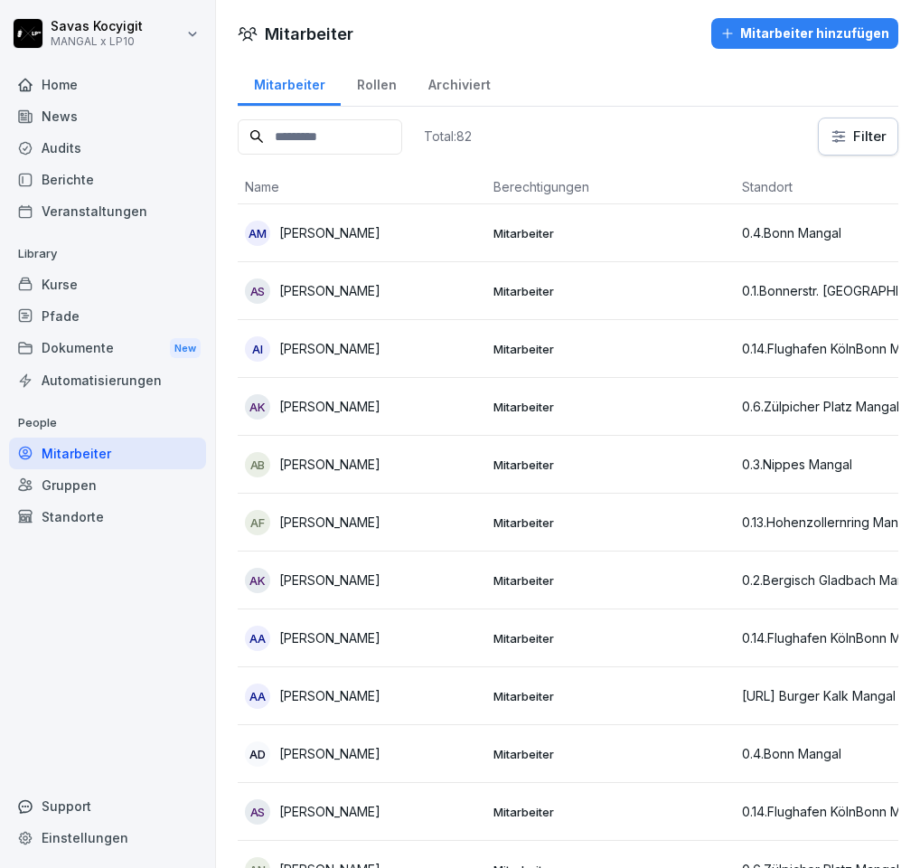
click at [84, 318] on div "Pfade" at bounding box center [107, 316] width 197 height 32
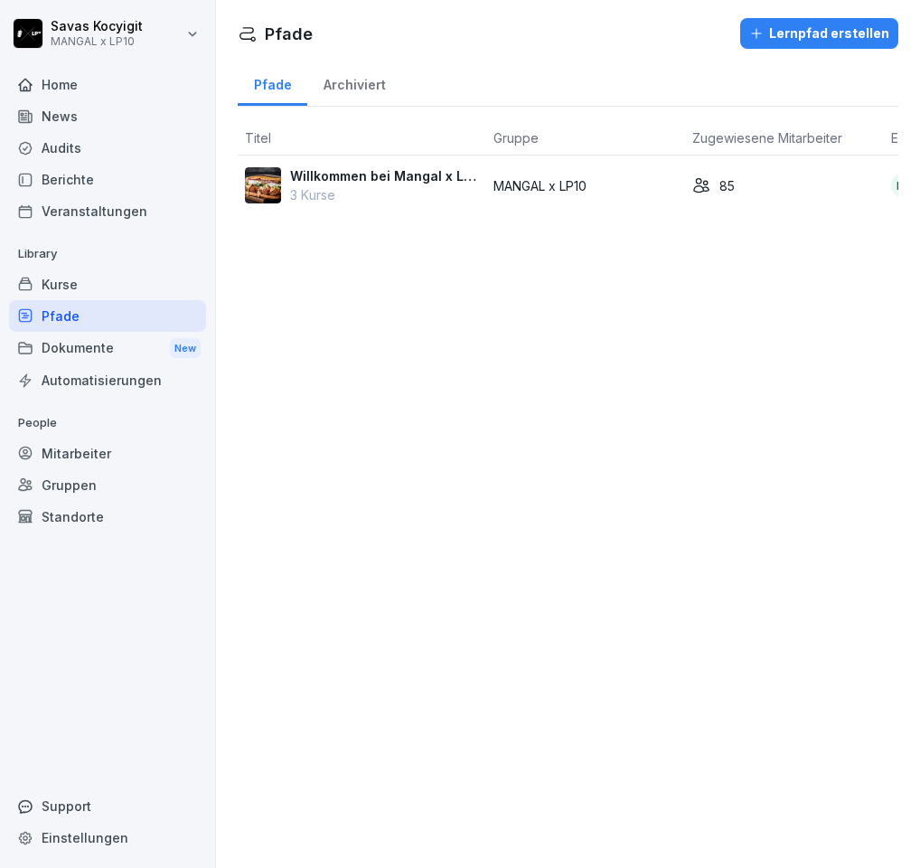
click at [111, 283] on div "Kurse" at bounding box center [107, 285] width 197 height 32
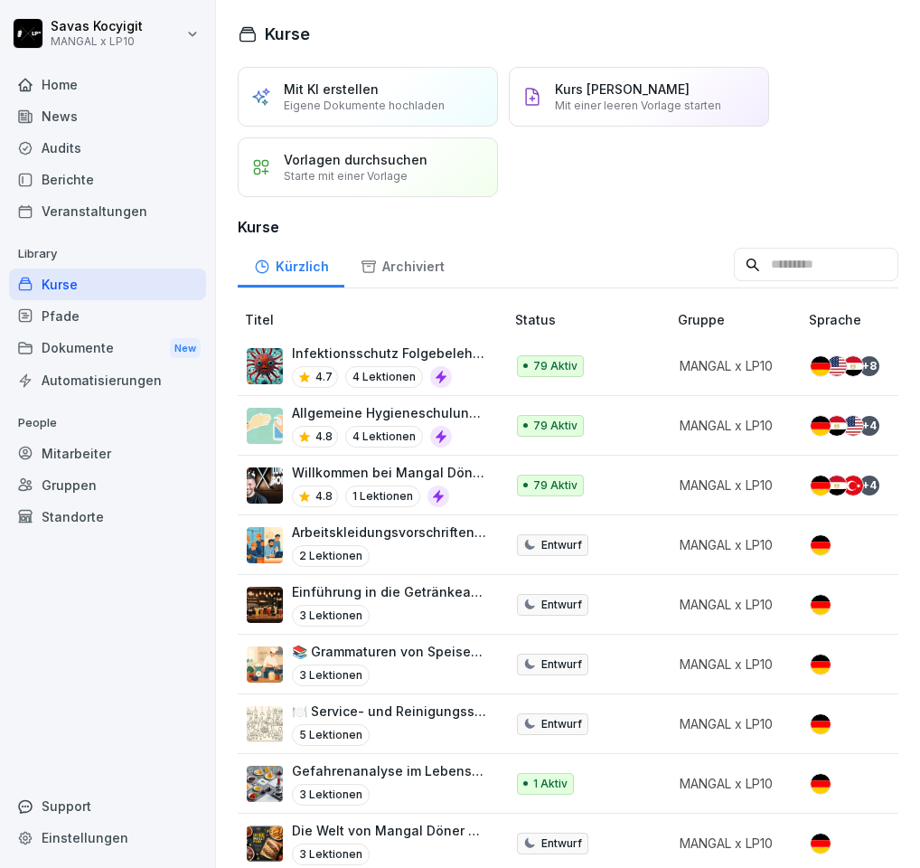
click at [84, 449] on div "Mitarbeiter" at bounding box center [107, 454] width 197 height 32
